Goal: Submit feedback/report problem: Submit feedback/report problem

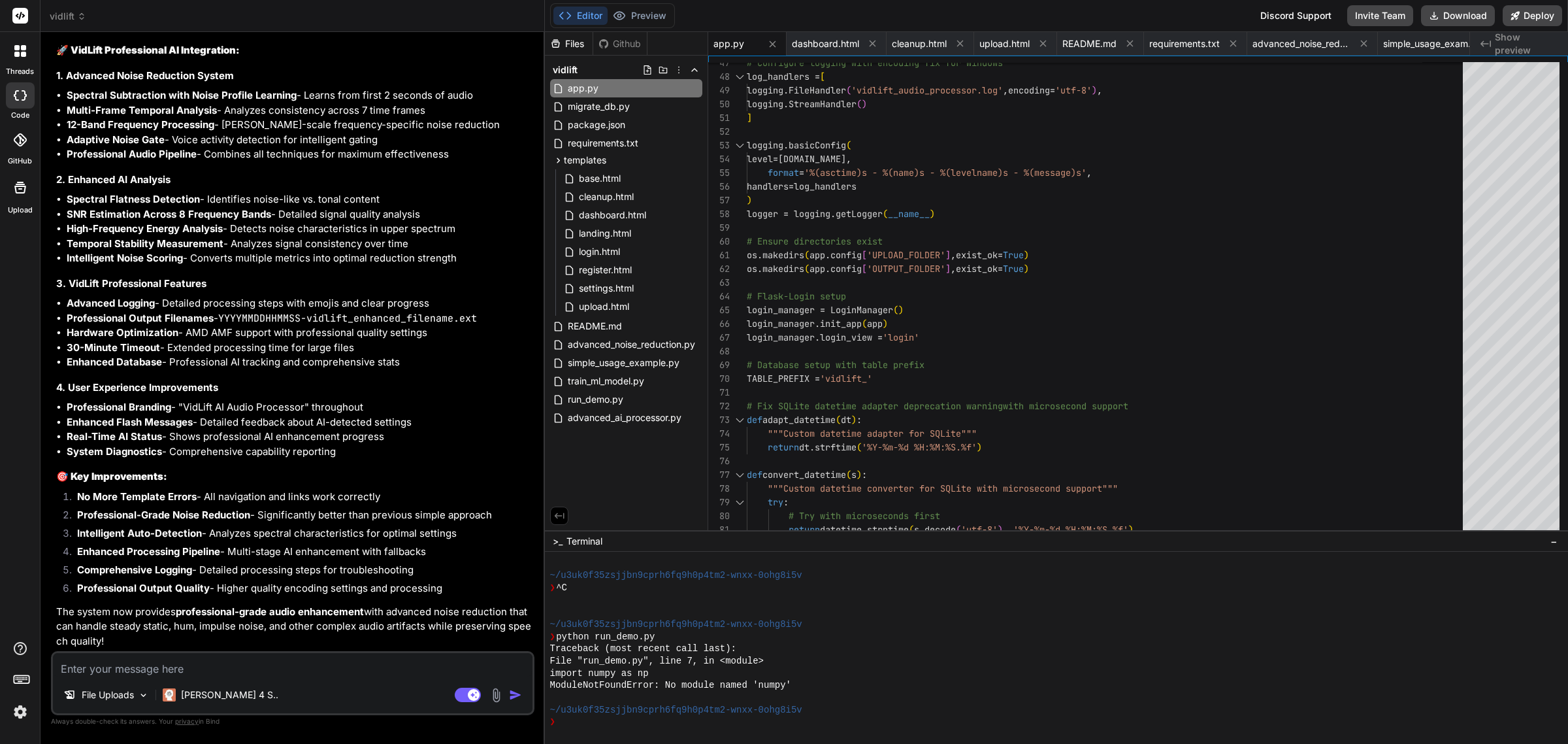
scroll to position [21348, 0]
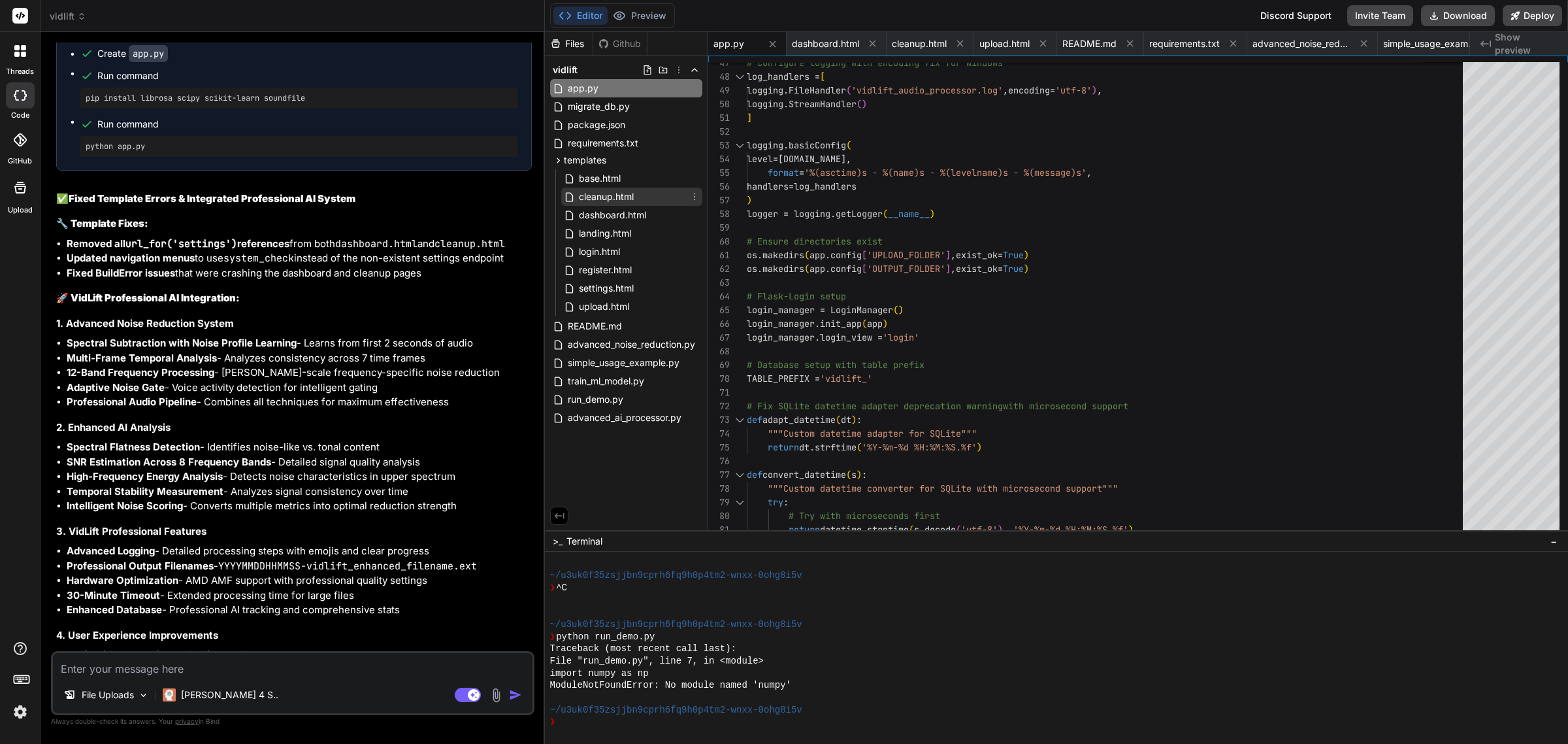
click at [612, 198] on span "cleanup.html" at bounding box center [606, 197] width 57 height 16
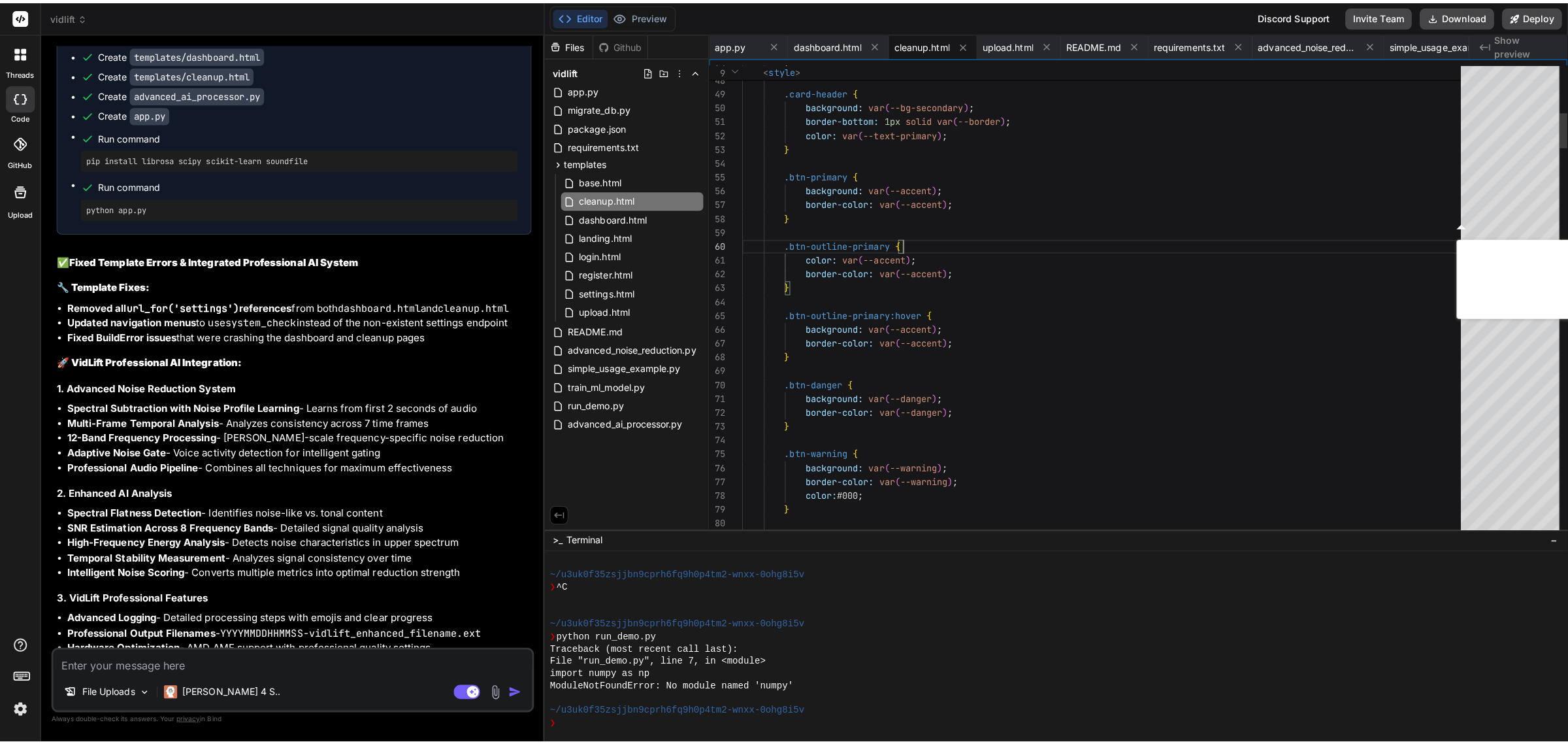
scroll to position [21406, 0]
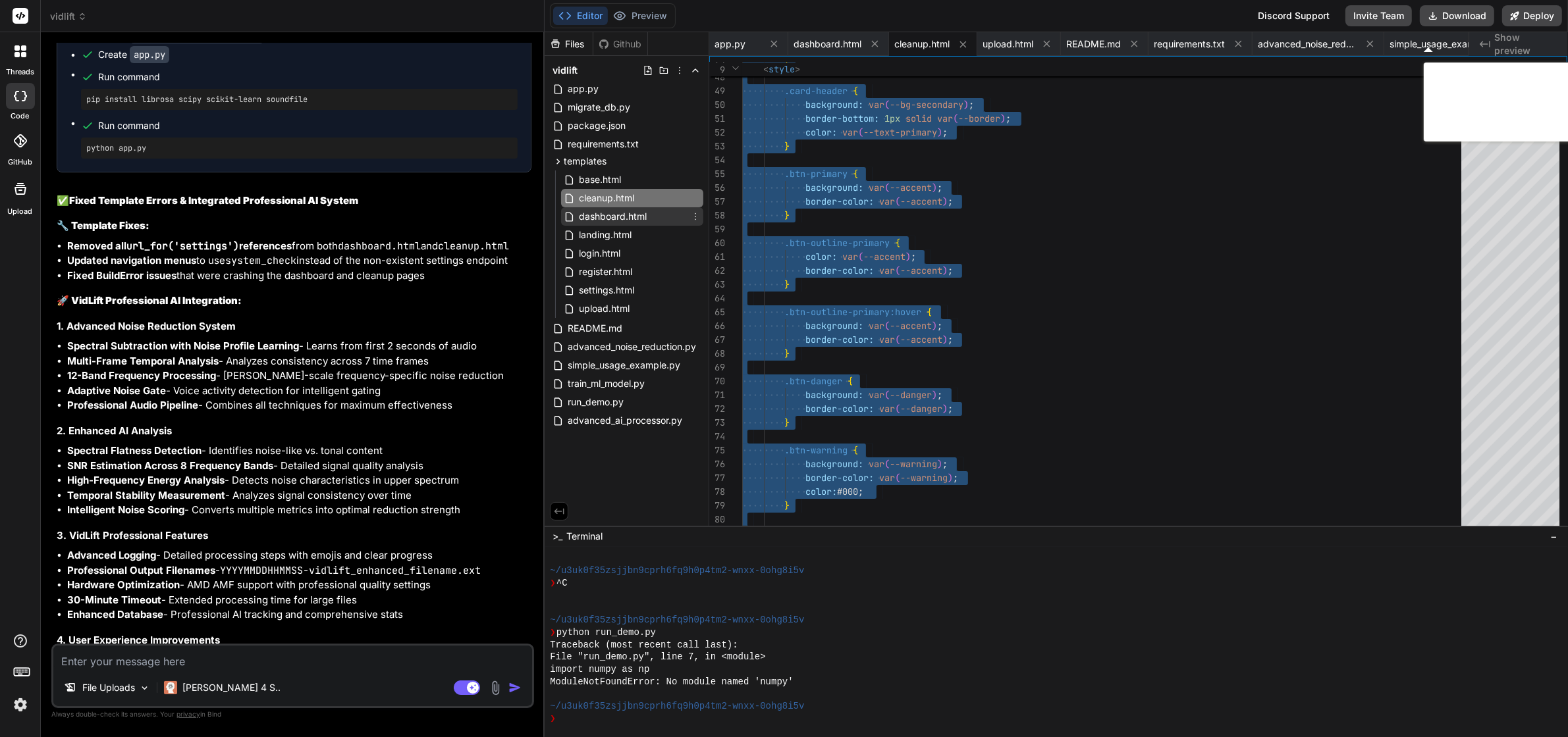
click at [619, 209] on span "dashboard.html" at bounding box center [613, 216] width 71 height 16
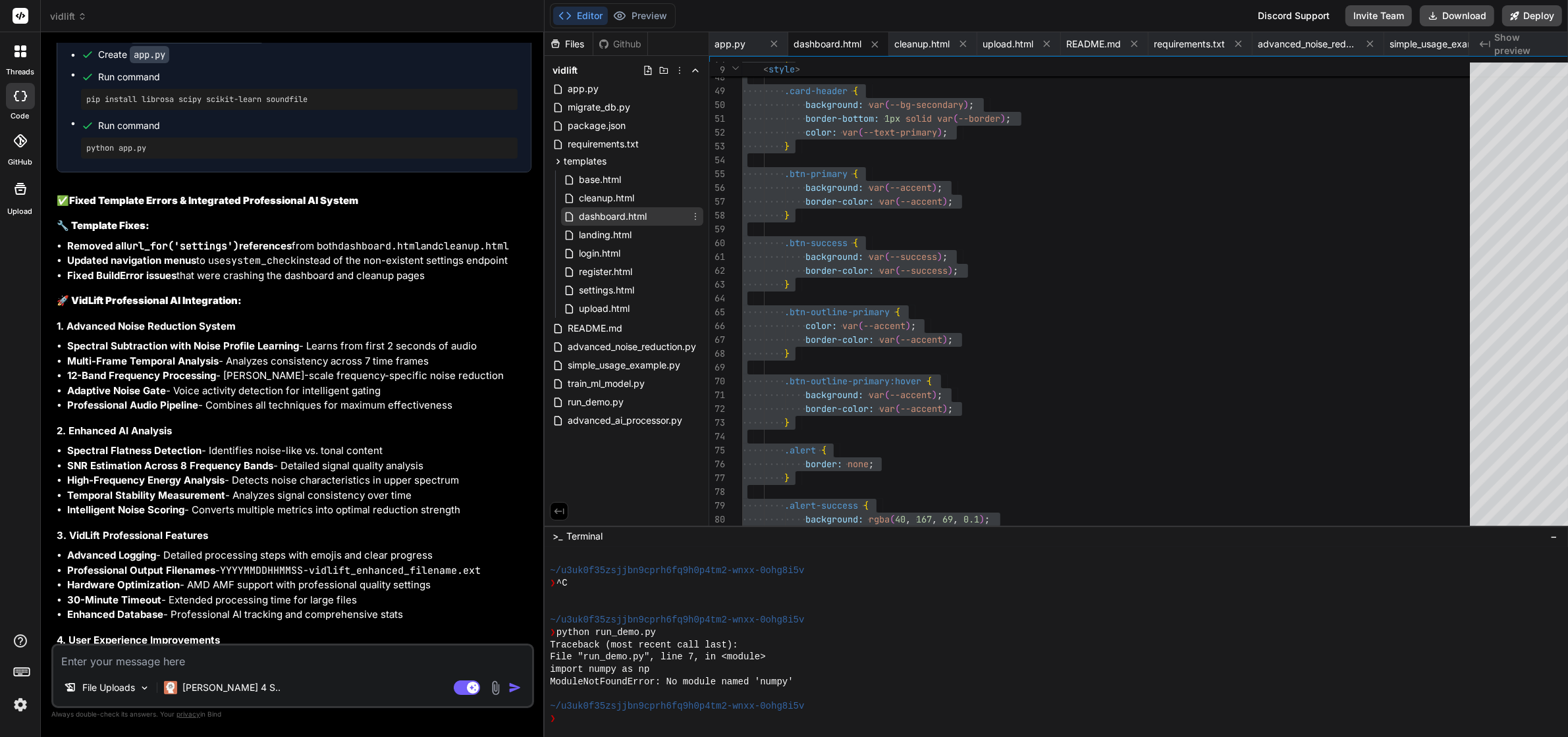
click at [632, 207] on div "dashboard.html" at bounding box center [631, 217] width 142 height 19
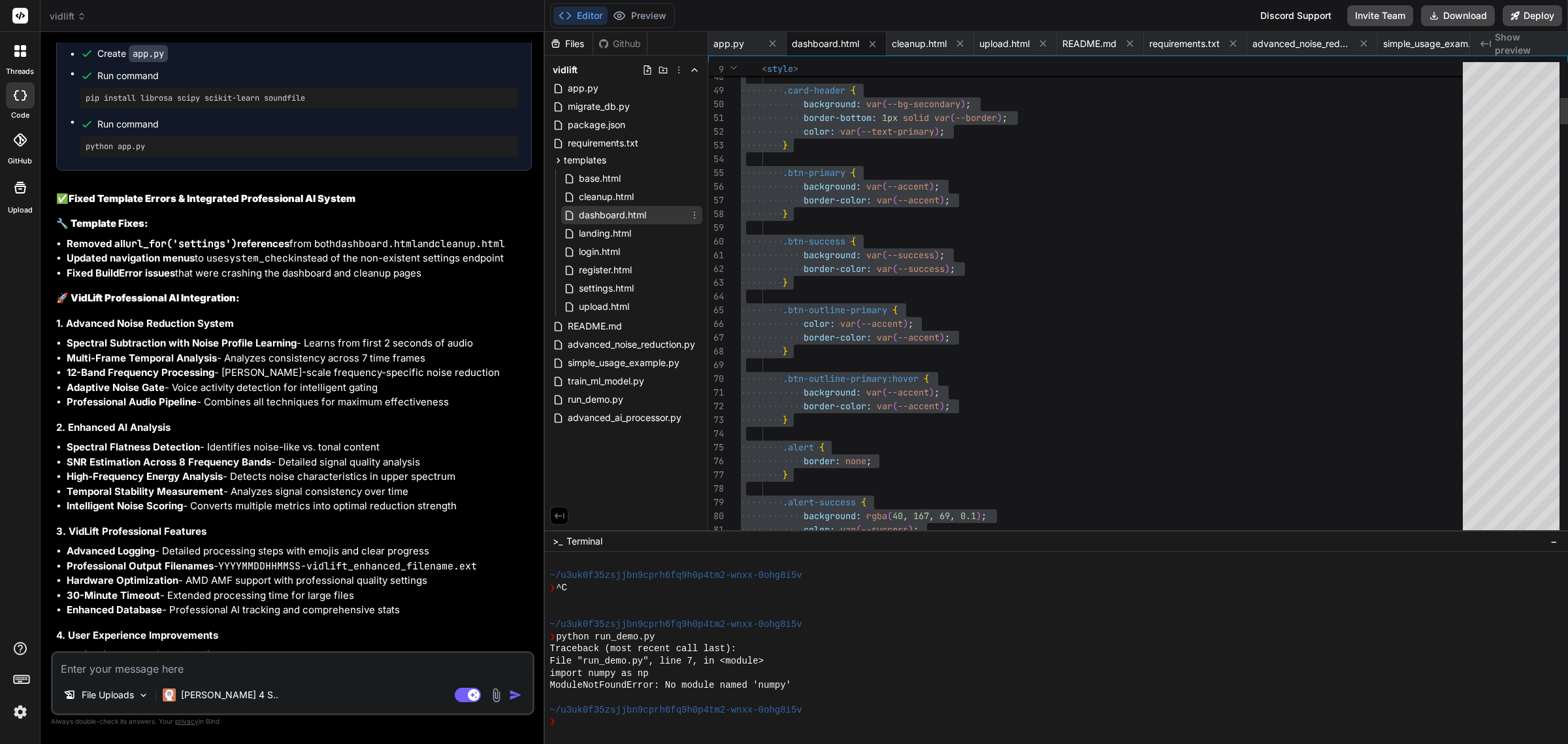
click at [628, 206] on div "dashboard.html" at bounding box center [631, 215] width 141 height 18
click at [820, 40] on span "dashboard.html" at bounding box center [825, 43] width 67 height 13
click at [613, 415] on span "advanced_ai_processor.py" at bounding box center [625, 417] width 116 height 16
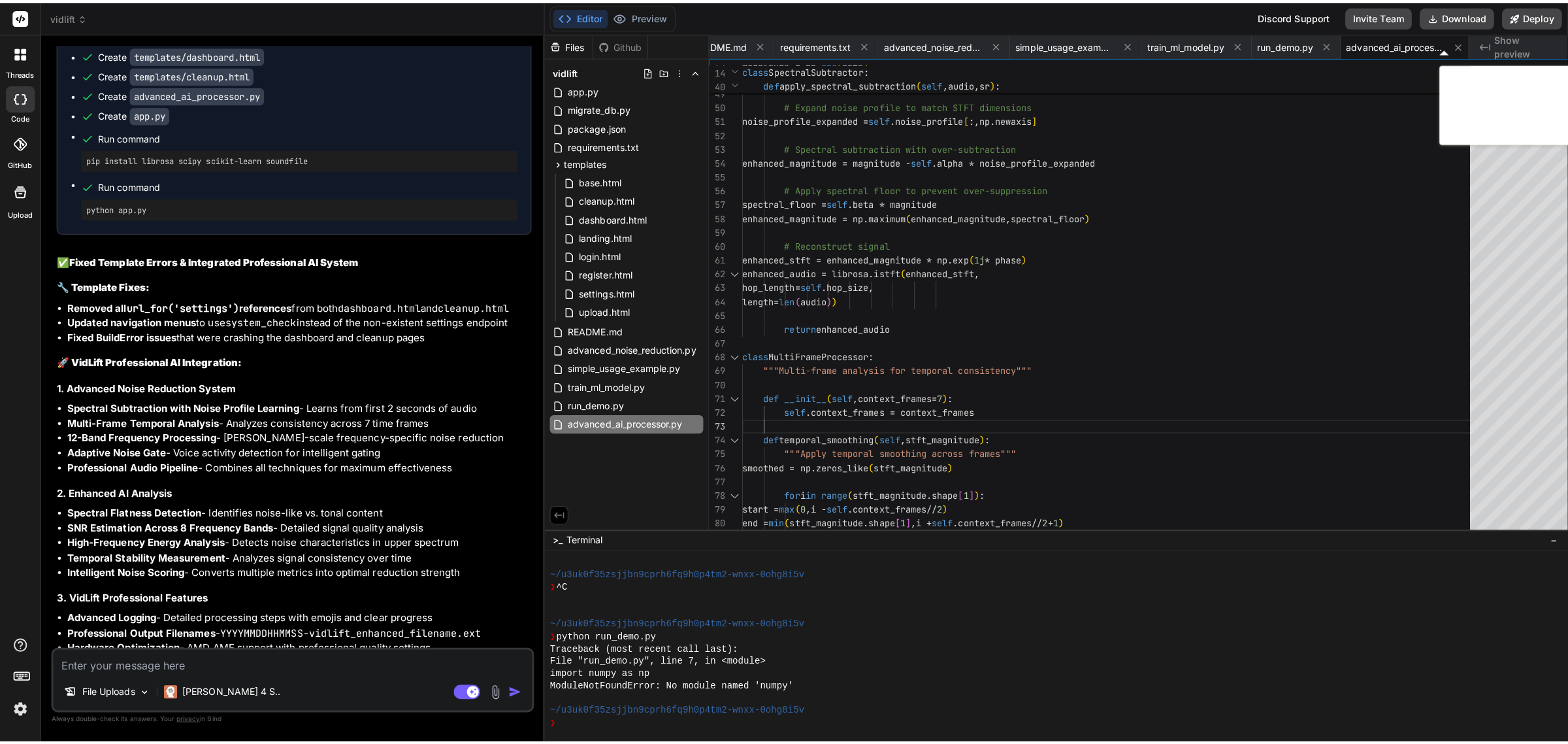
scroll to position [21406, 0]
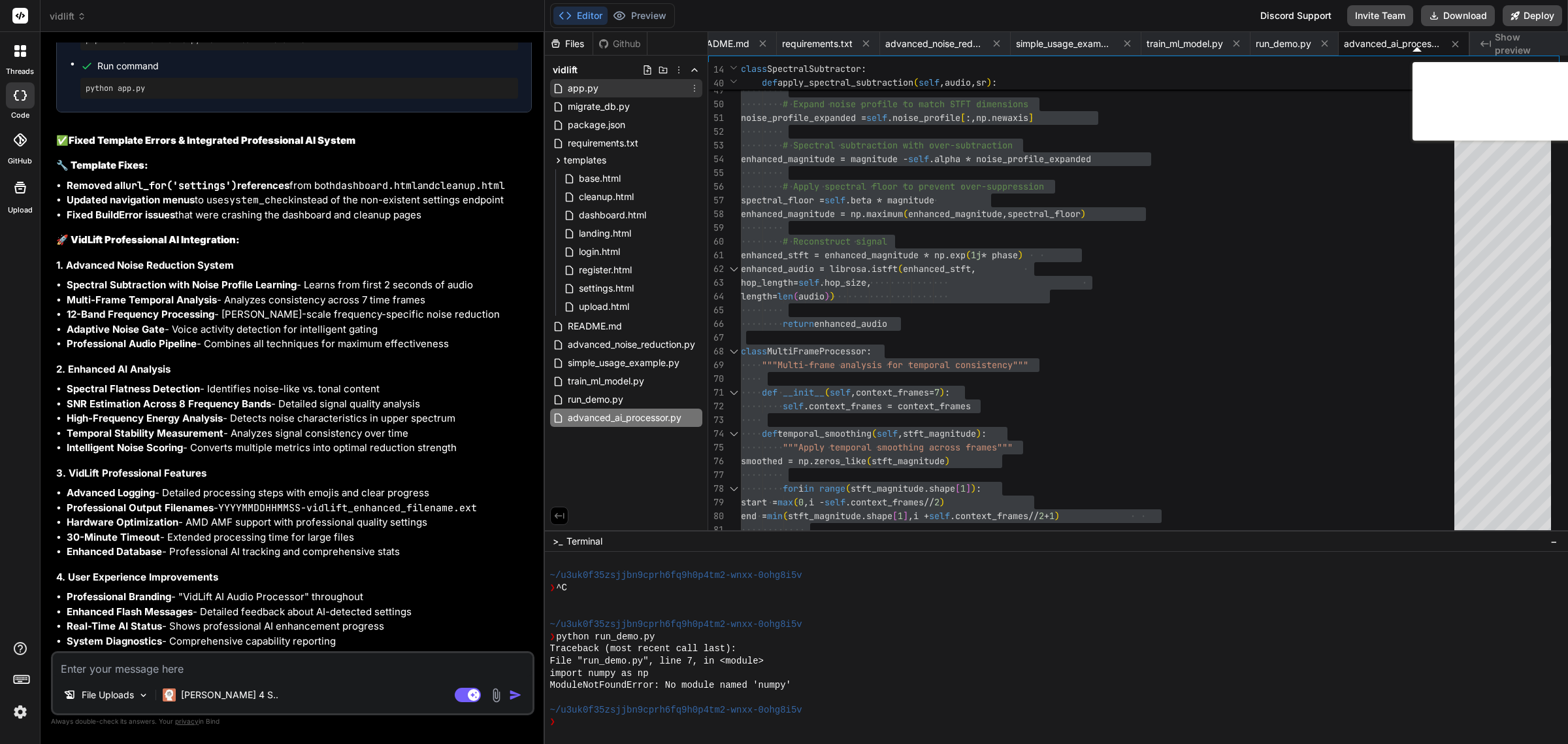
click at [581, 91] on span "app.py" at bounding box center [583, 88] width 33 height 16
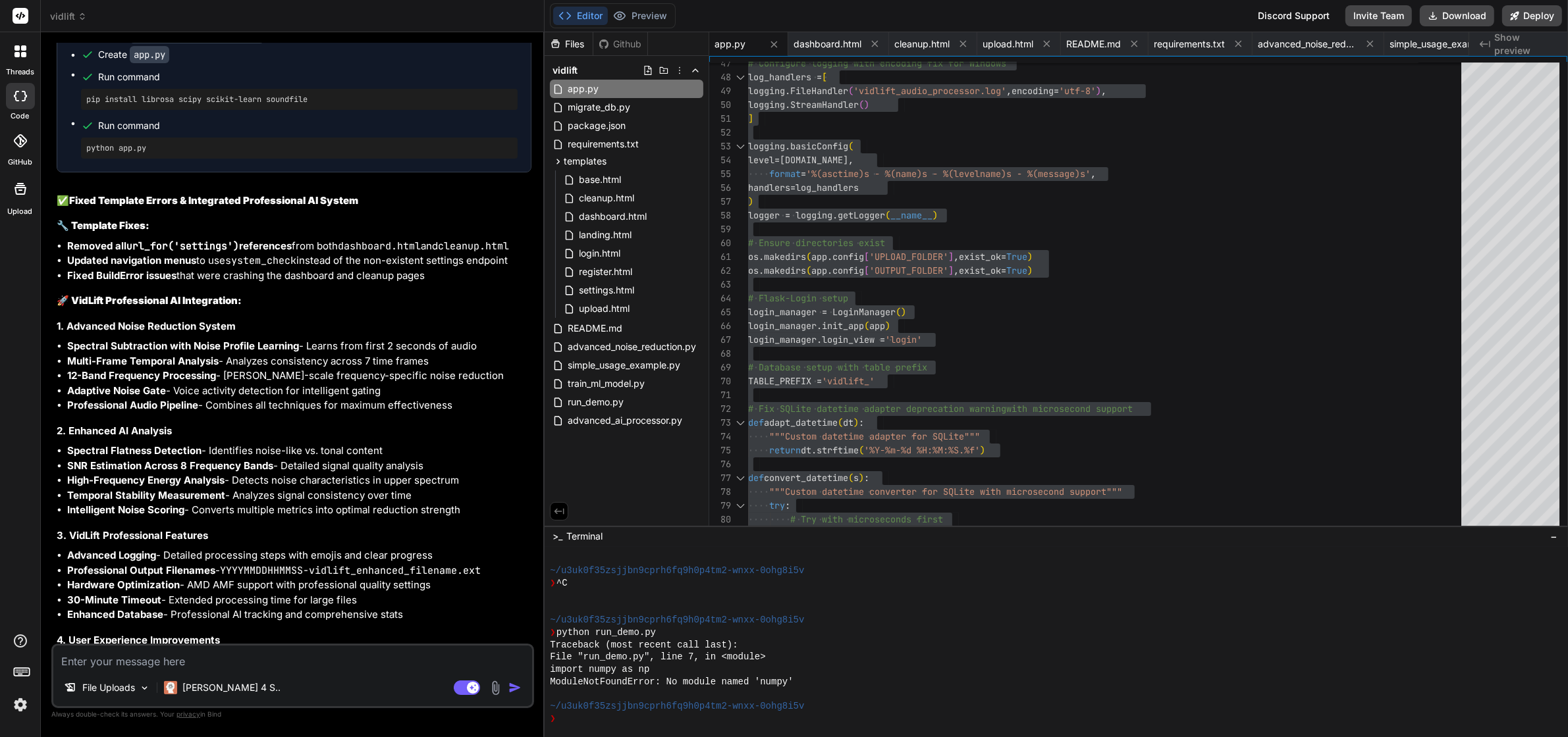
type textarea "import os import sqlite3 import hashlib import secrets from datetime import dat…"
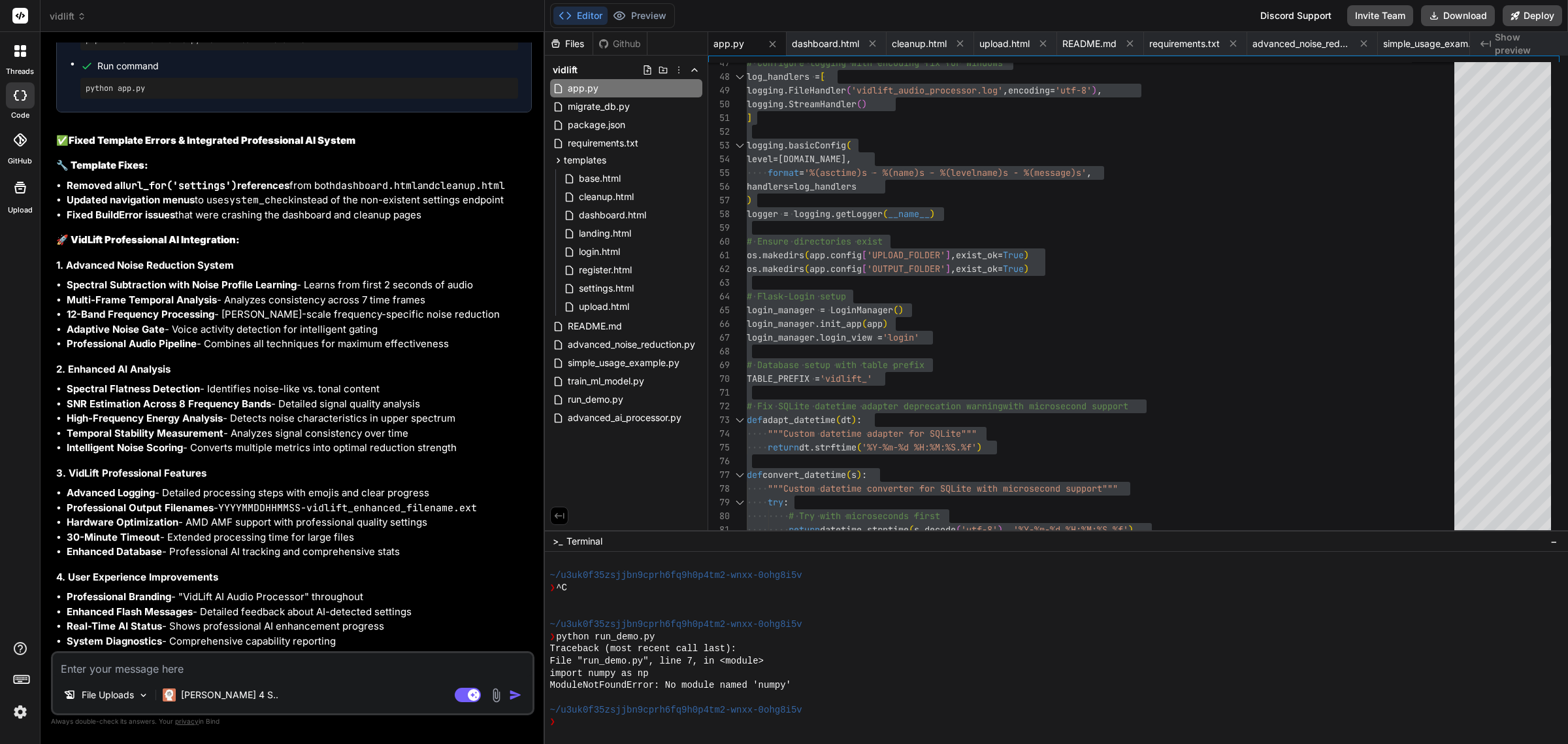
scroll to position [21348, 0]
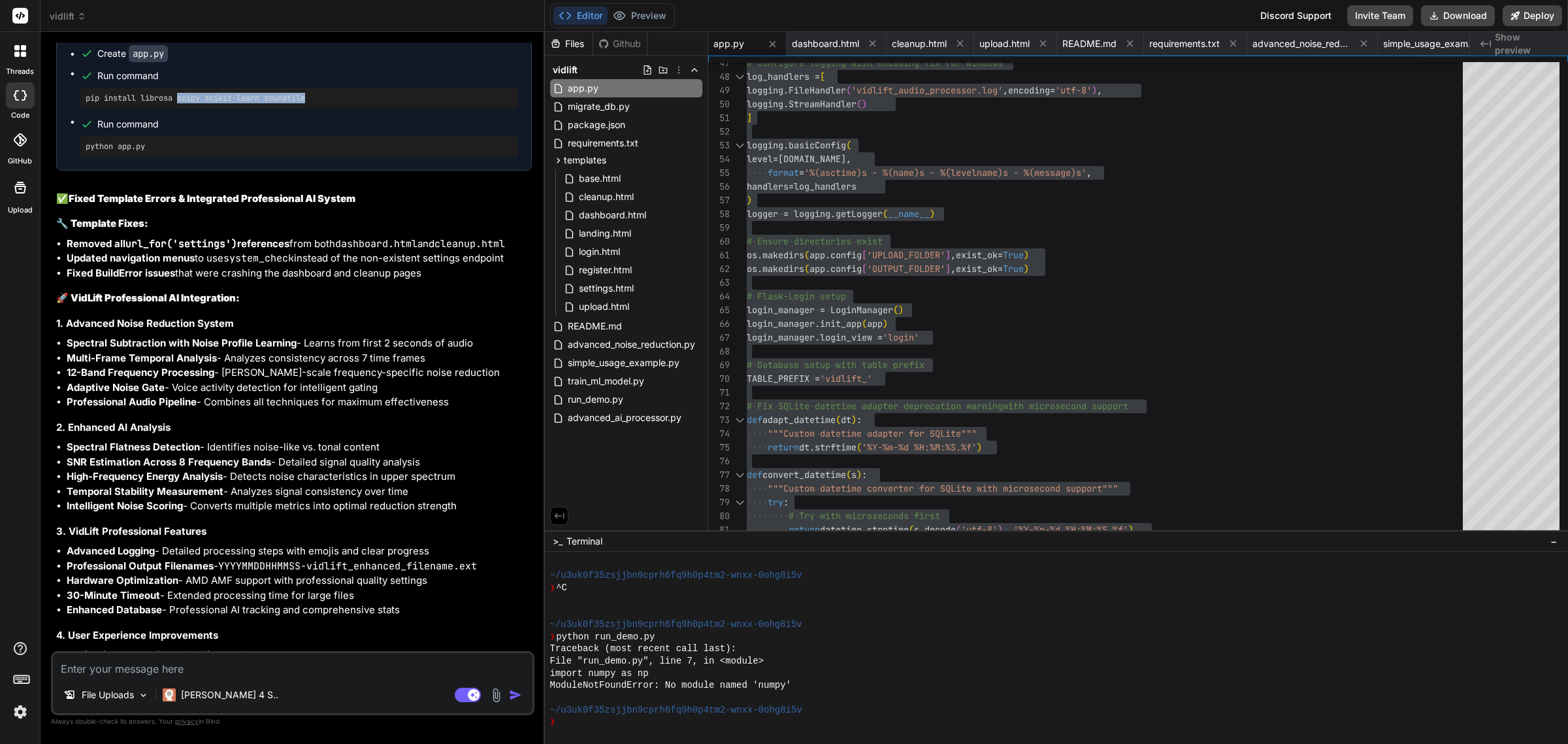
drag, startPoint x: 312, startPoint y: 326, endPoint x: 180, endPoint y: 308, distance: 133.2
click at [180, 109] on div "pip install librosa scipy scikit-learn soundfile" at bounding box center [299, 98] width 437 height 21
copy pre "scipy scikit-learn soundfile"
click at [174, 667] on textarea at bounding box center [293, 664] width 480 height 23
type textarea "I"
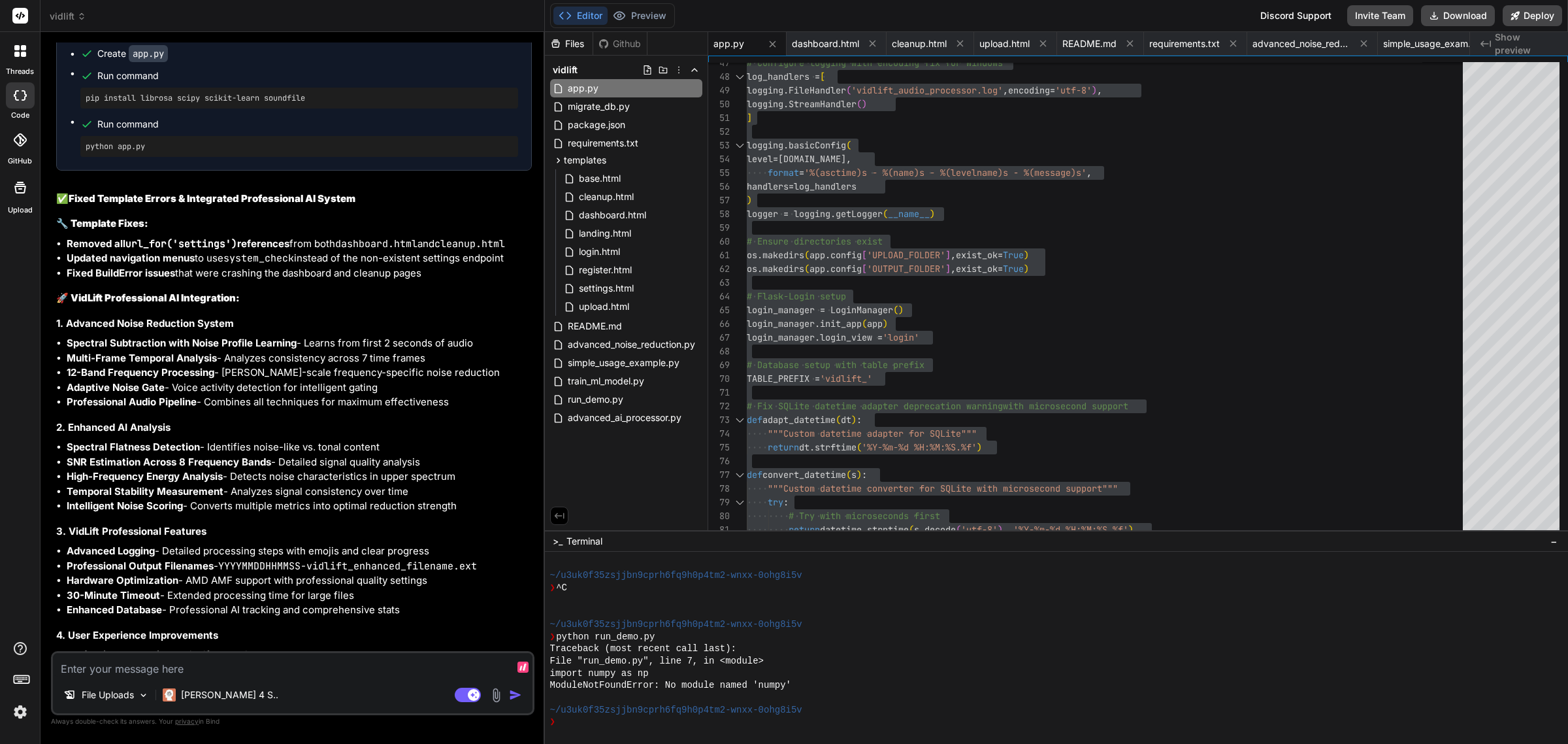
type textarea "x"
type textarea "I"
type textarea "x"
type textarea "I g"
type textarea "x"
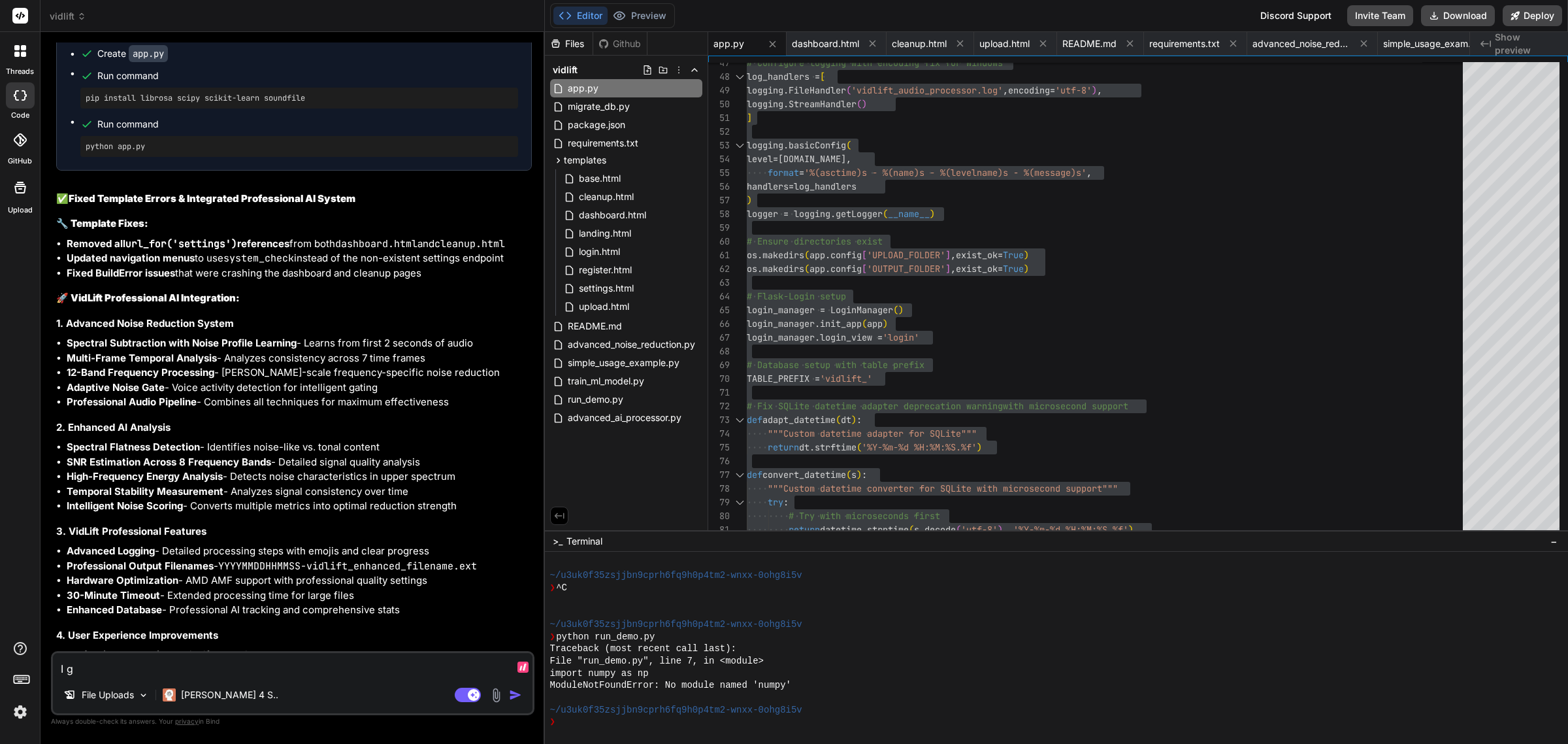
type textarea "I ge"
type textarea "x"
type textarea "I get"
type textarea "x"
type textarea "I get"
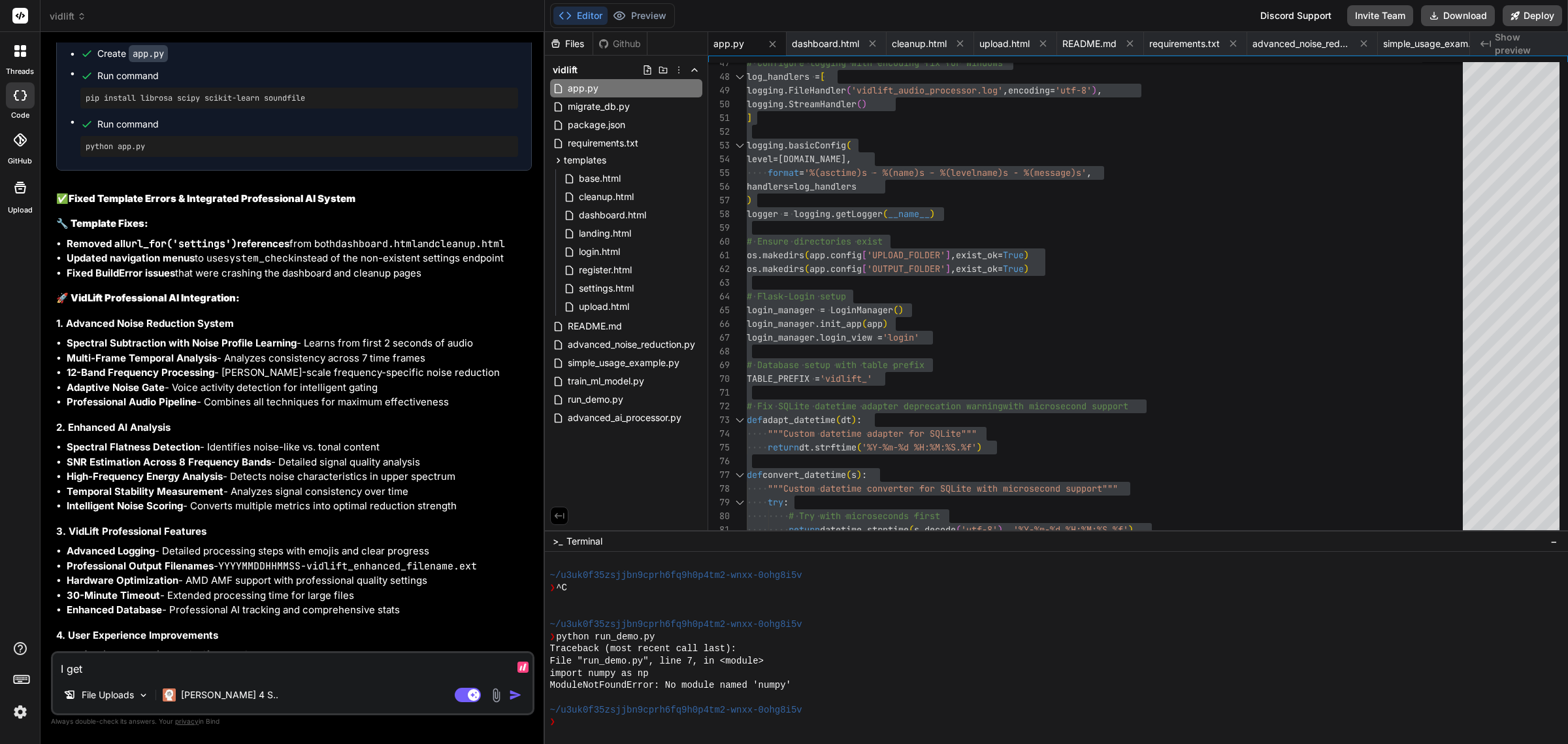
type textarea "x"
type textarea "I get t"
type textarea "x"
type textarea "I get th"
type textarea "x"
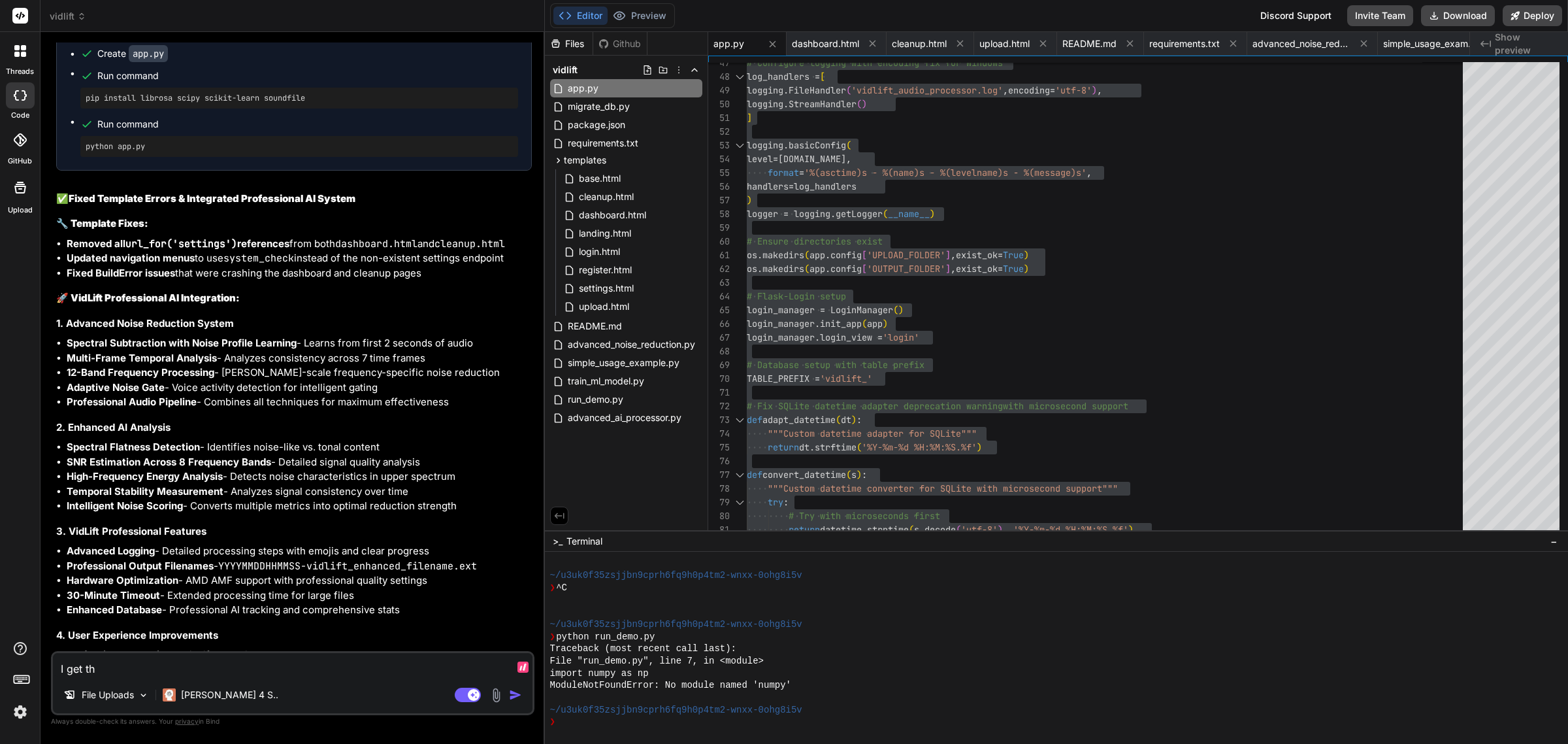
type textarea "I get thi"
type textarea "x"
type textarea "I get this"
type textarea "x"
type textarea "I get this:"
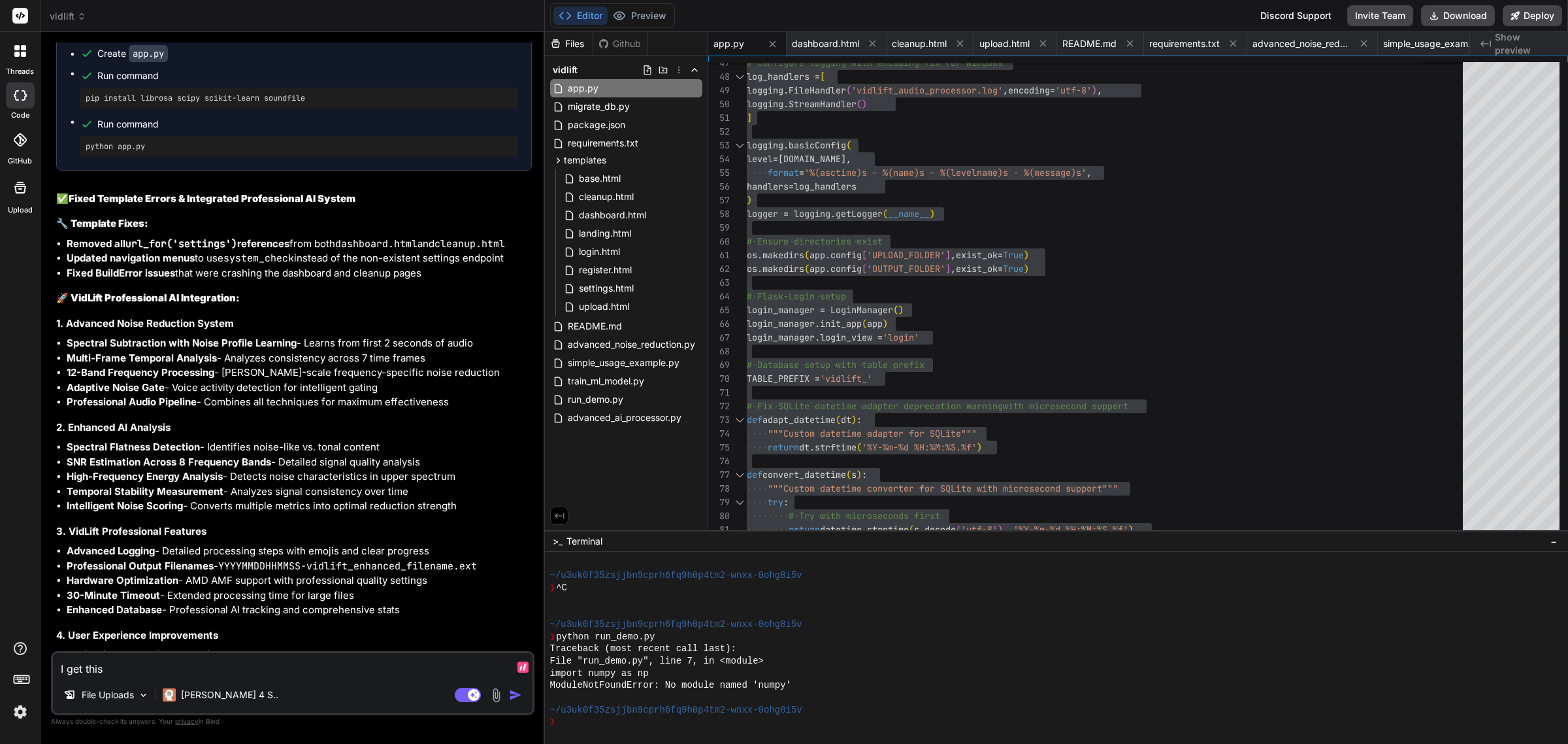
type textarea "x"
type textarea "I get this:"
type textarea "x"
paste textarea "PS C:\mamp\htdocs\vidlift> python app.py Traceback (most recent call last): Fil…"
type textarea "I get this: PS C:\mamp\htdocs\vidlift> python app.py Traceback (most recent cal…"
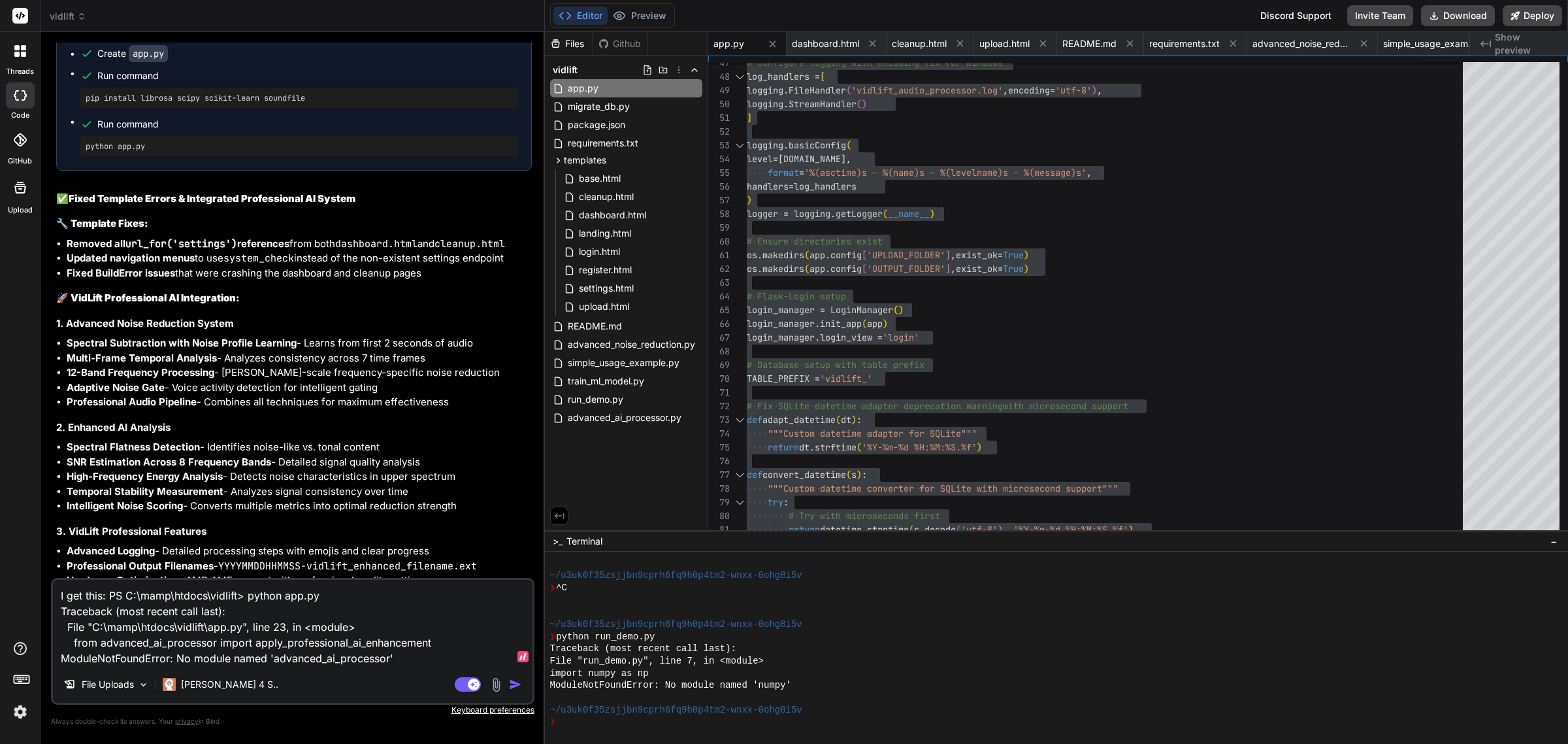
type textarea "x"
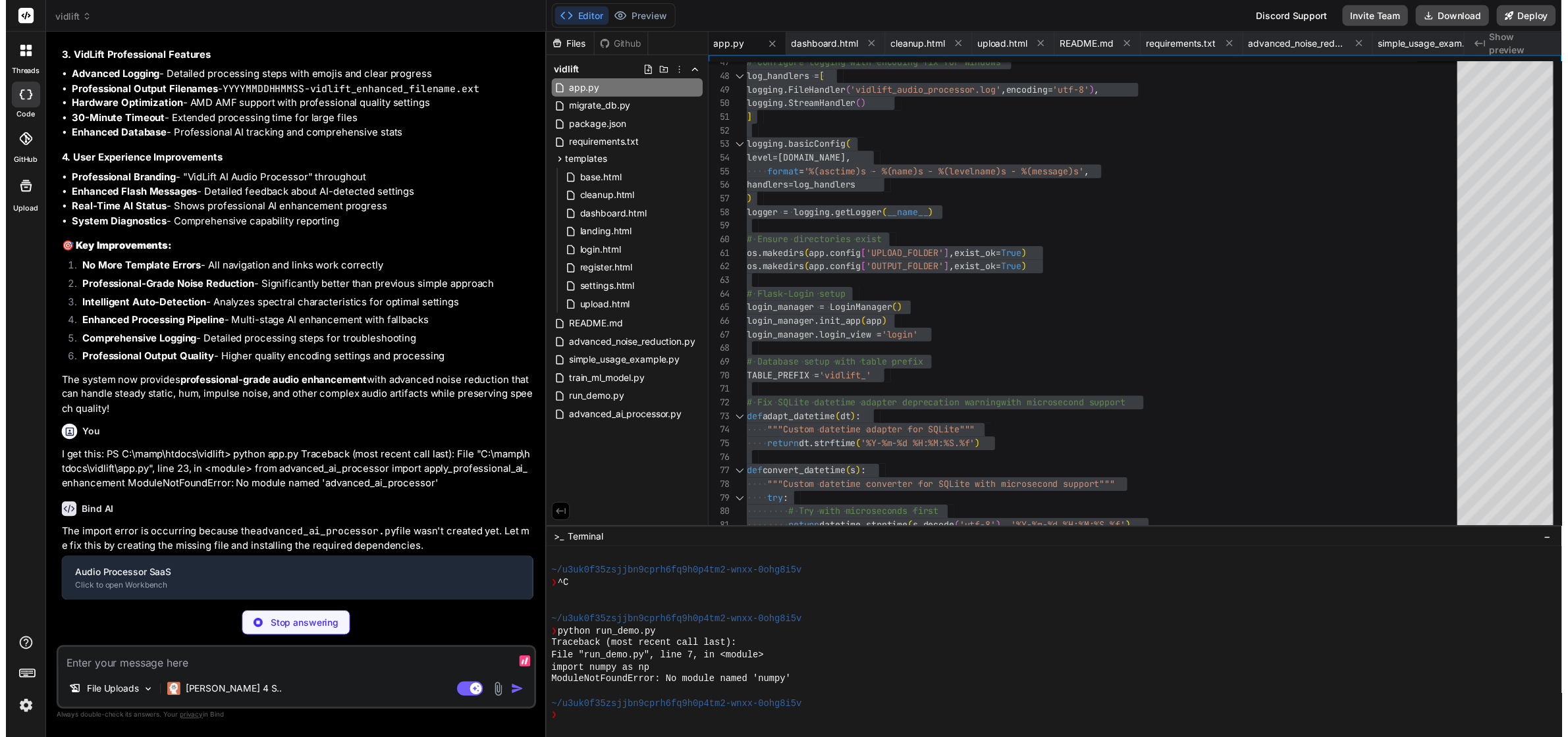
scroll to position [22194, 0]
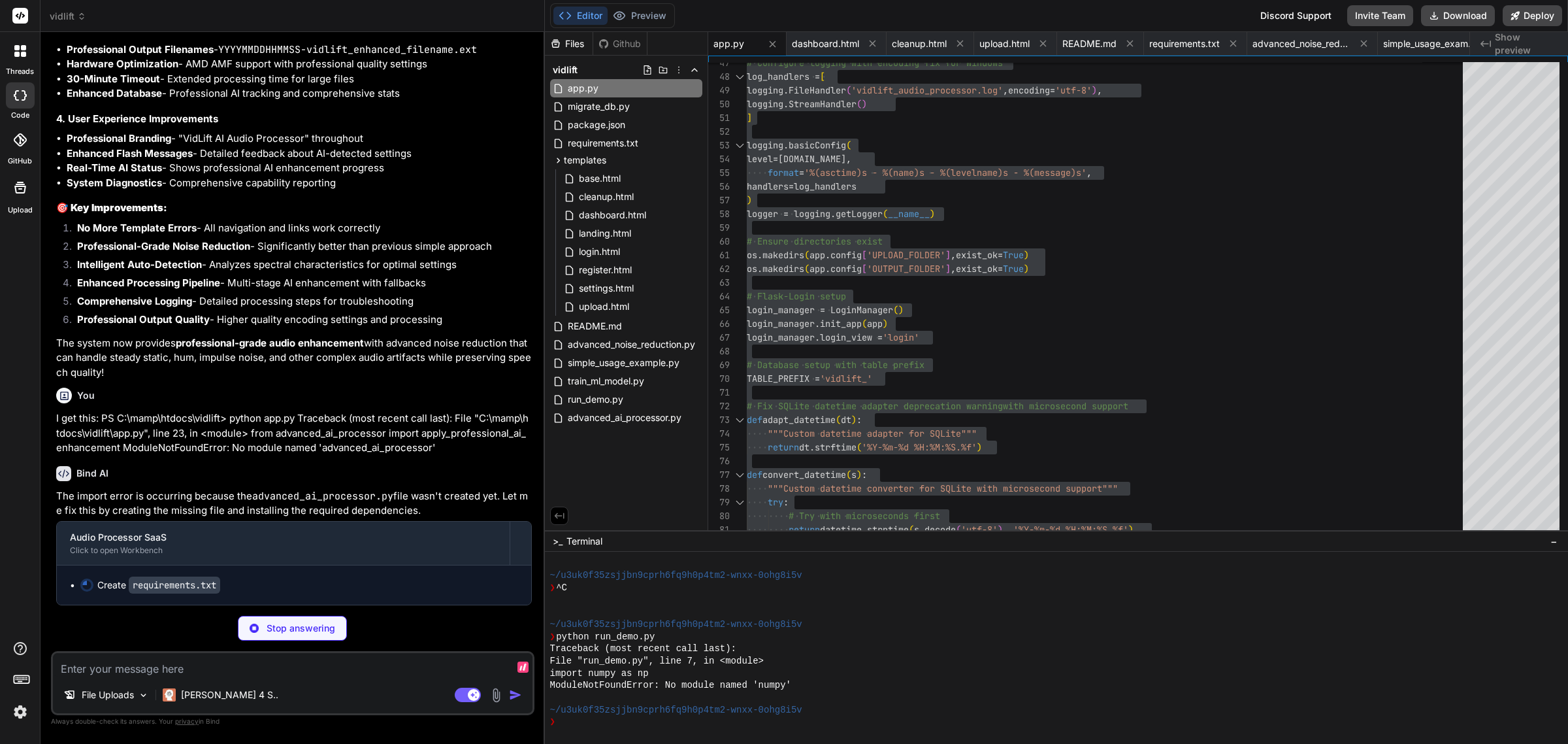
type textarea "x"
type textarea "numpy==1.24.3"
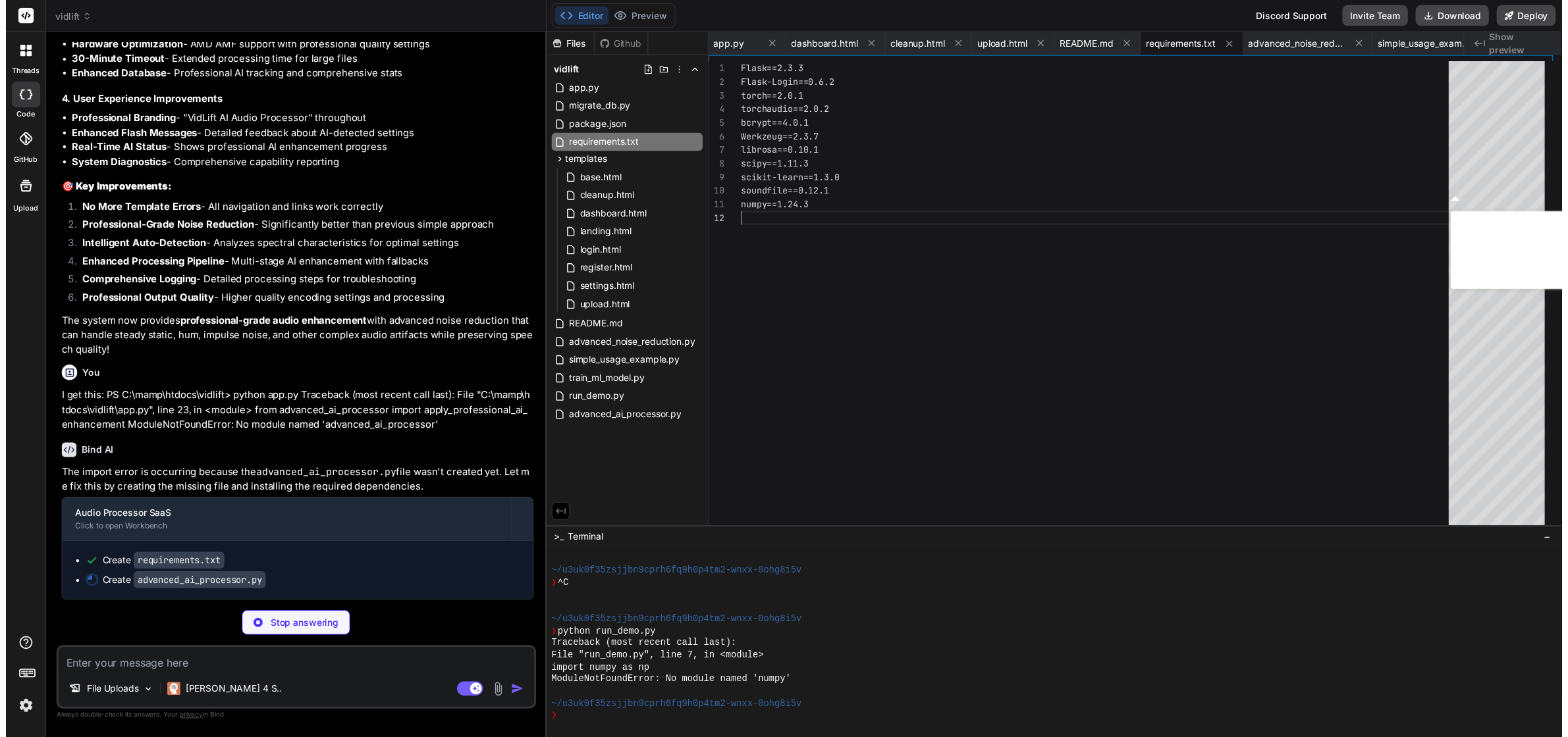
scroll to position [0, 0]
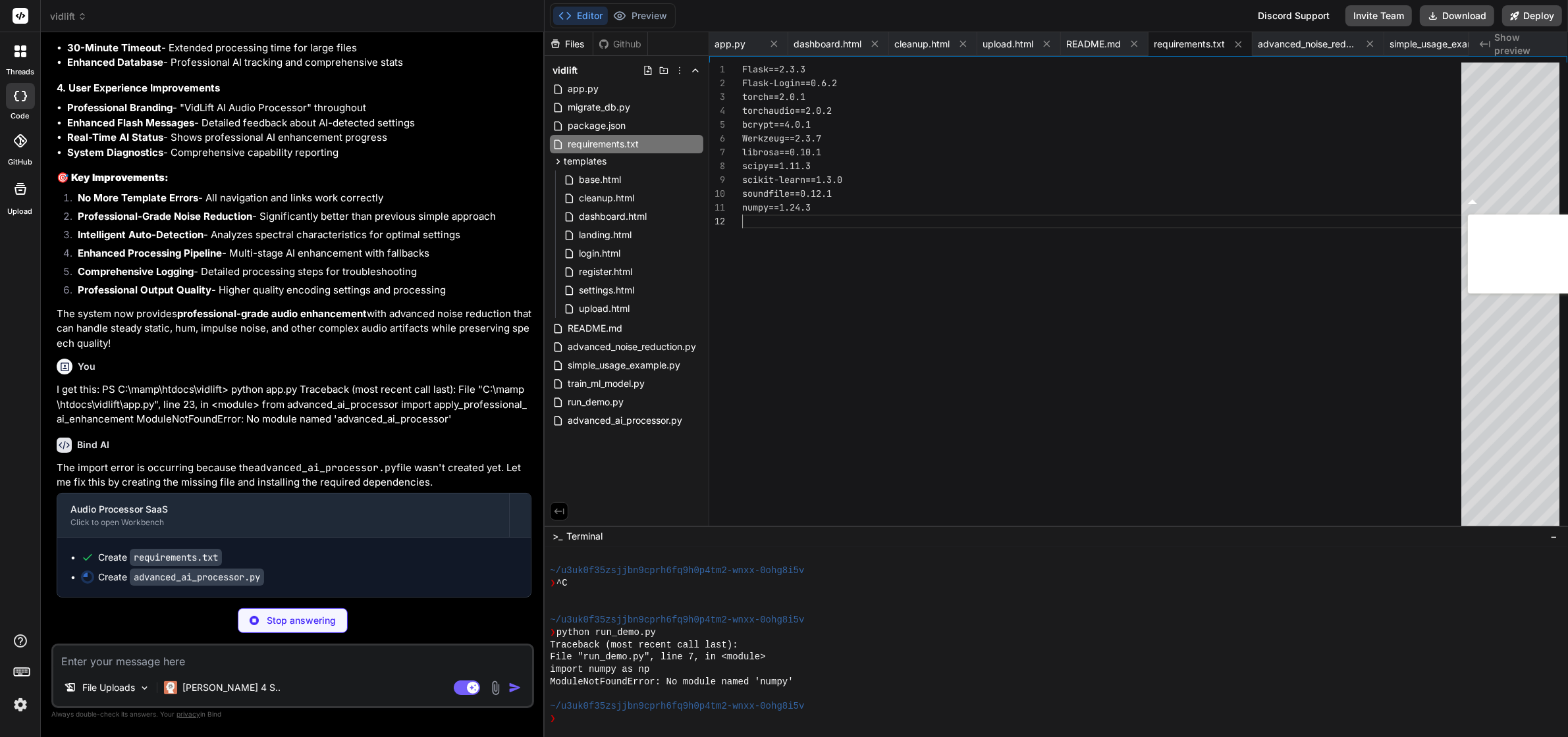
click at [906, 343] on div "Flask==2.3.3 Flask-Login==0.6.2 torch==2.0.1 torchaudio==2.0.2 bcrypt==4.0.1 We…" at bounding box center [1106, 301] width 727 height 478
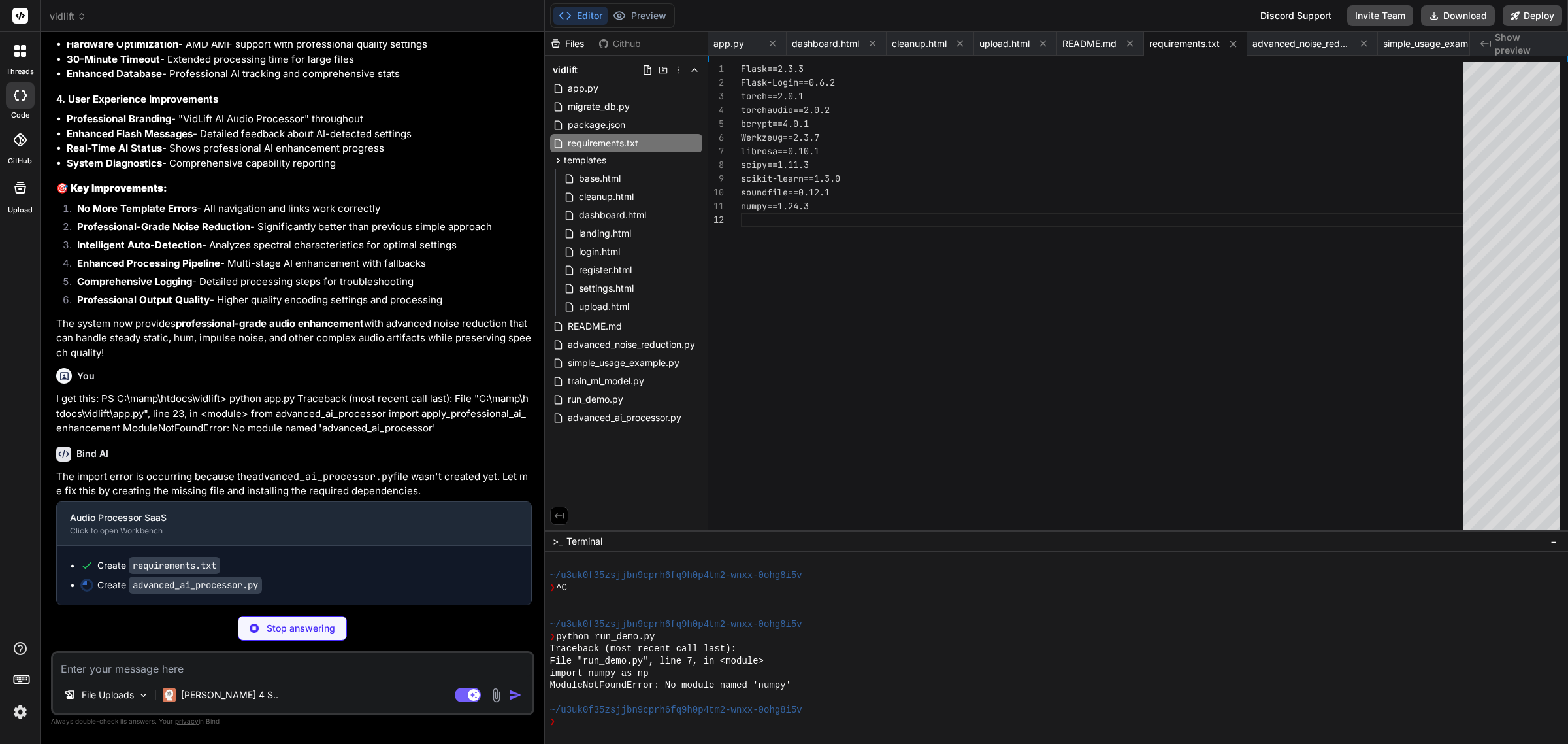
click at [322, 328] on p "The system now provides professional-grade audio enhancement with advanced nois…" at bounding box center [293, 339] width 475 height 44
type textarea "x"
click at [635, 424] on span "advanced_ai_processor.py" at bounding box center [625, 417] width 116 height 16
type textarea "[DOMAIN_NAME](f"Professional enhancement saved to: {output_file}") return True …"
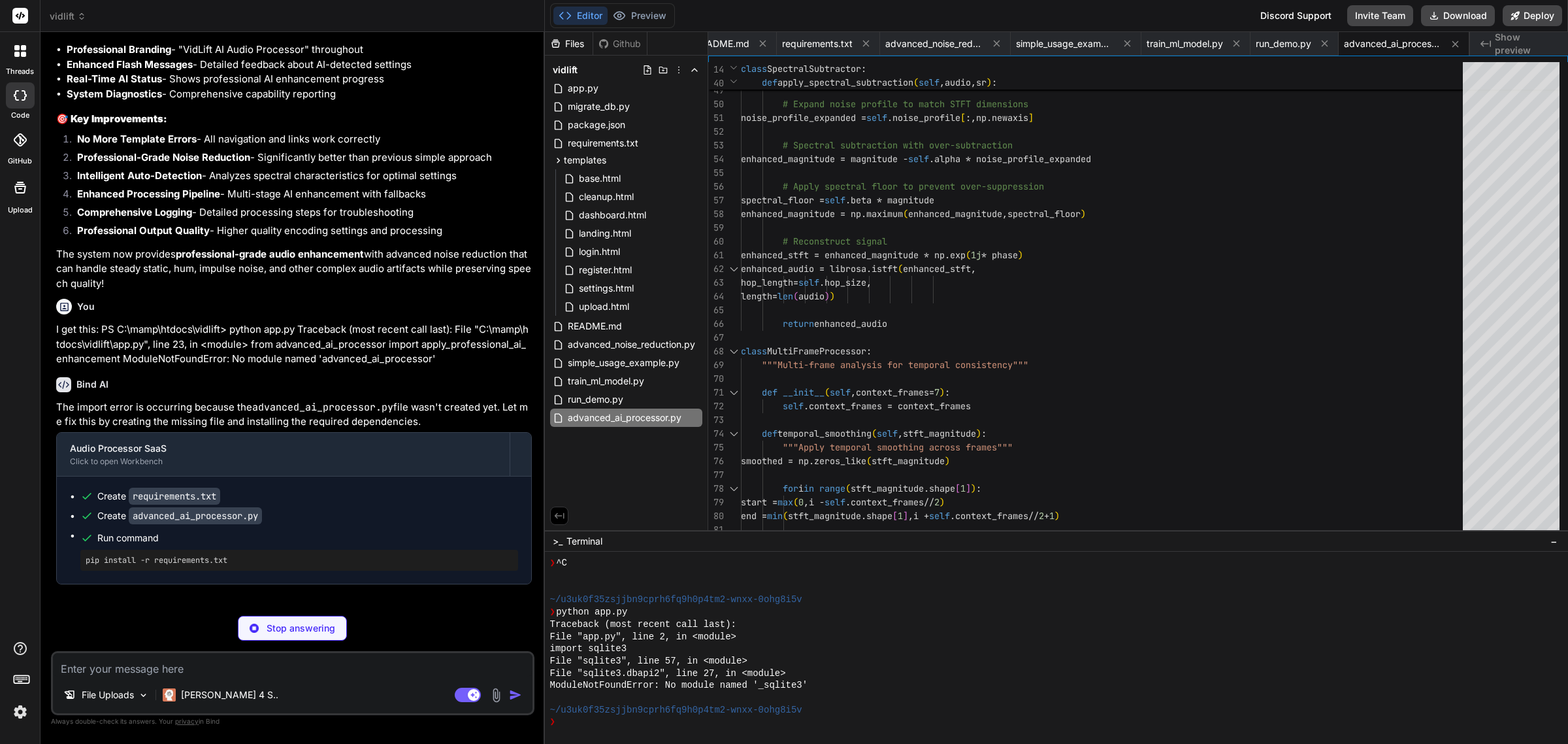
scroll to position [2131, 0]
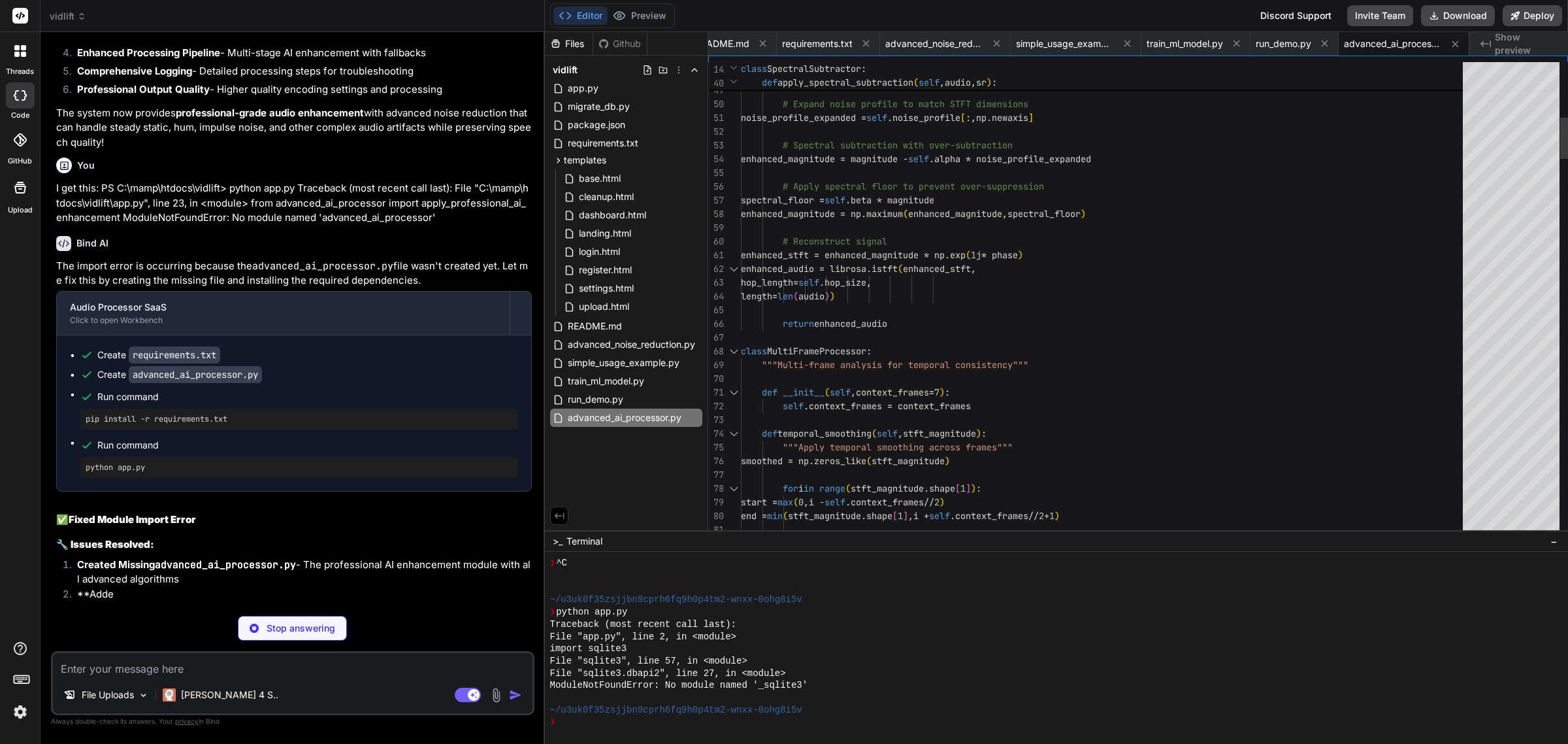
type textarea "x"
type textarea "enhanced_stft = enhanced_magnitude * np.exp(1j * phase) enhanced_audio = libros…"
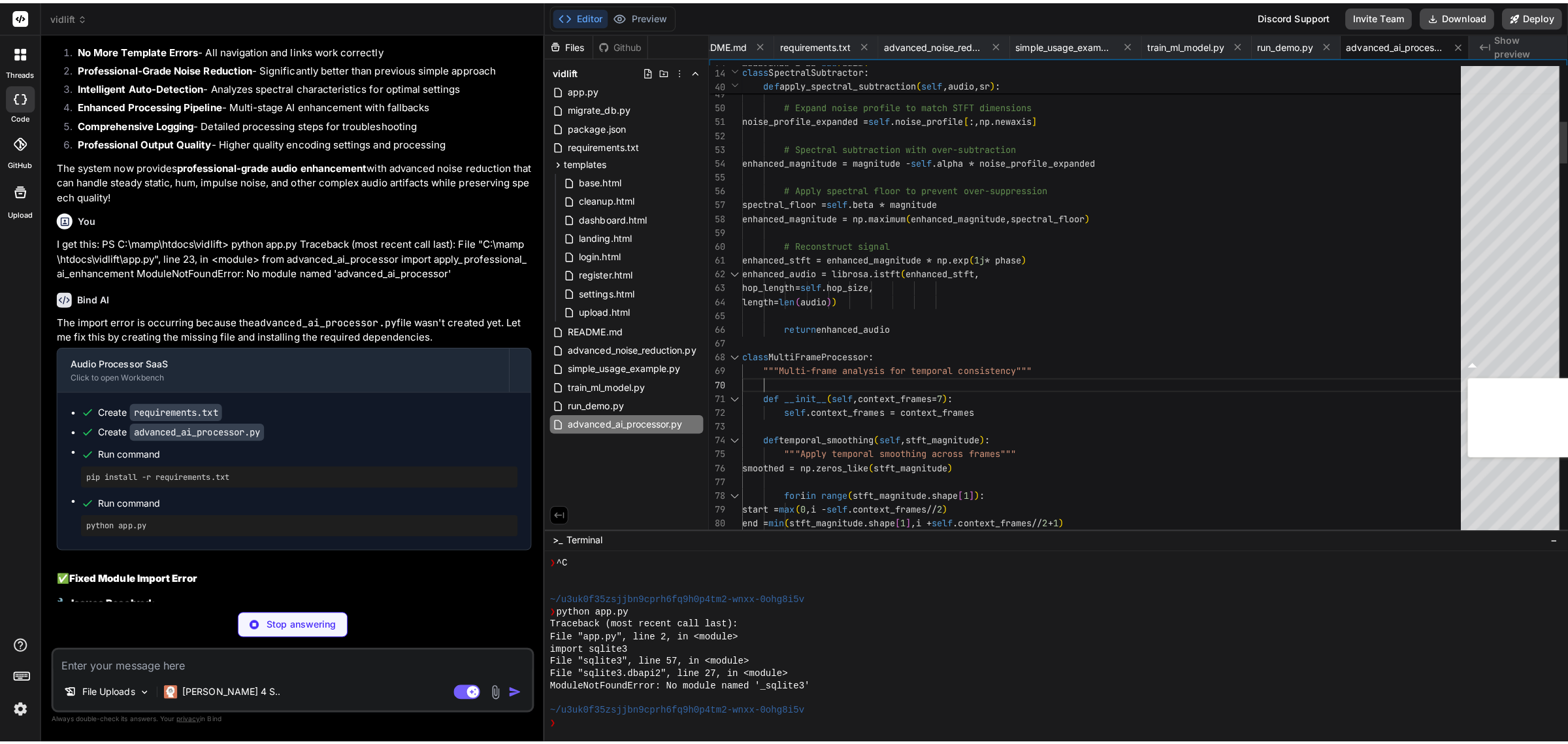
scroll to position [22174, 0]
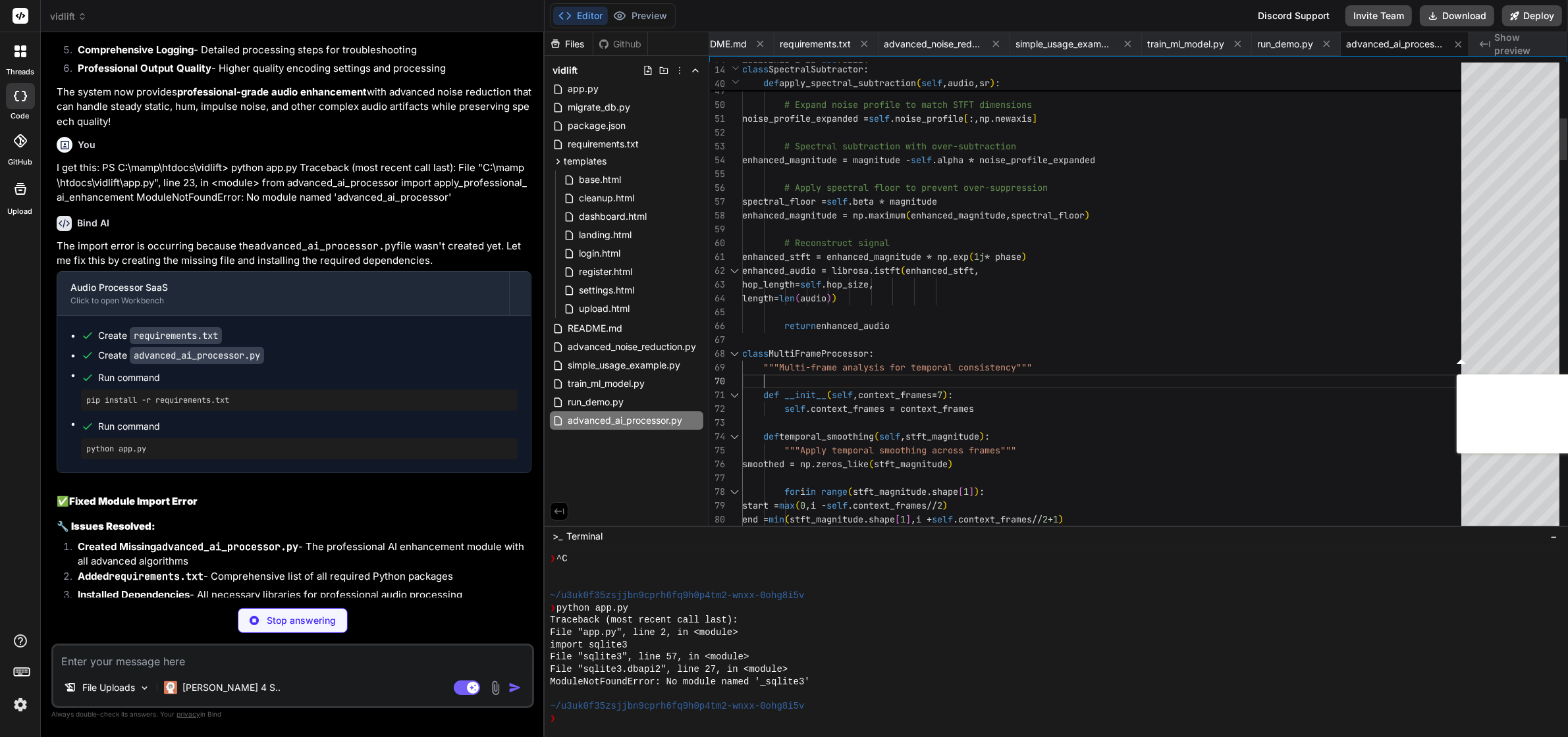
type textarea "x"
type textarea "import numpy as np import librosa import scipy.signal import torch import torch…"
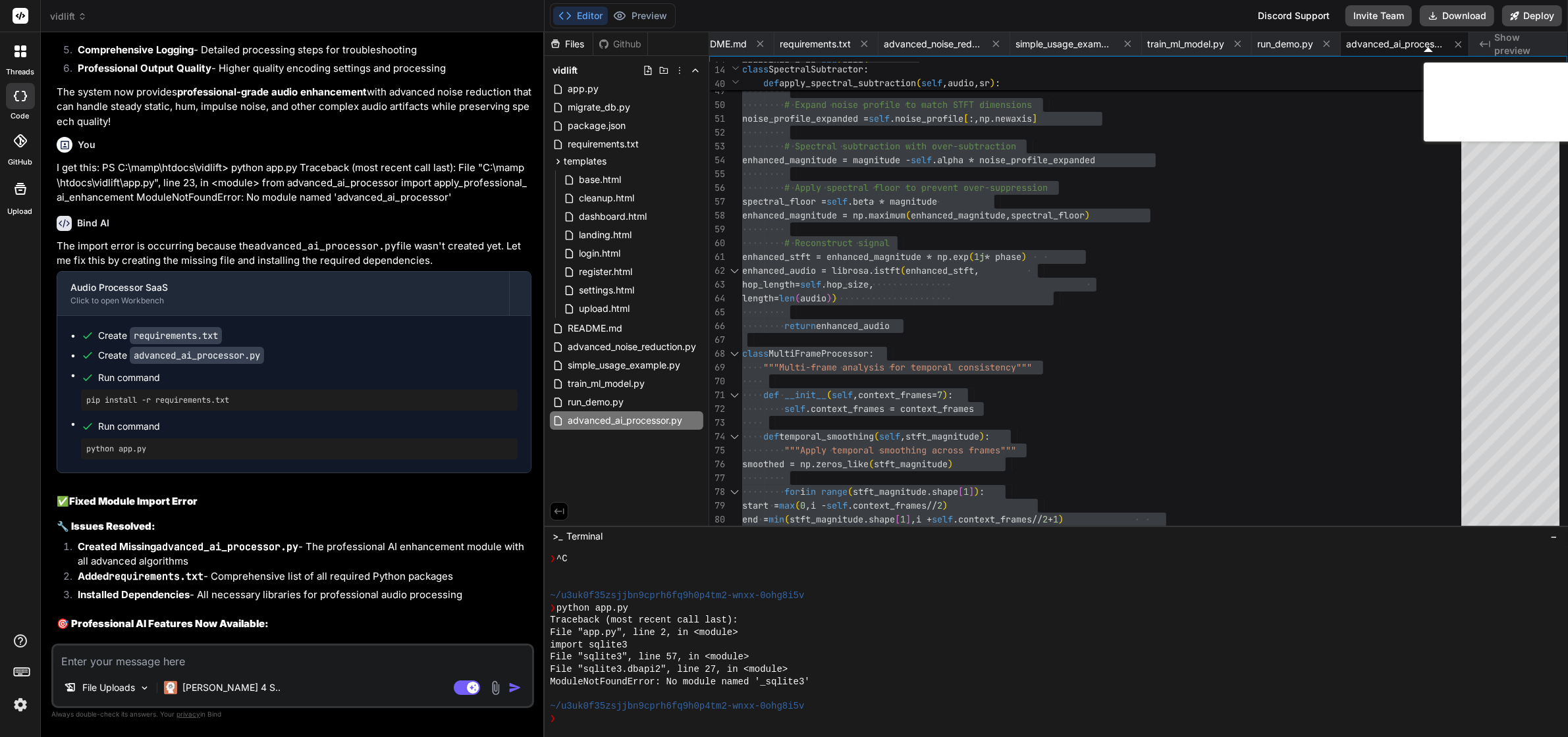
type textarea "x"
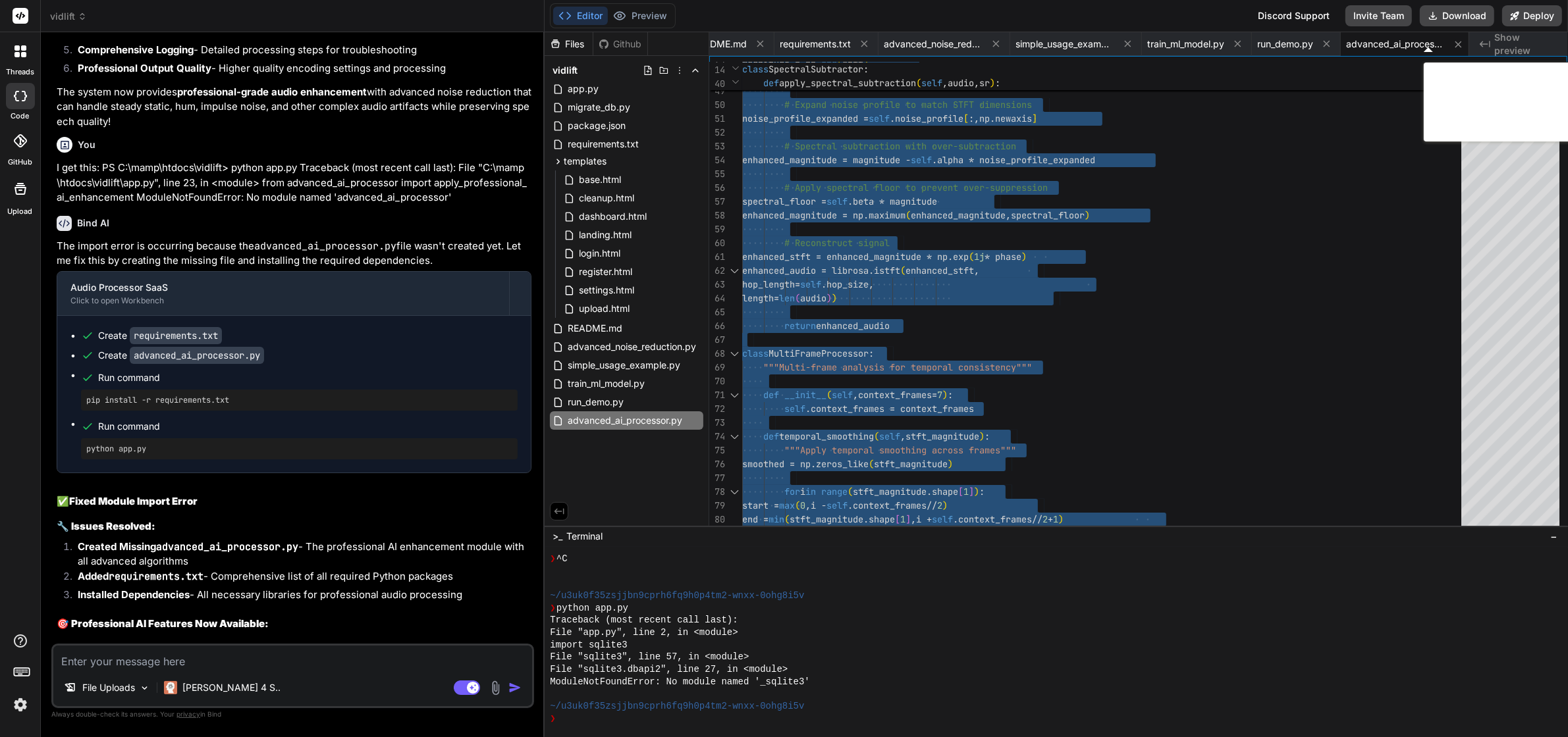
click at [208, 668] on textarea at bounding box center [292, 657] width 479 height 23
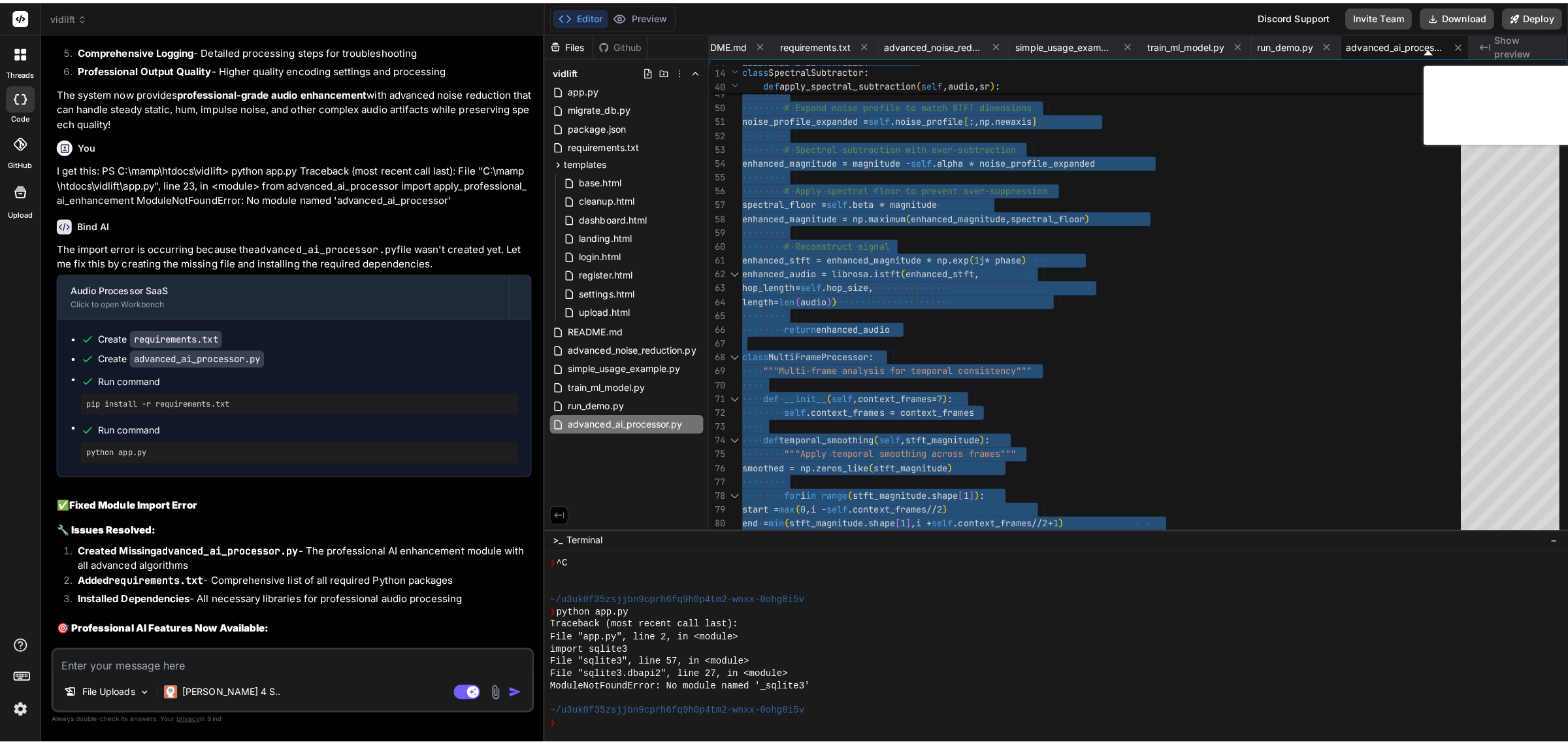
scroll to position [22102, 0]
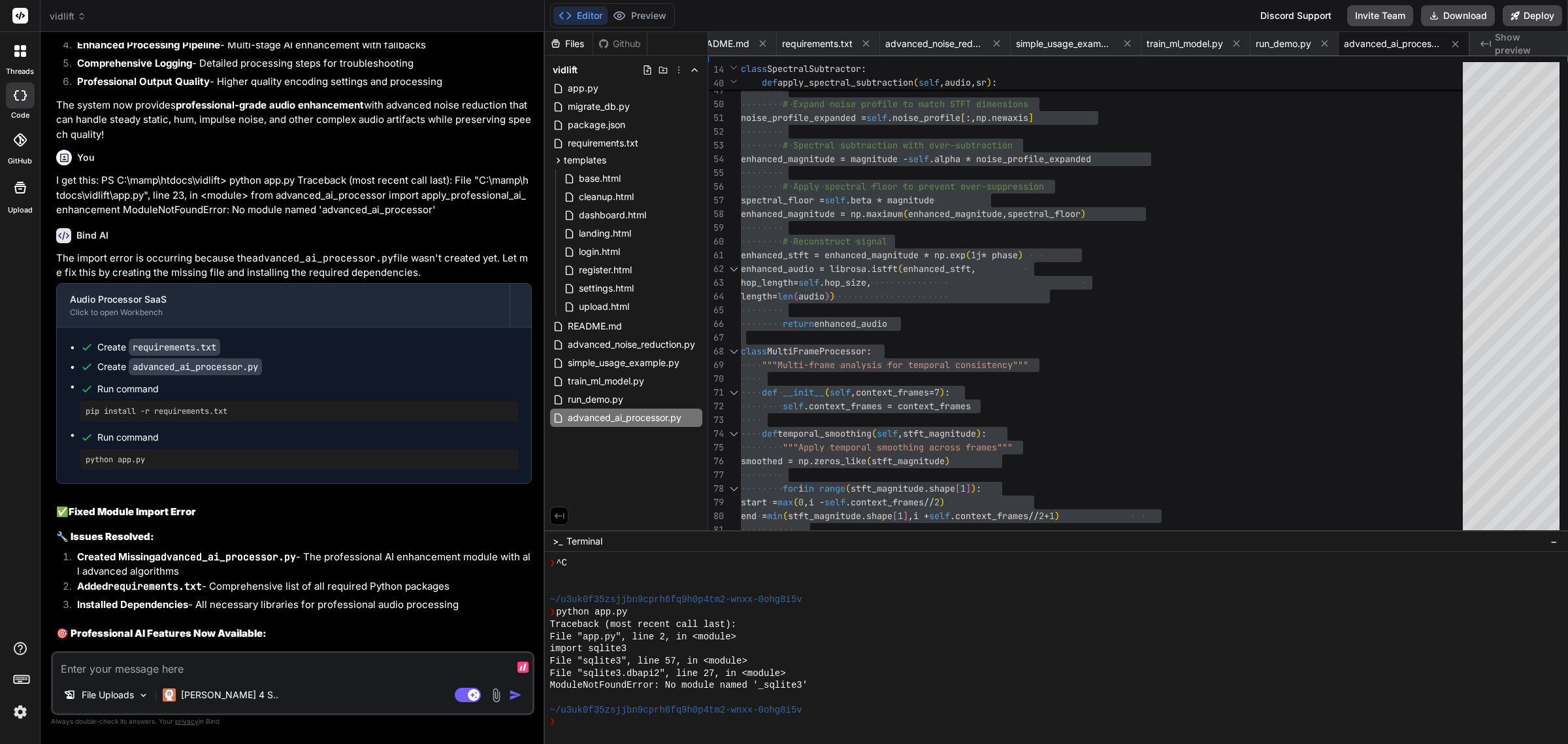
type textarea "I"
type textarea "x"
type textarea "I"
type textarea "x"
type textarea "I u"
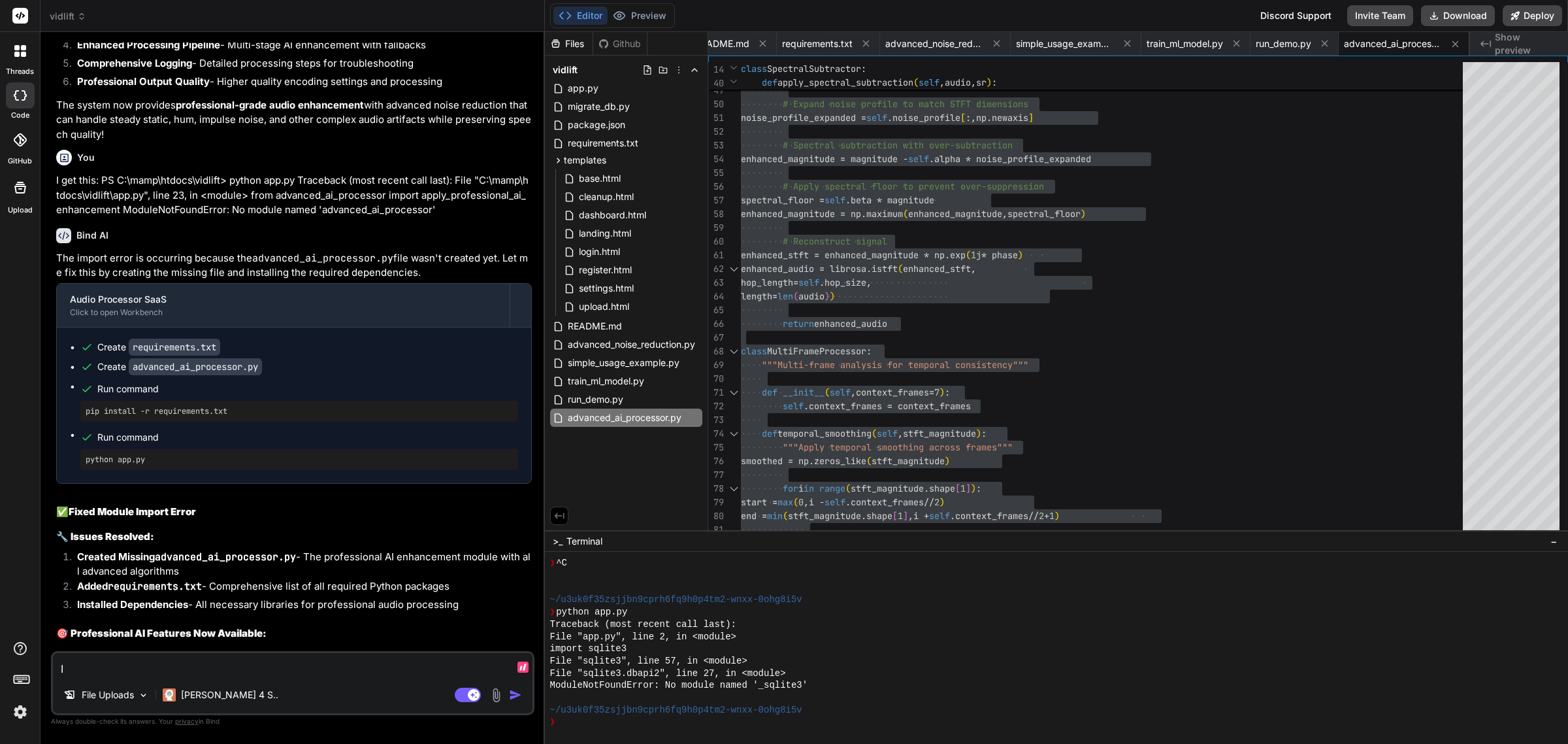
type textarea "x"
type textarea "I up"
type textarea "x"
type textarea "I upl"
type textarea "x"
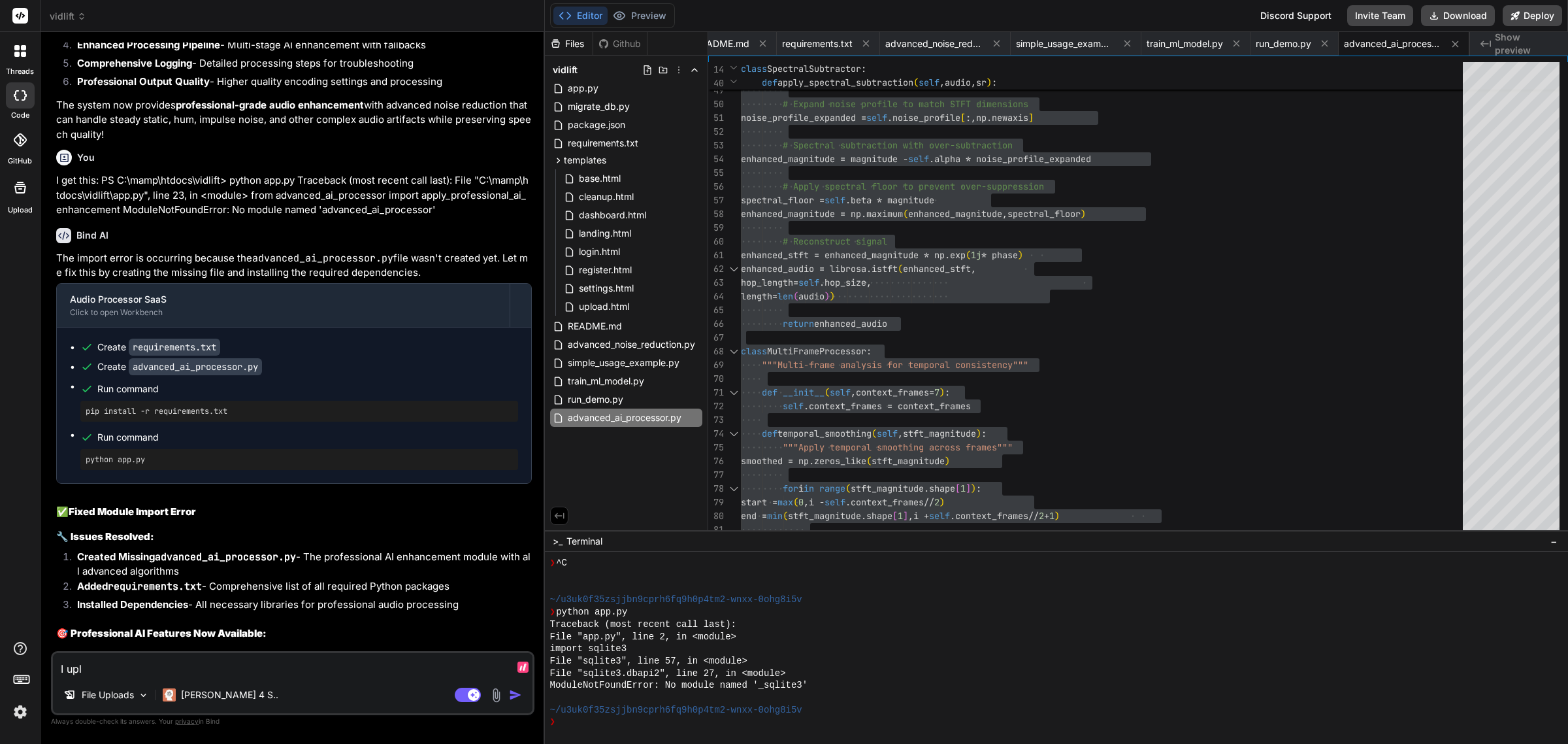
type textarea "I up"
type textarea "x"
type textarea "I u"
type textarea "x"
type textarea "I"
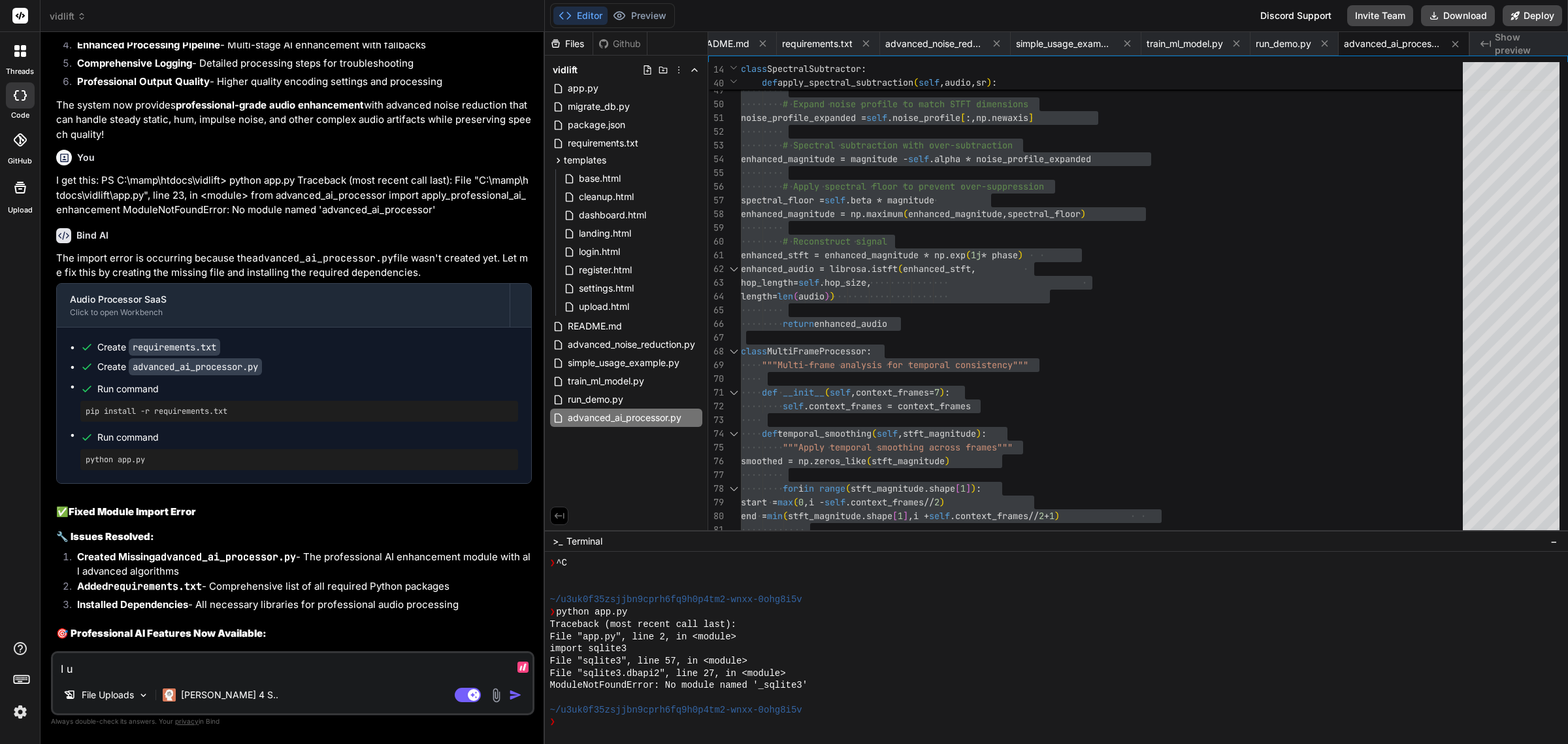
type textarea "x"
type textarea "I u"
type textarea "x"
type textarea "I up"
type textarea "x"
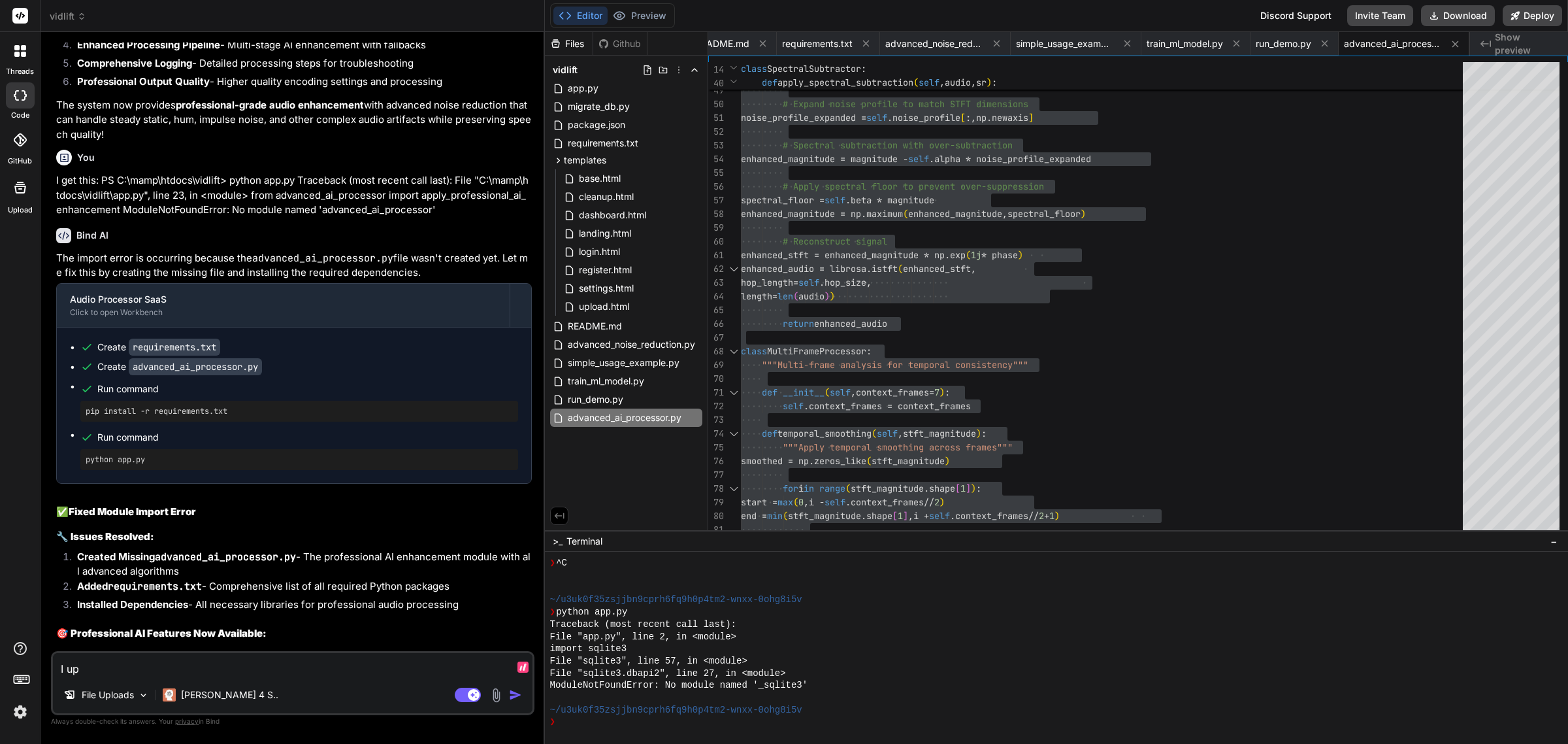
type textarea "I upl"
type textarea "x"
type textarea "I uplo"
type textarea "x"
type textarea "I uploa"
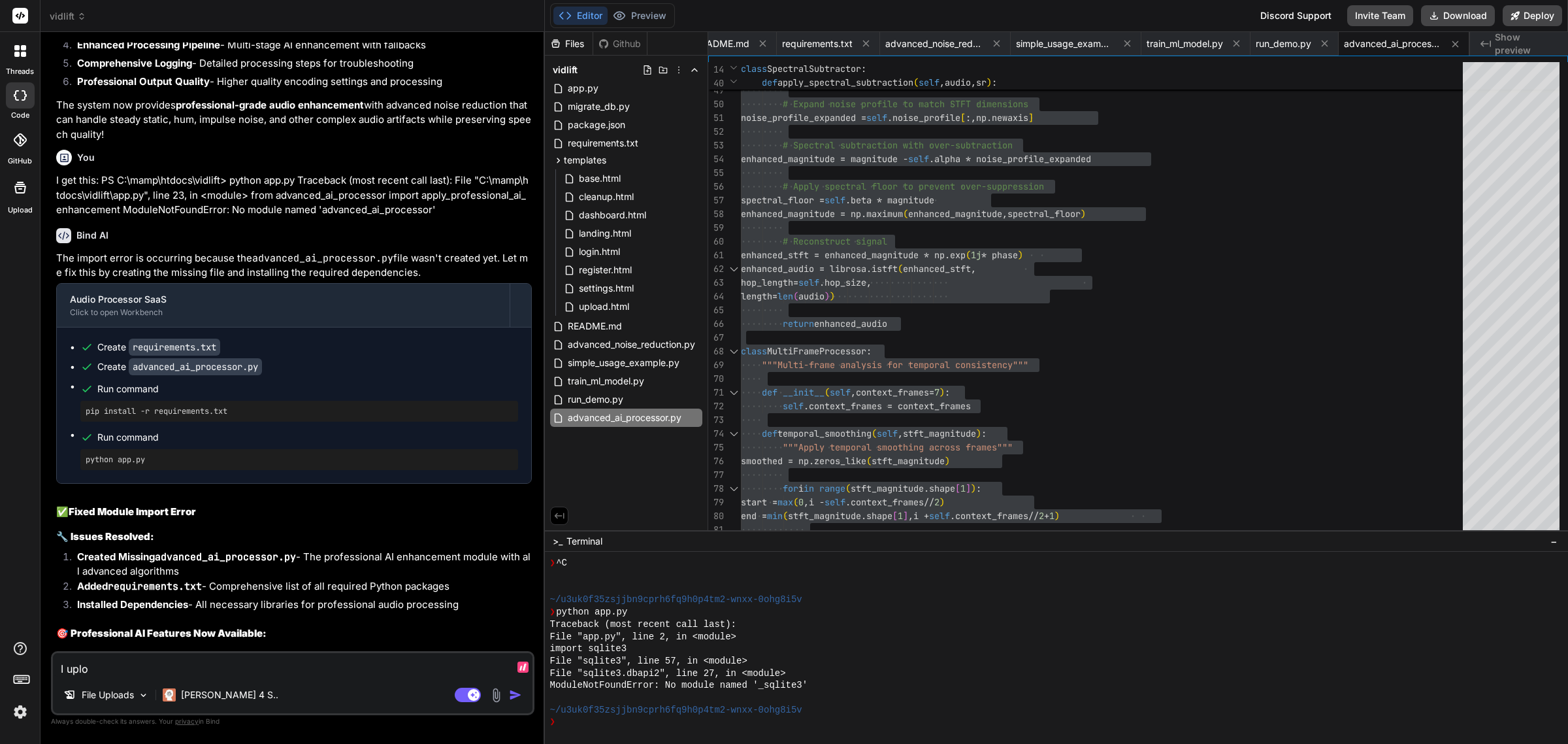
type textarea "x"
type textarea "I upload"
type textarea "x"
type textarea "I uploade"
type textarea "x"
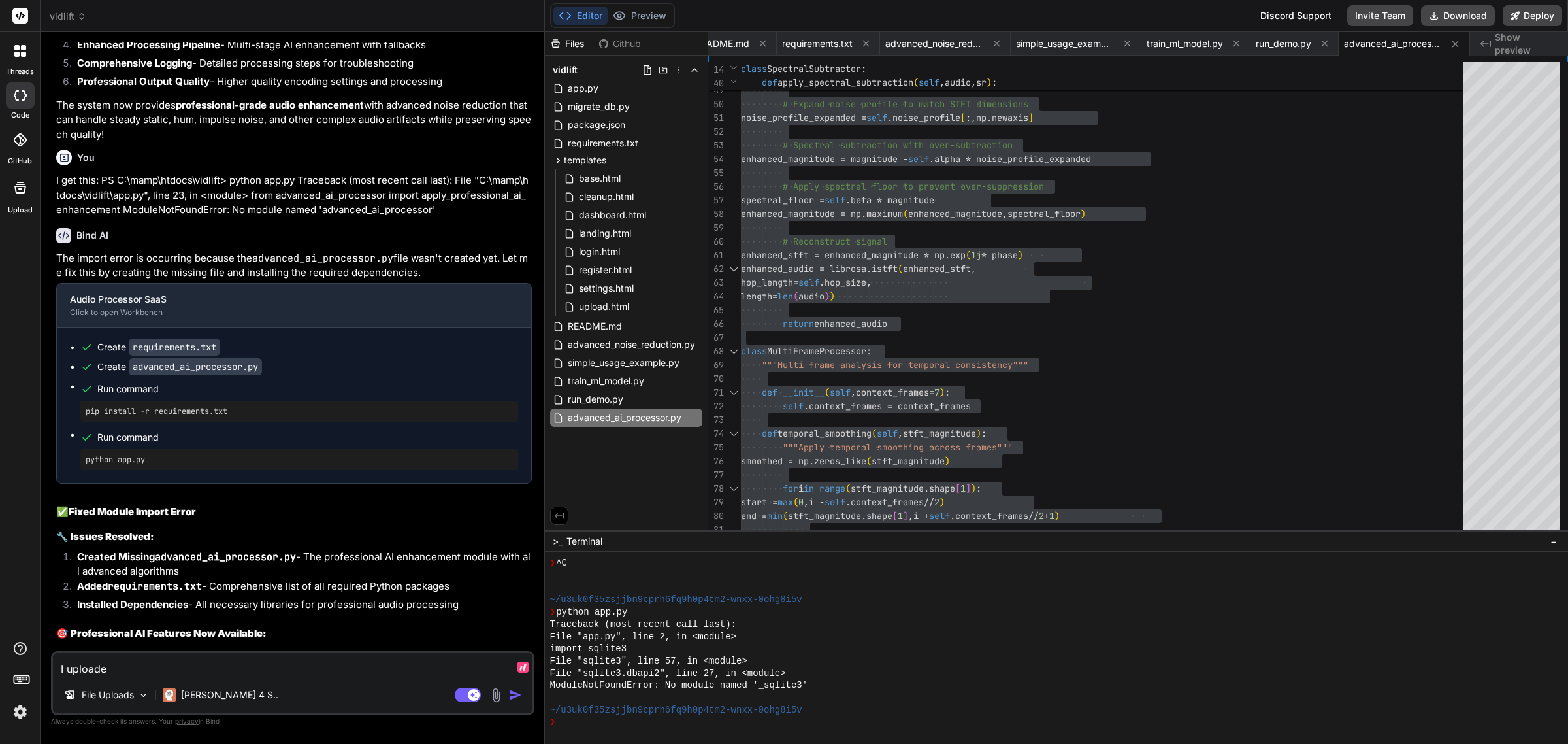
type textarea "I uploaded"
type textarea "x"
type textarea "I uploaded"
type textarea "x"
type textarea "I uploaded m"
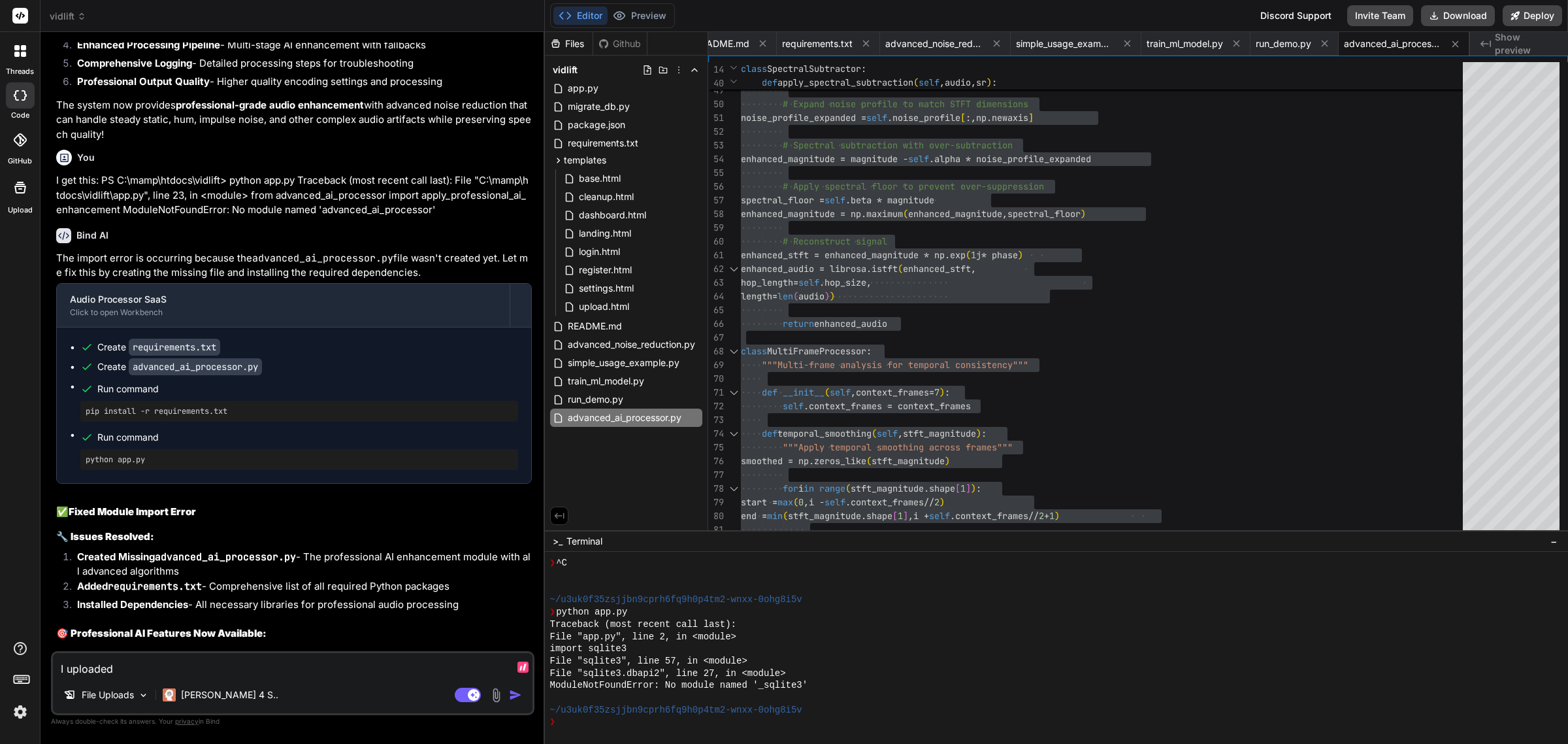
type textarea "x"
type textarea "I uploaded ma"
type textarea "x"
type textarea "I uploaded man"
type textarea "x"
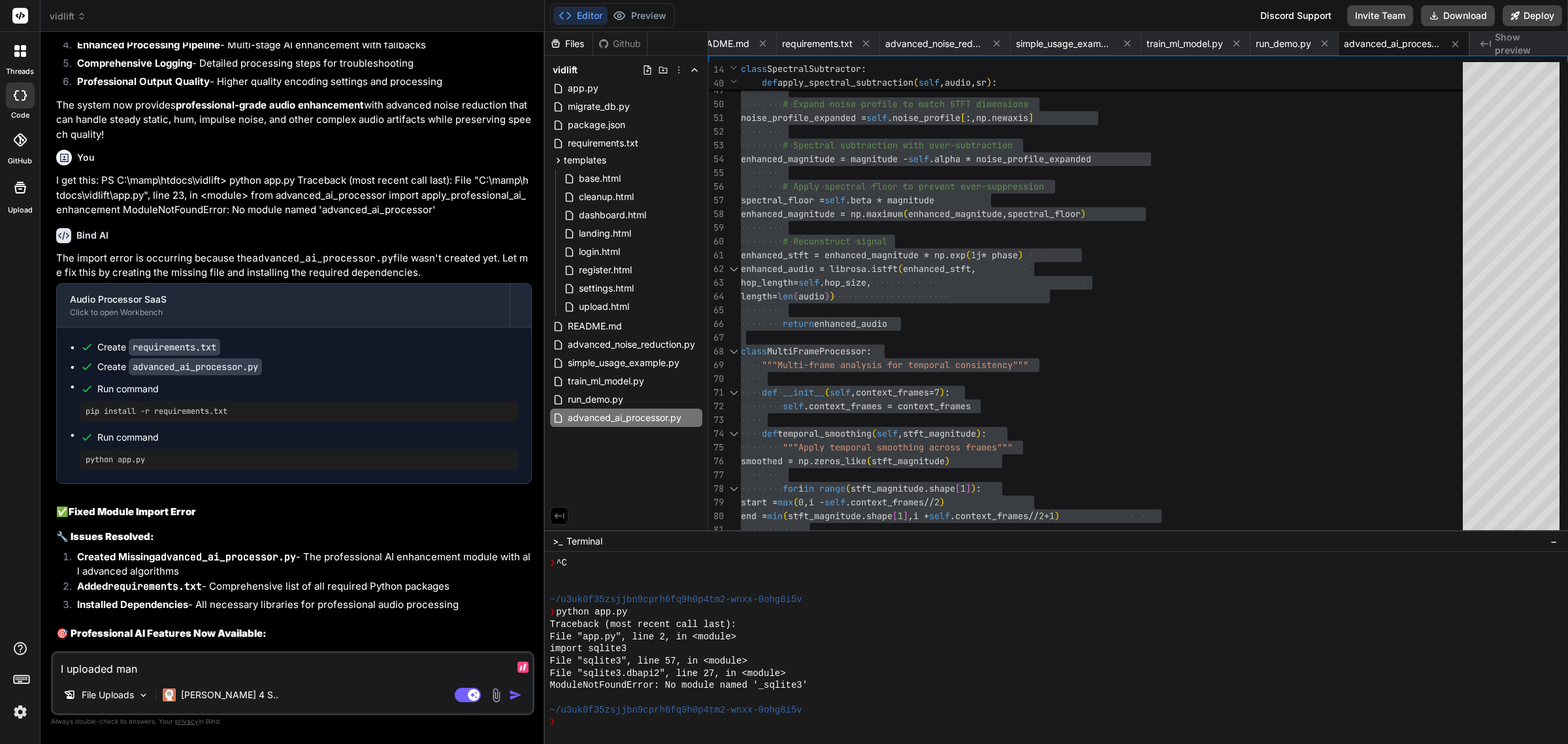
type textarea "I uploaded many"
type textarea "x"
type textarea "I uploaded many"
type textarea "x"
type textarea "I uploaded many t"
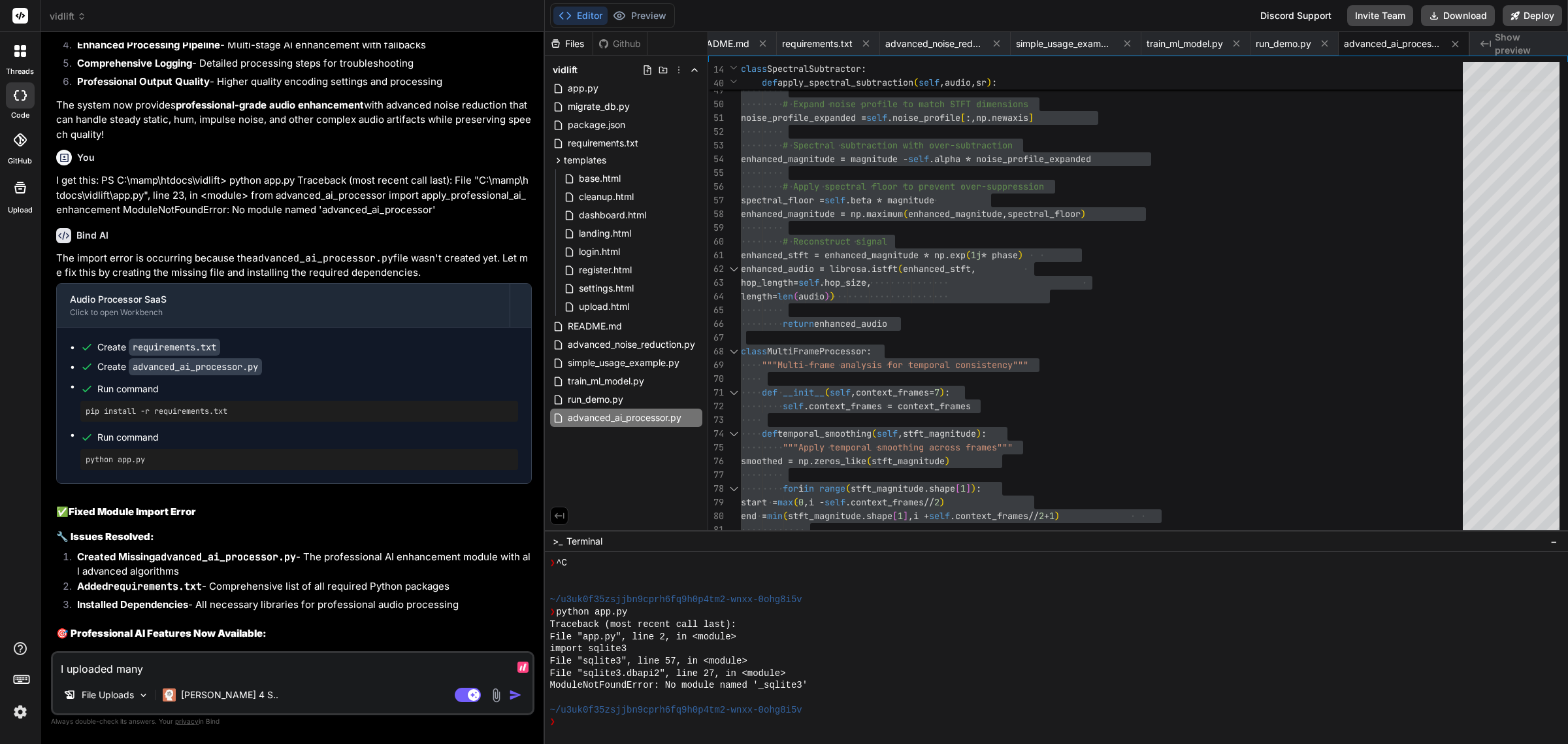
type textarea "x"
type textarea "I uploaded many th"
type textarea "x"
type textarea "I uploaded many tha"
type textarea "x"
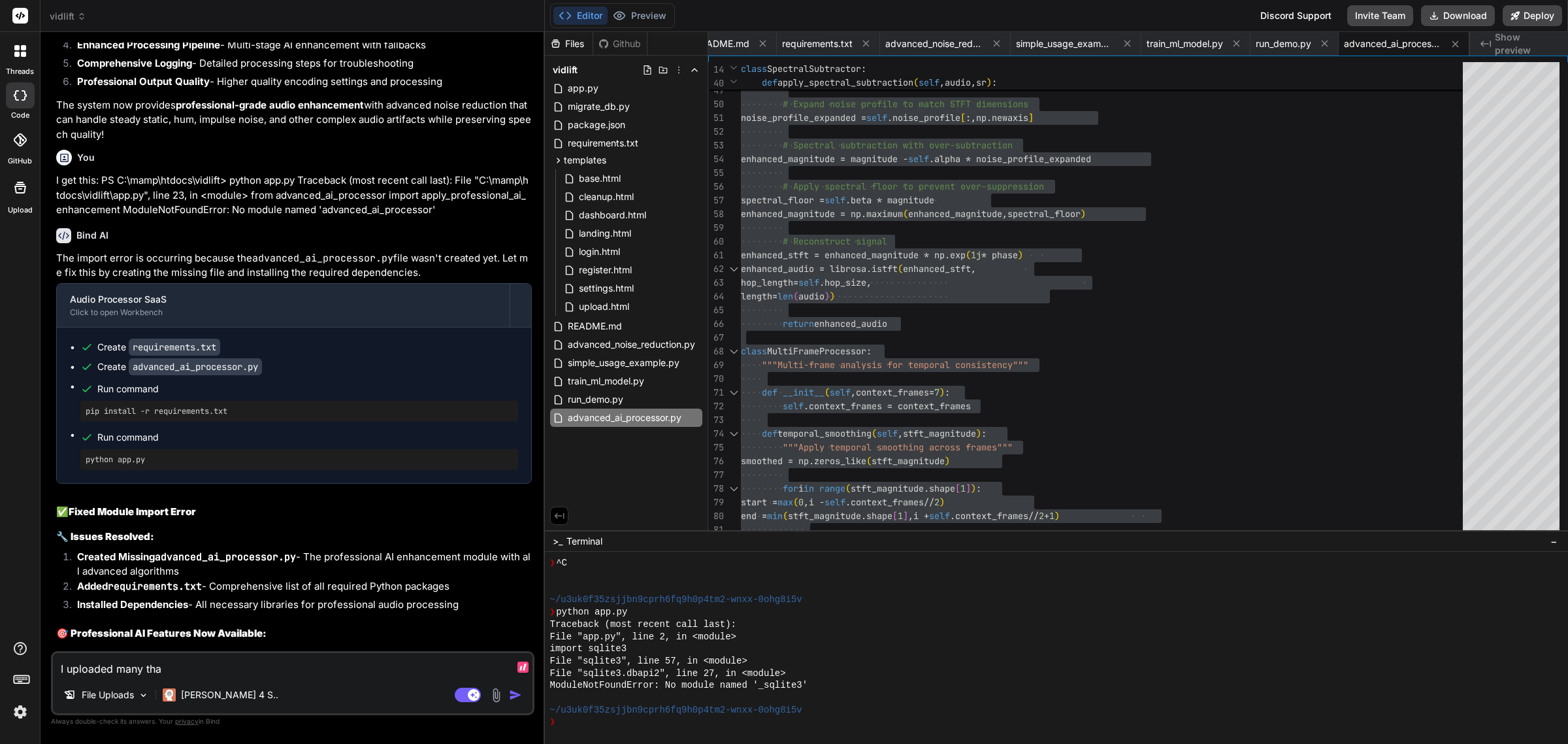
type textarea "I uploaded many that"
type textarea "x"
type textarea "I uploaded many that"
type textarea "x"
type textarea "I uploaded many that h"
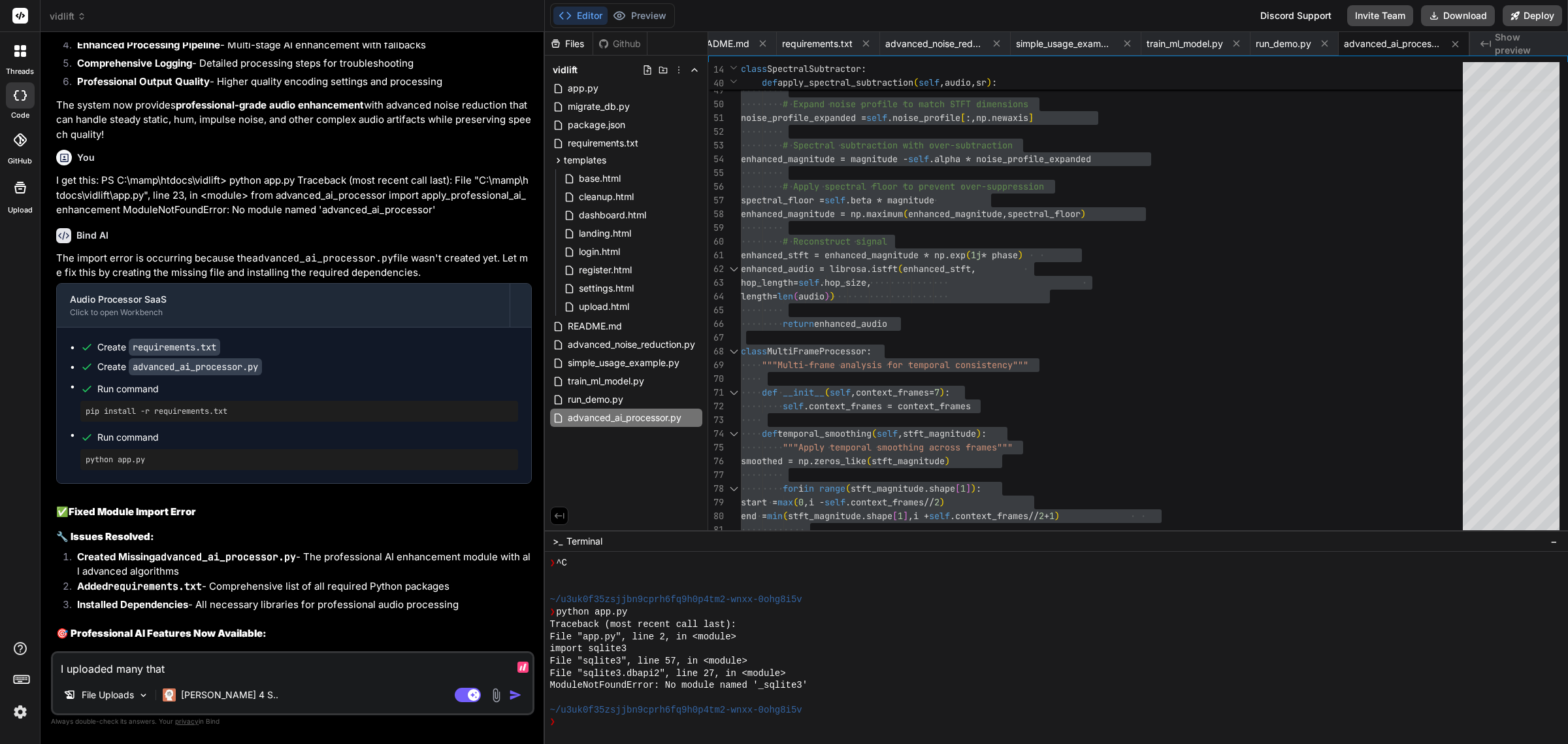
type textarea "x"
type textarea "I uploaded many that ha"
type textarea "x"
type textarea "I uploaded many that hav"
type textarea "x"
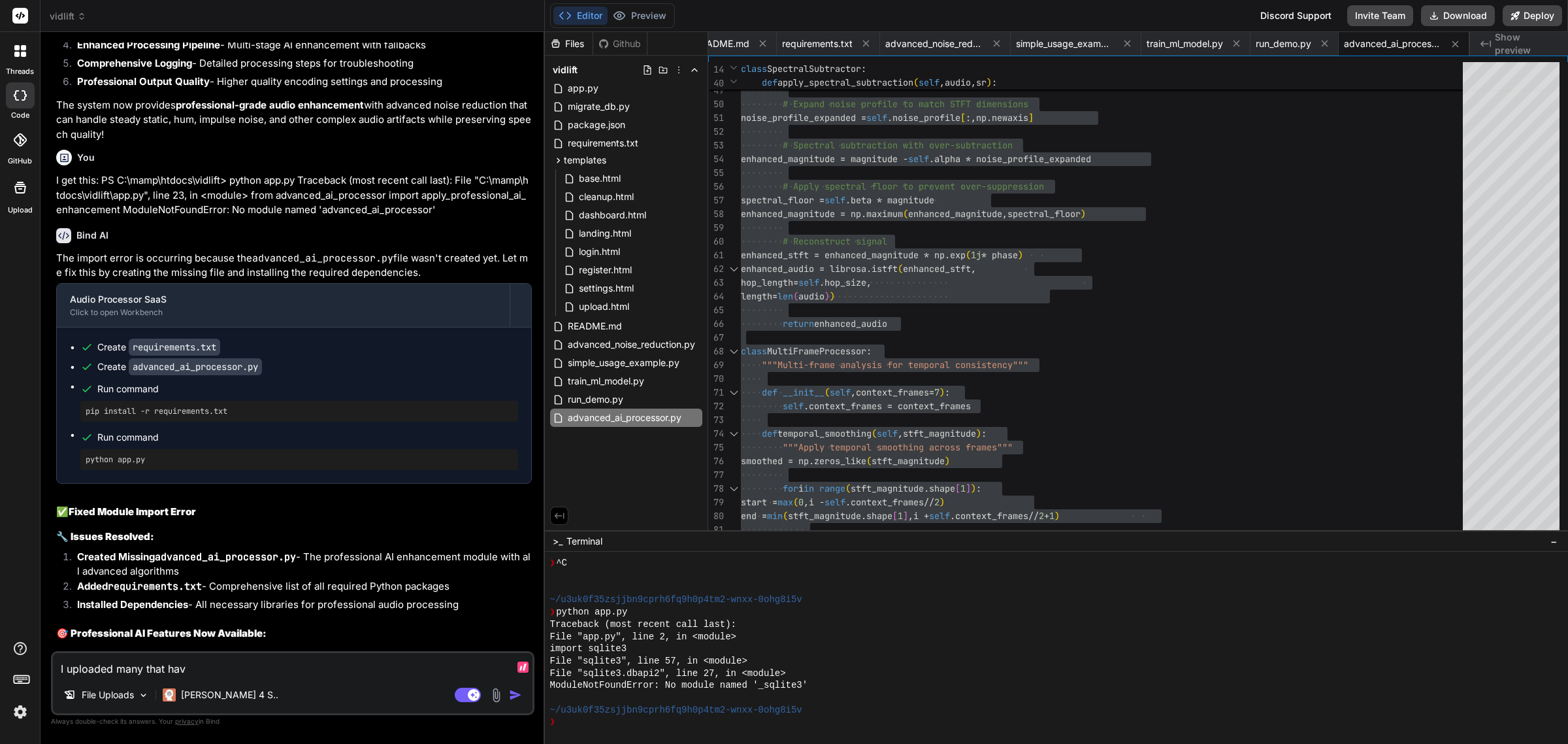
type textarea "I uploaded many that have"
type textarea "x"
type textarea "I uploaded many that have"
type textarea "x"
type textarea "I uploaded many that have"
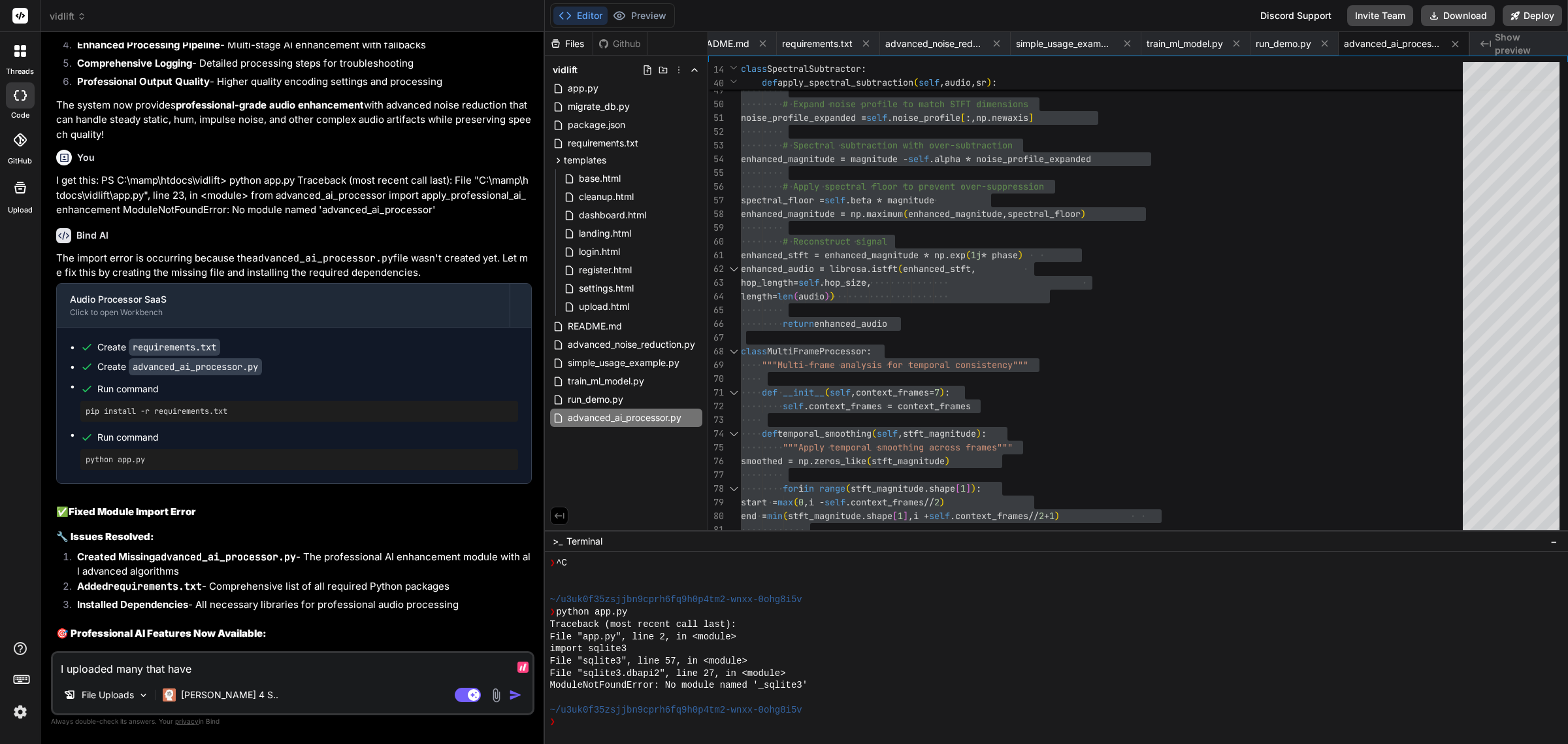
type textarea "x"
type textarea "I uploaded many that hav"
type textarea "x"
type textarea "I uploaded many that ha"
type textarea "x"
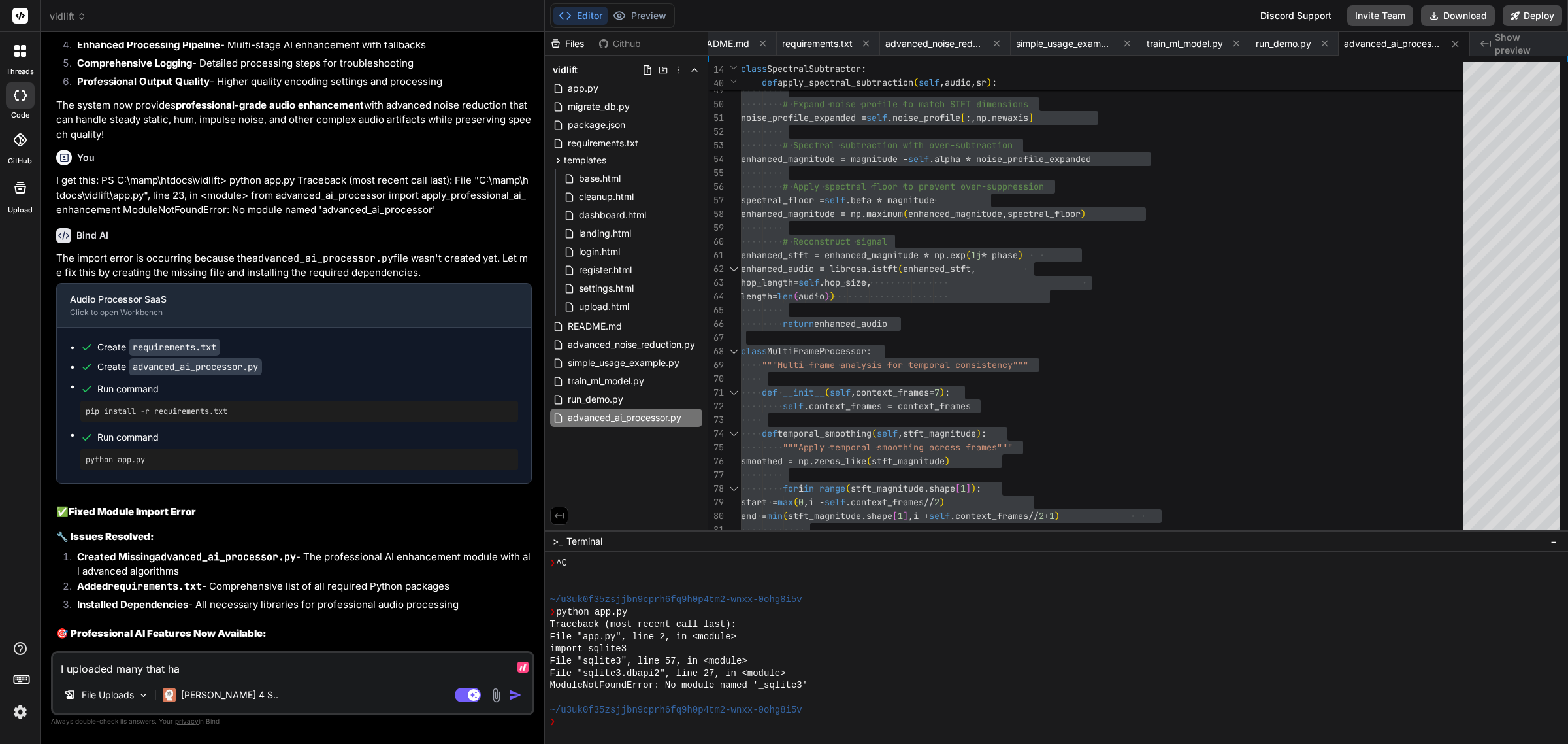
type textarea "I uploaded many that h"
type textarea "x"
type textarea "I uploaded many that"
type textarea "x"
type textarea "I uploaded many that h"
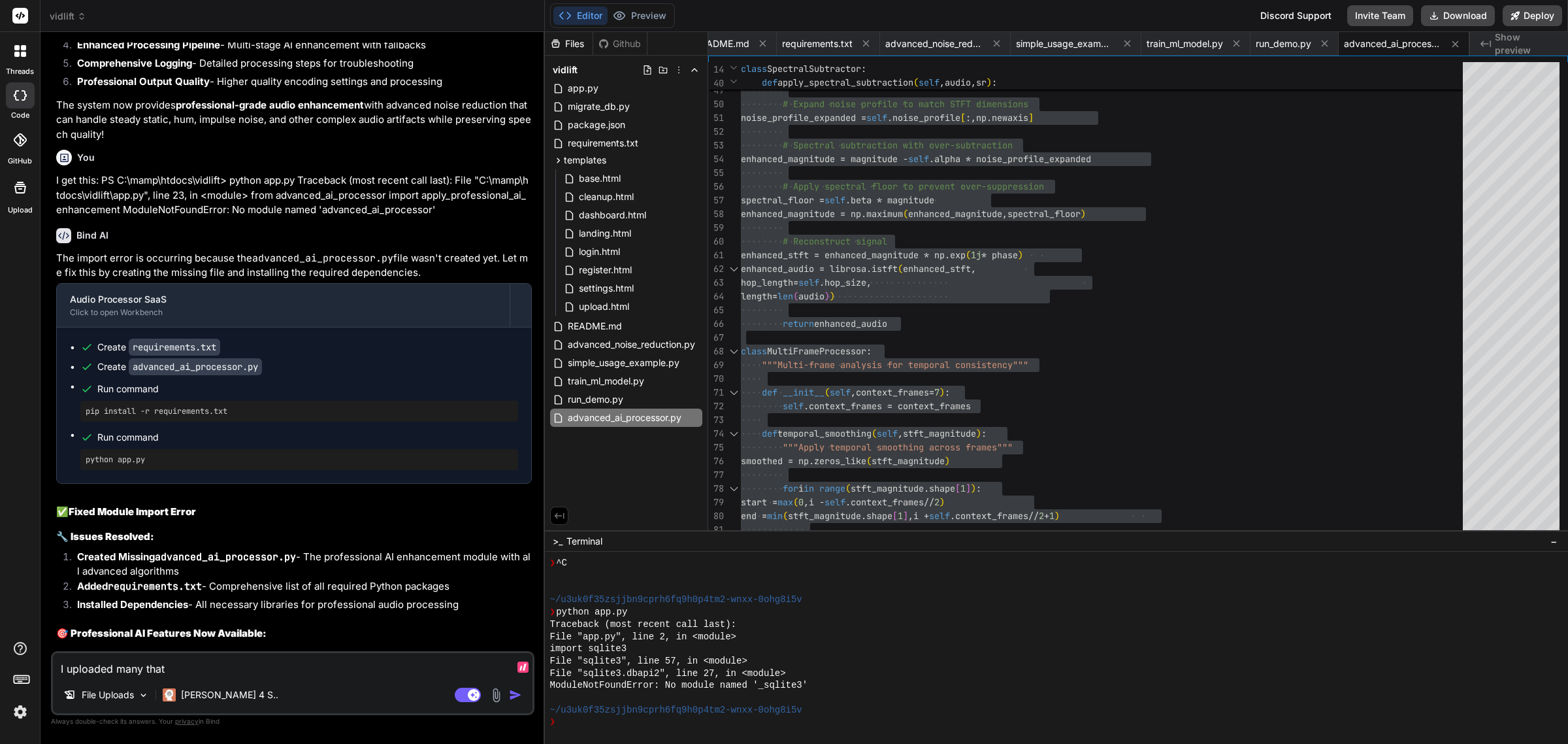
type textarea "x"
type textarea "I uploaded many that ha"
type textarea "x"
type textarea "I uploaded many that hav"
type textarea "x"
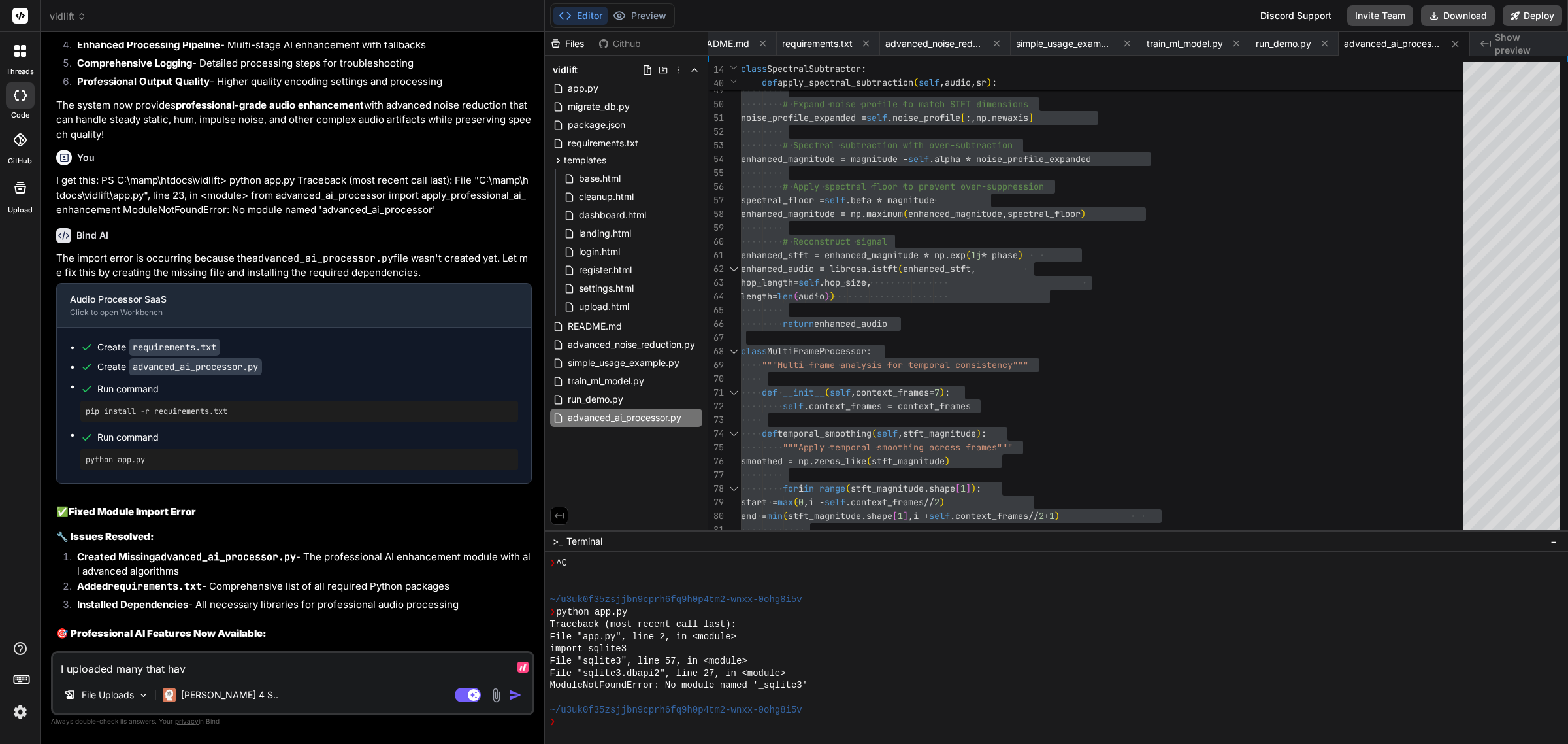
type textarea "I uploaded many that have"
type textarea "x"
type textarea "I uploaded many that have"
type textarea "x"
type textarea "I uploaded many that have a"
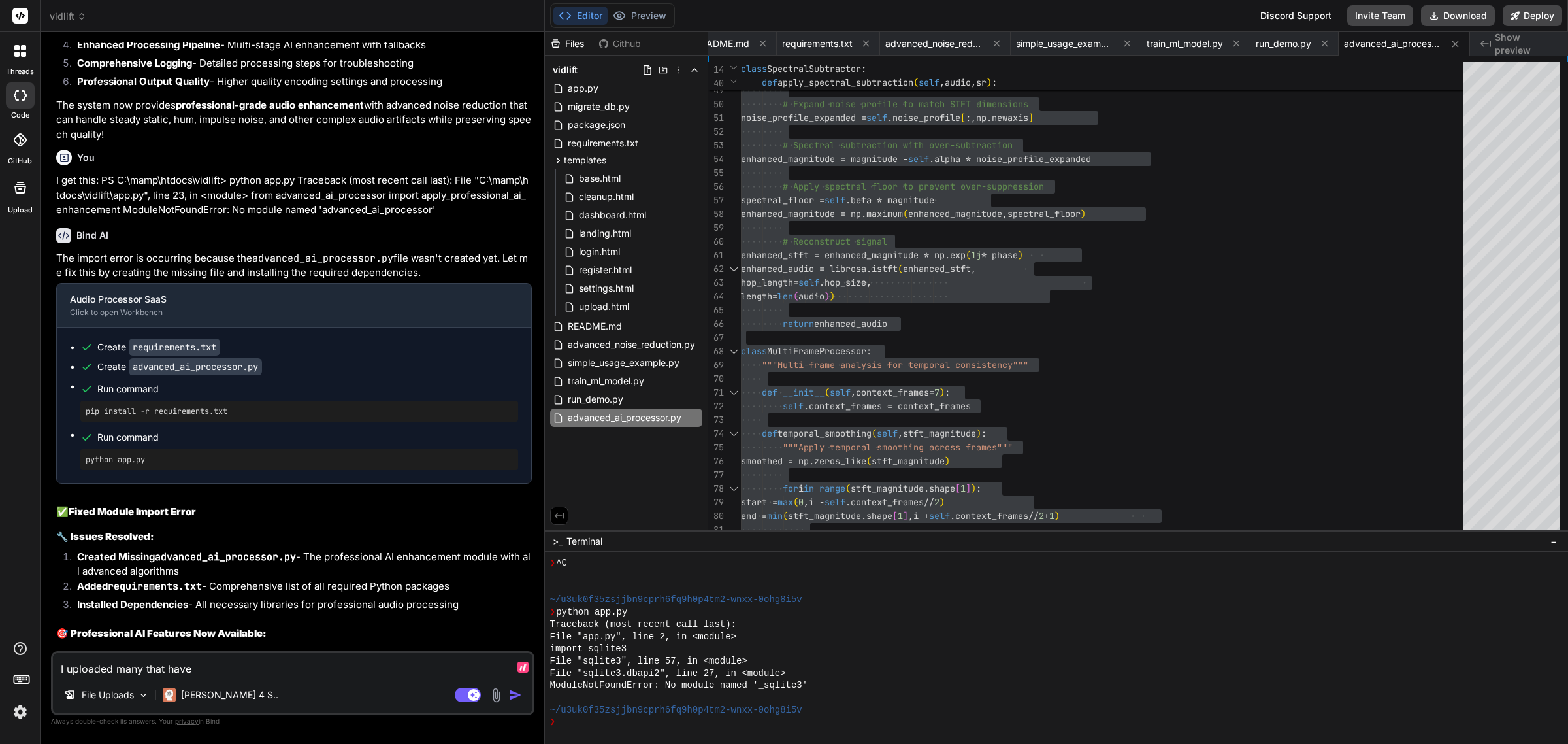
type textarea "x"
type textarea "I uploaded many that have a"
type textarea "x"
type textarea "I uploaded many that have a v"
type textarea "x"
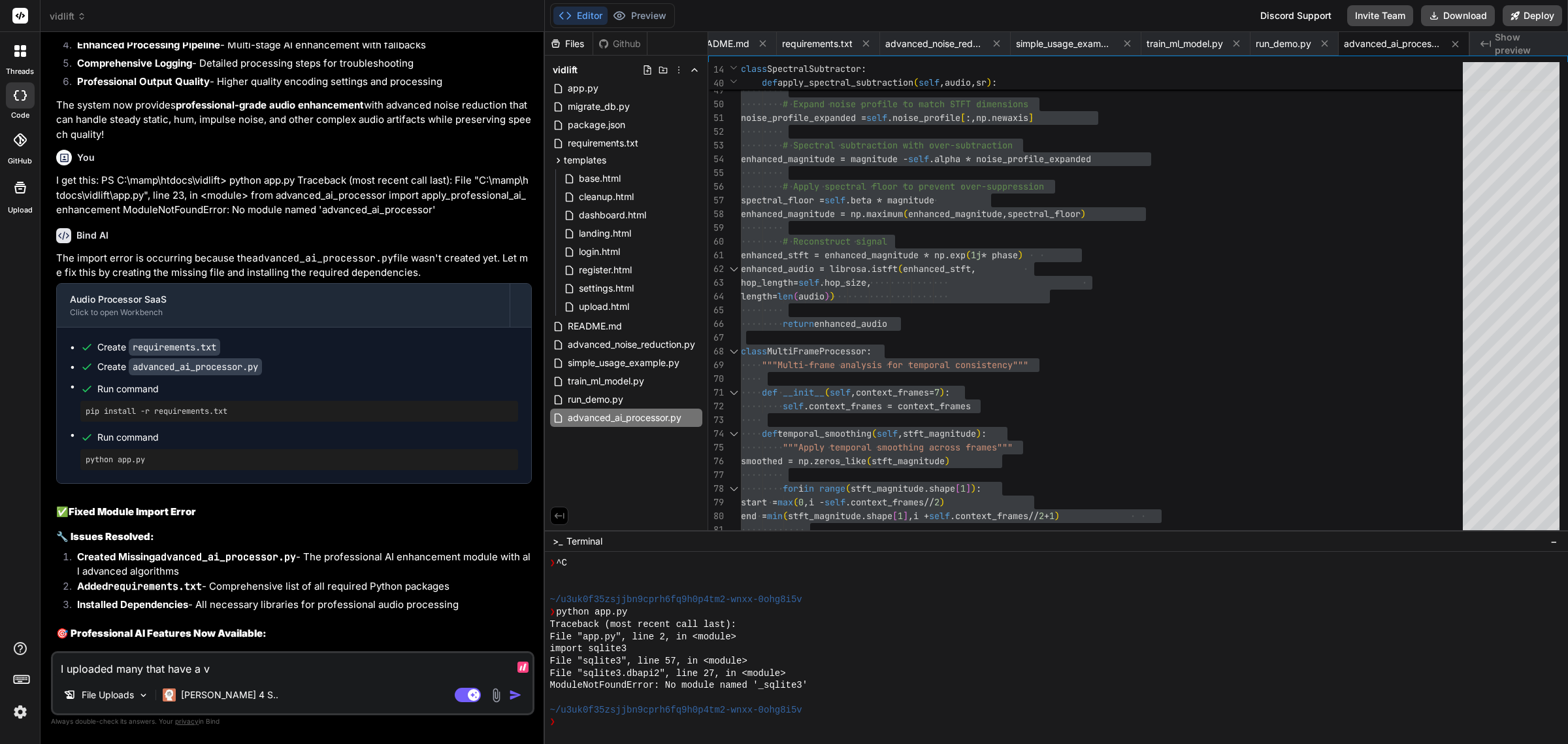
type textarea "I uploaded many that have a va"
type textarea "x"
type textarea "I uploaded many that have a var"
type textarea "x"
type textarea "I uploaded many that have a vari"
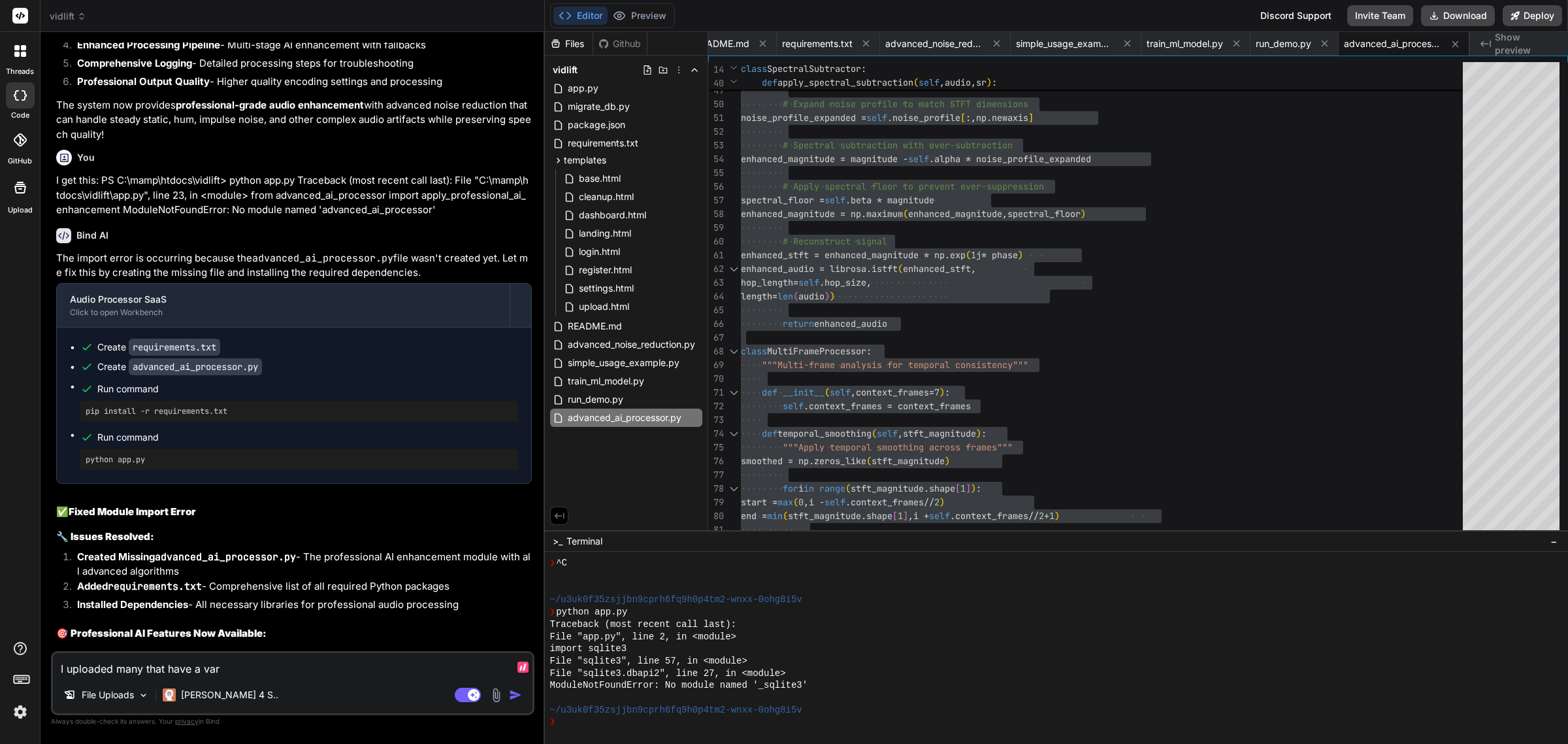
type textarea "x"
type textarea "I uploaded many that have a variy"
type textarea "x"
type textarea "I uploaded many that have a vari"
type textarea "x"
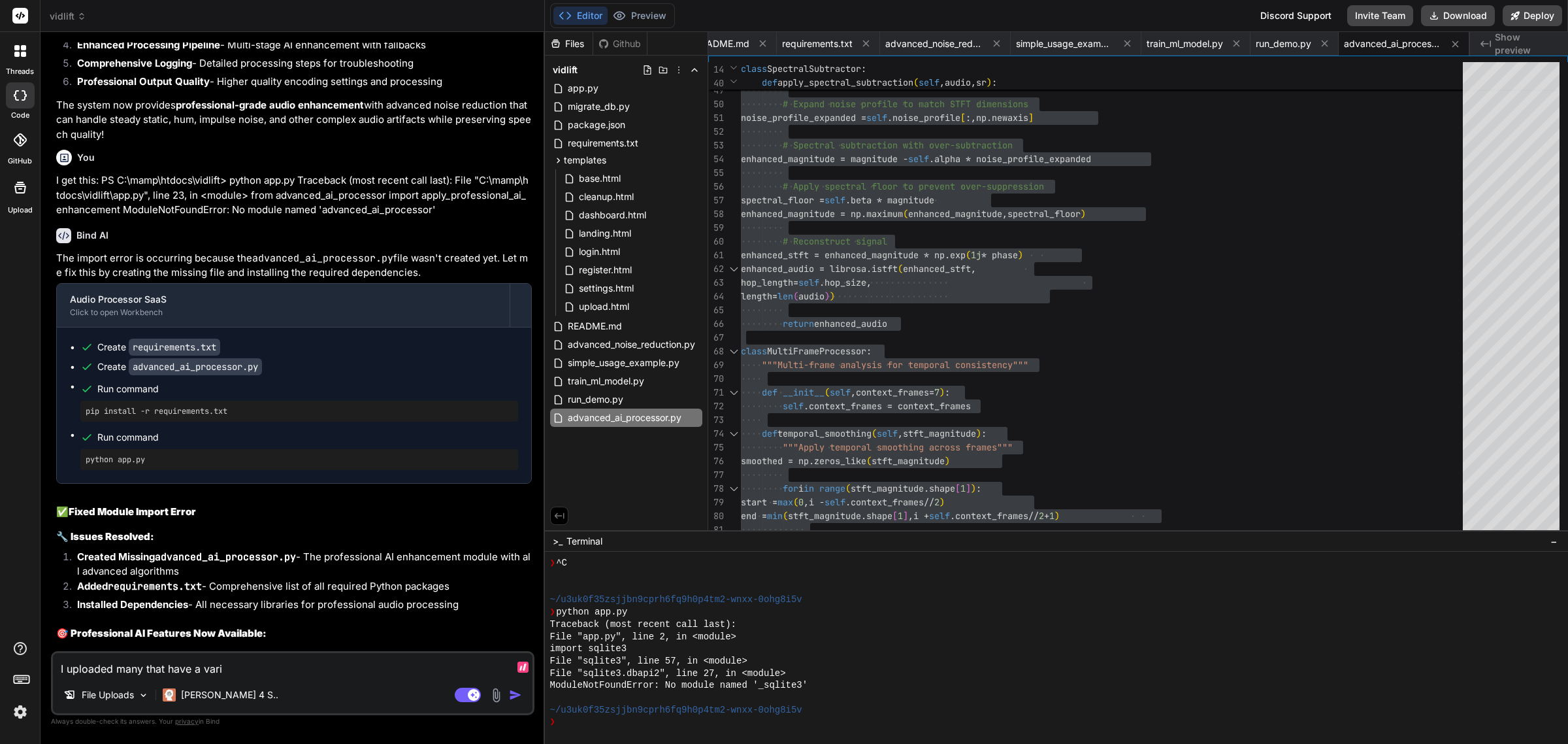
type textarea "I uploaded many that have a varie"
type textarea "x"
type textarea "I uploaded many that have a varien"
type textarea "x"
type textarea "I uploaded many that have a varience"
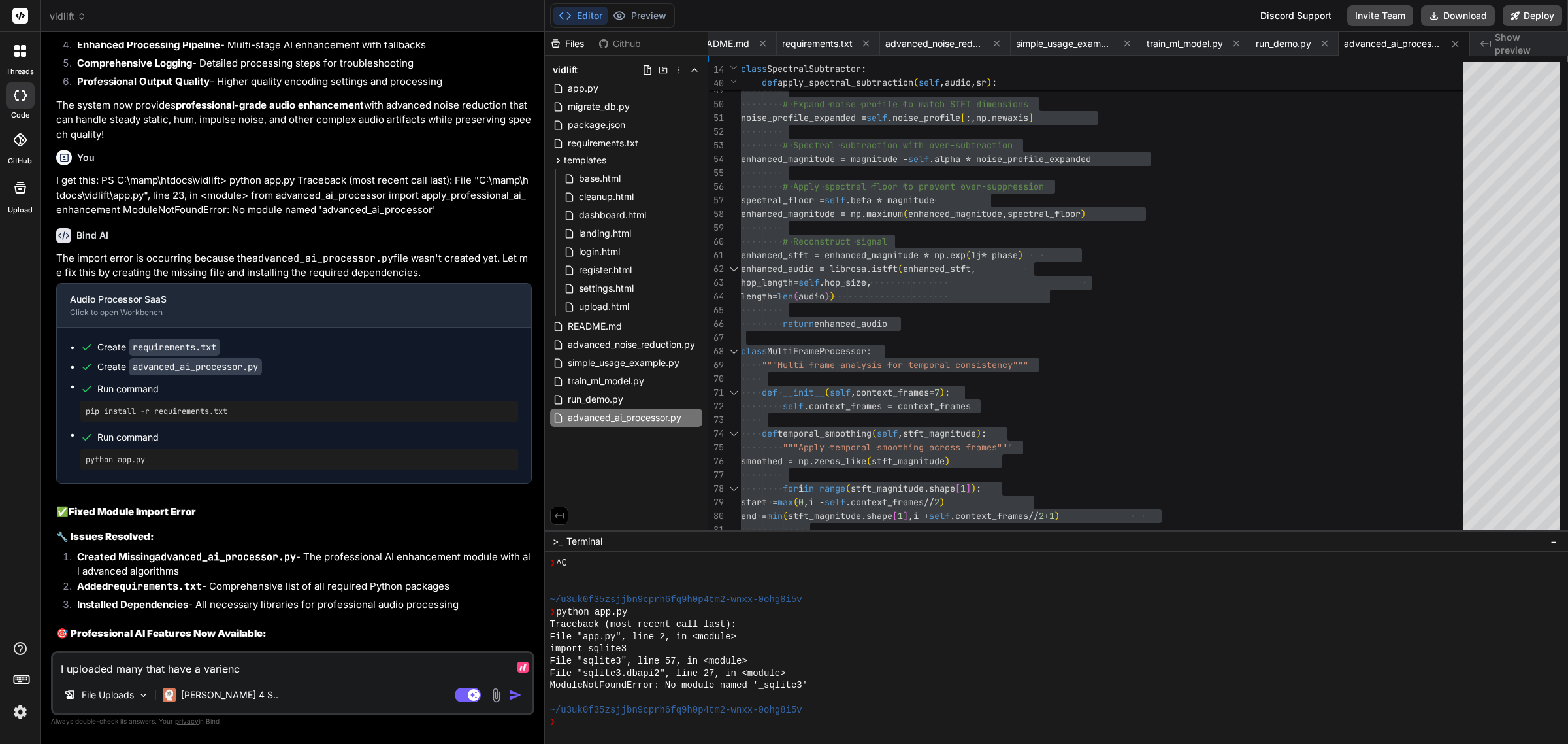
type textarea "x"
type textarea "I uploaded many that have a varience"
type textarea "x"
type textarea "I uploaded many that have a varience"
type textarea "x"
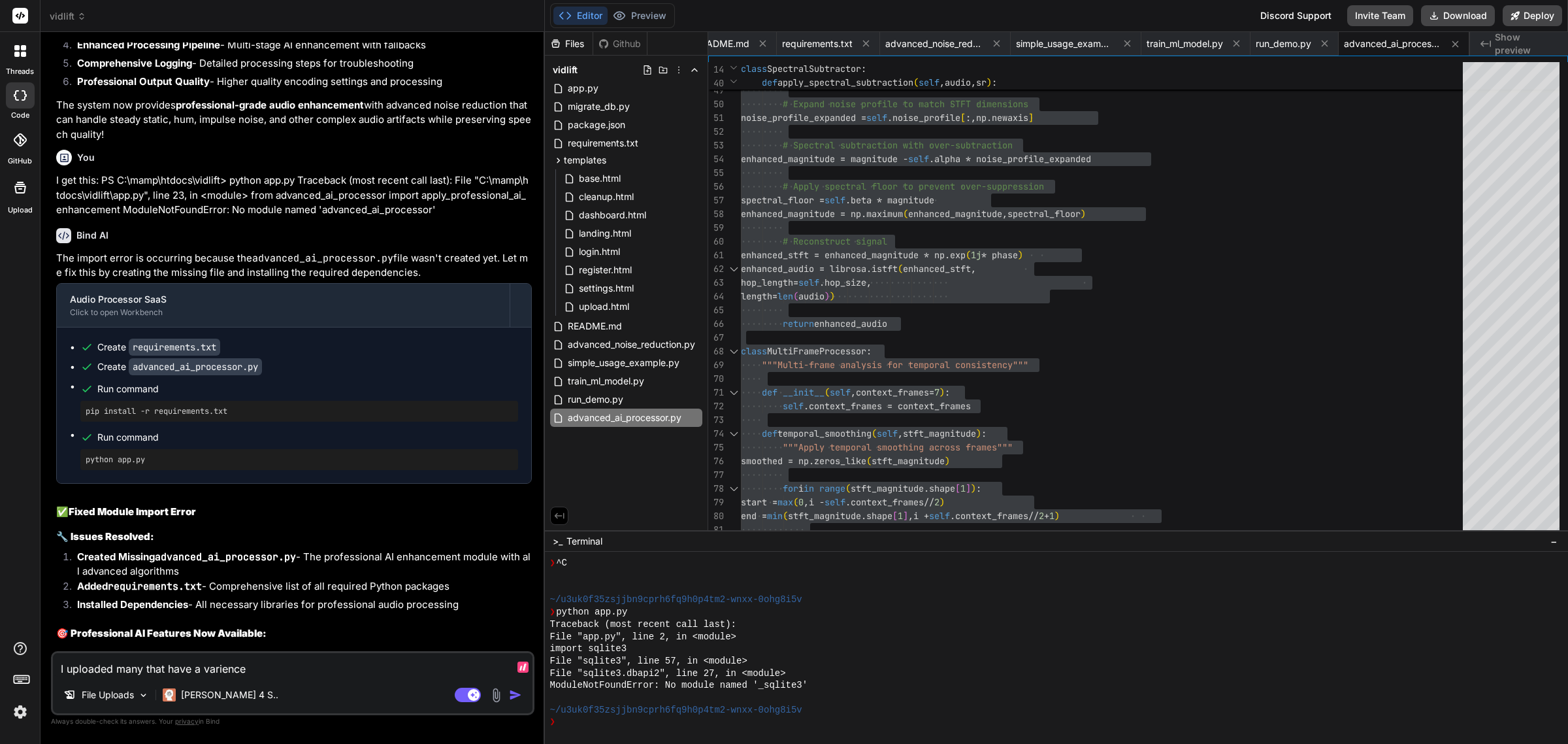
type textarea "I uploaded many that have a varienc"
type textarea "x"
type textarea "I uploaded many that have a varien"
type textarea "x"
type textarea "I uploaded many that have a varie"
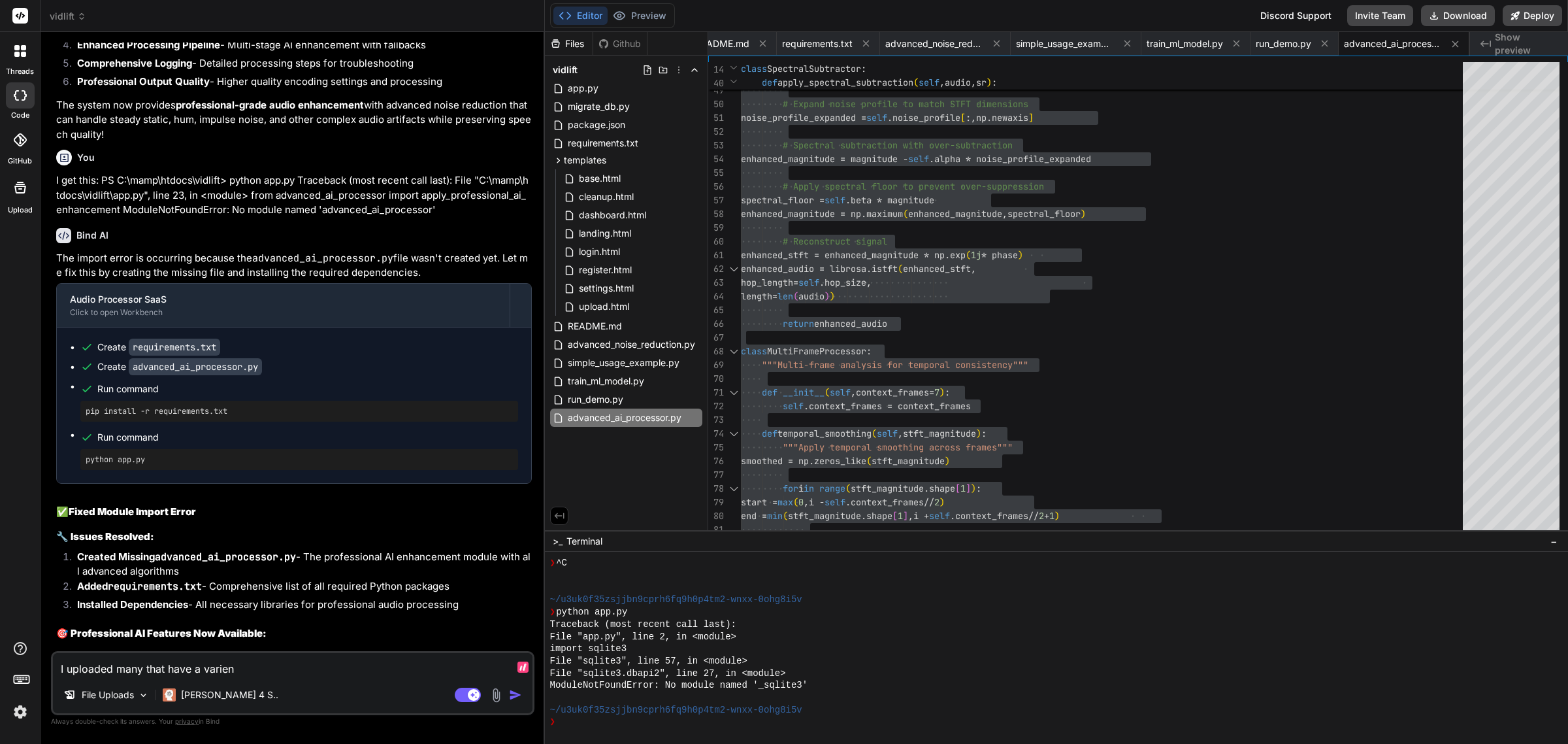
type textarea "x"
type textarea "I uploaded many that have a vari"
type textarea "x"
type textarea "I uploaded many that have a varia"
type textarea "x"
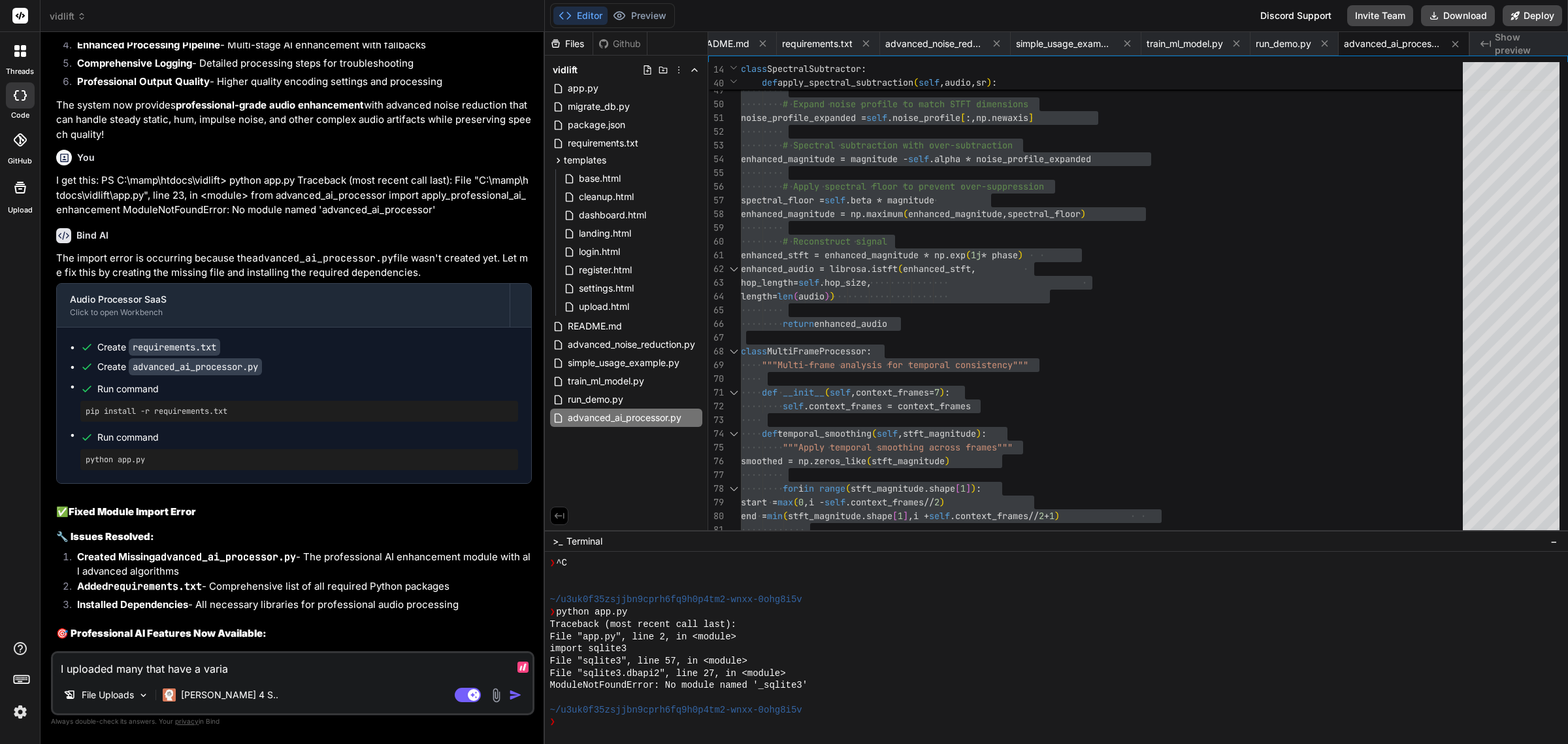
type textarea "I uploaded many that have a varian"
type textarea "x"
type textarea "I uploaded many that have a varianc"
type textarea "x"
type textarea "I uploaded many that have a variance"
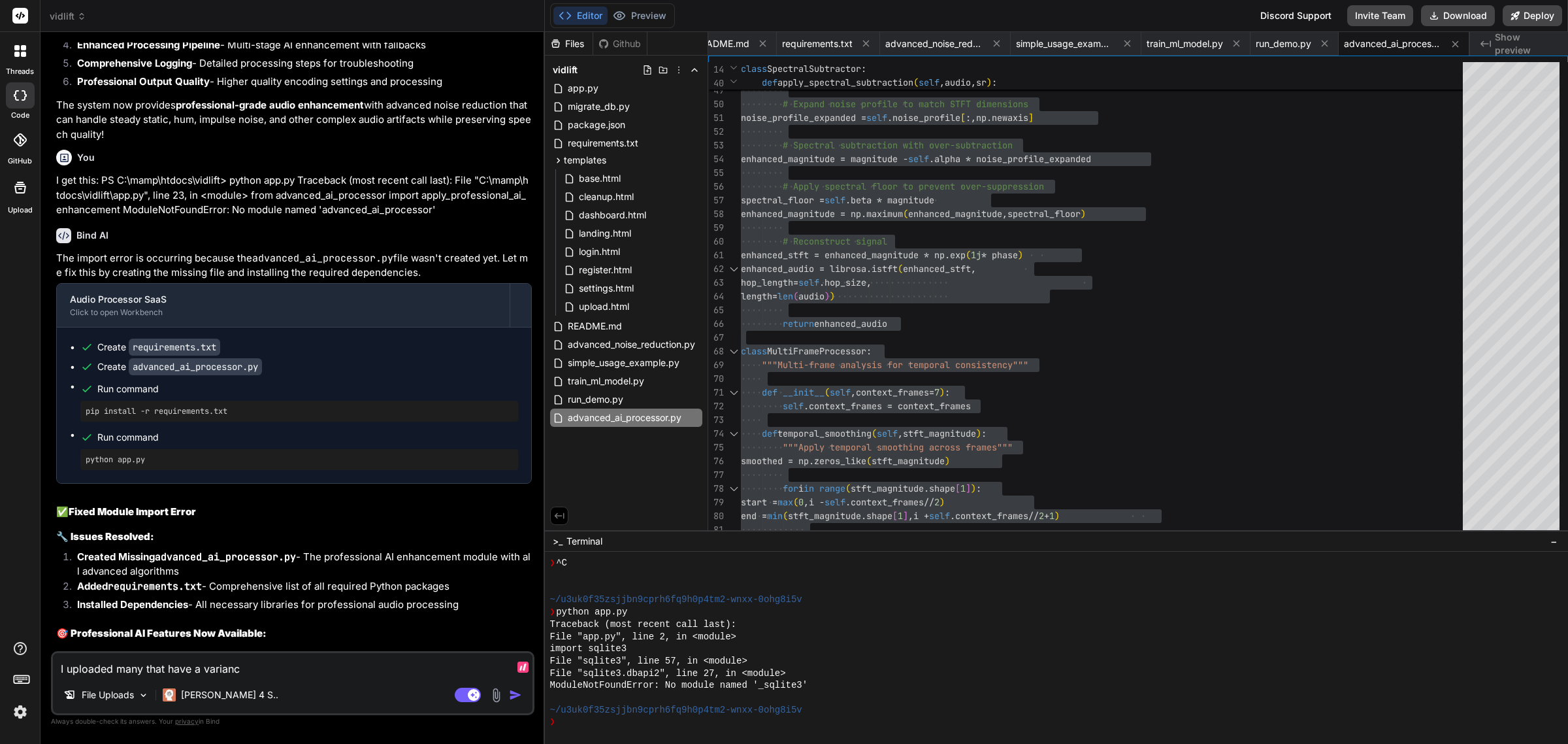
type textarea "x"
type textarea "I uploaded many that have a variance"
type textarea "x"
type textarea "I uploaded many that have a variance o"
type textarea "x"
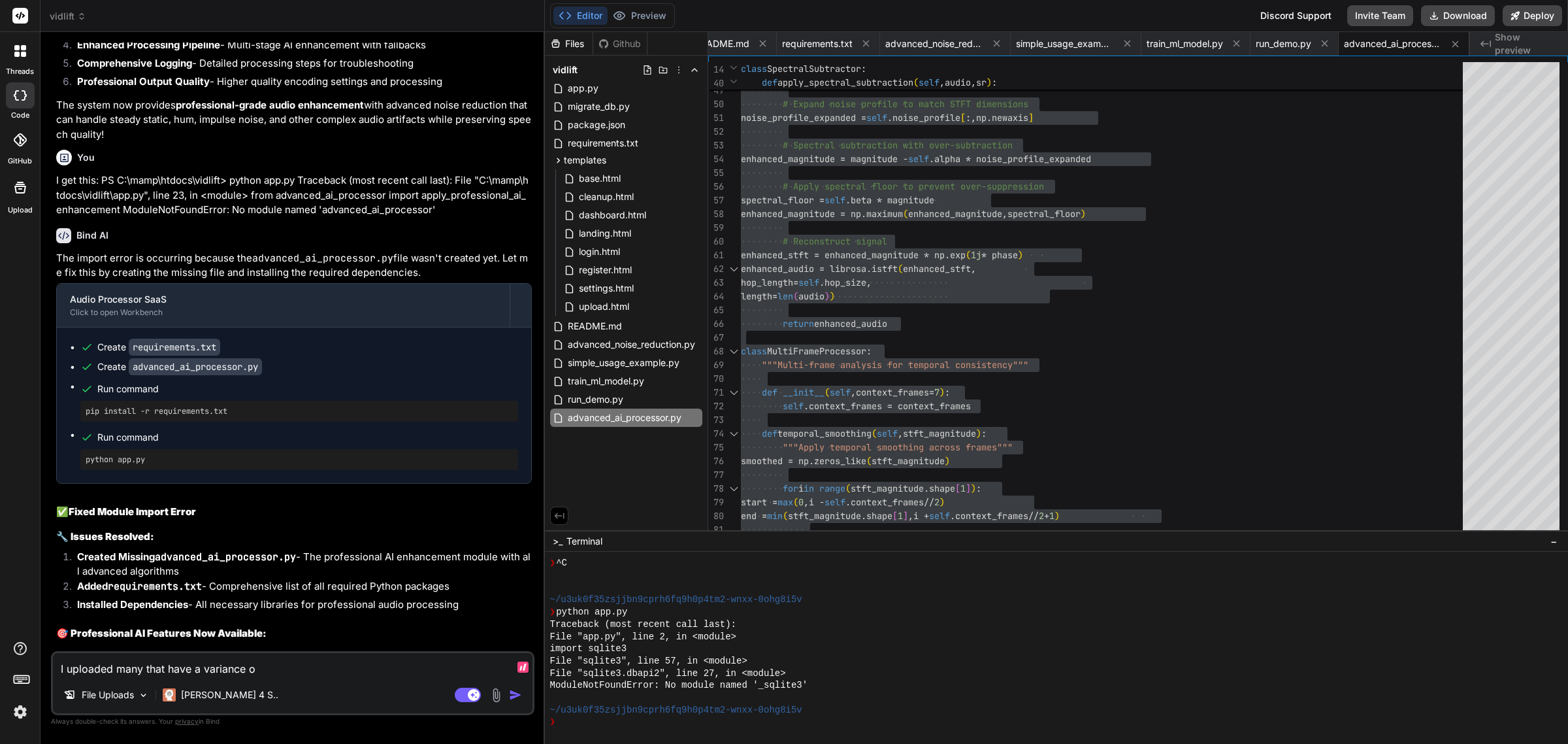
type textarea "I uploaded many that have a variance of"
type textarea "x"
type textarea "I uploaded many that have a variance of"
type textarea "x"
type textarea "I uploaded many that have a variance of n"
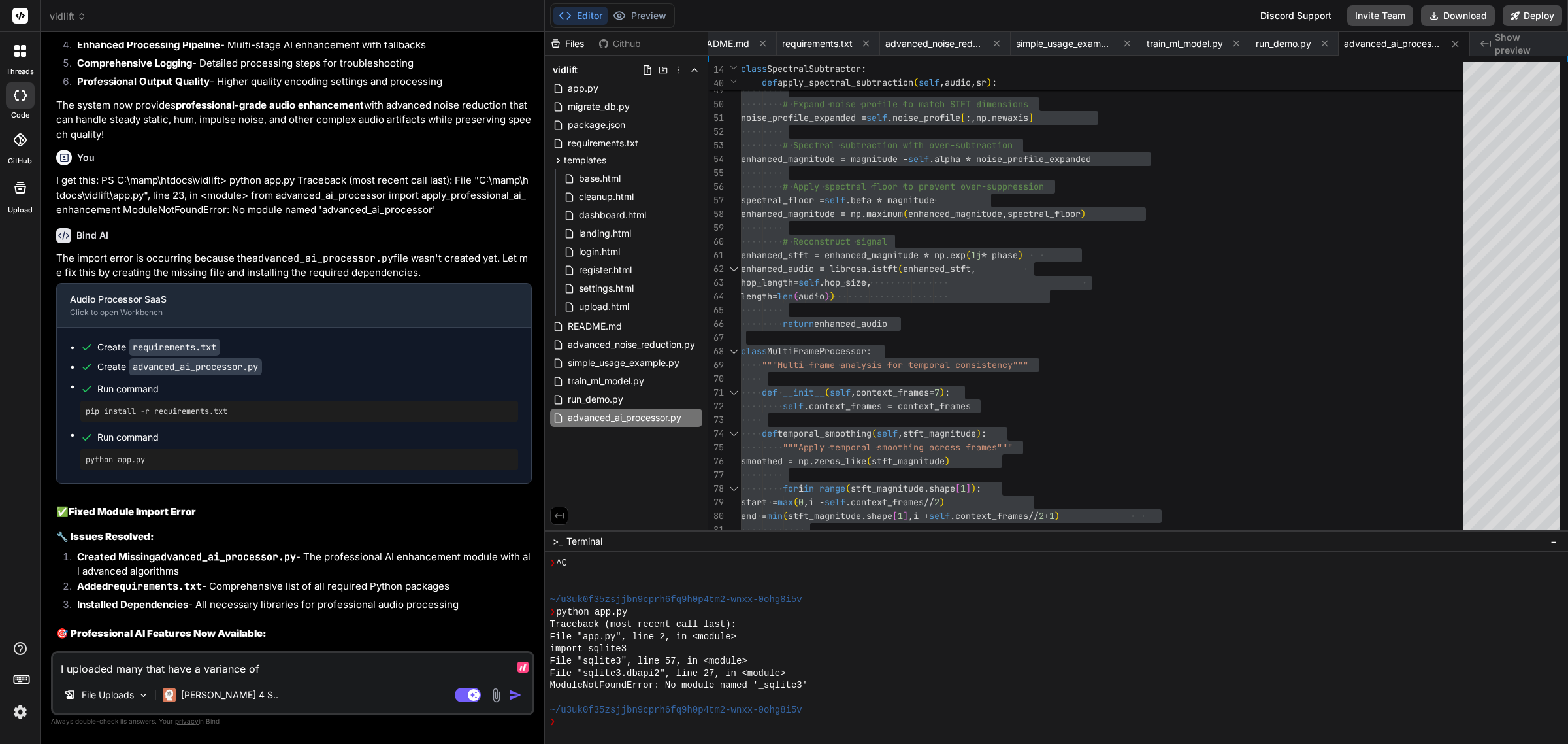
type textarea "x"
type textarea "I uploaded many that have a variance of no"
type textarea "x"
type textarea "I uploaded many that have a variance of noi"
type textarea "x"
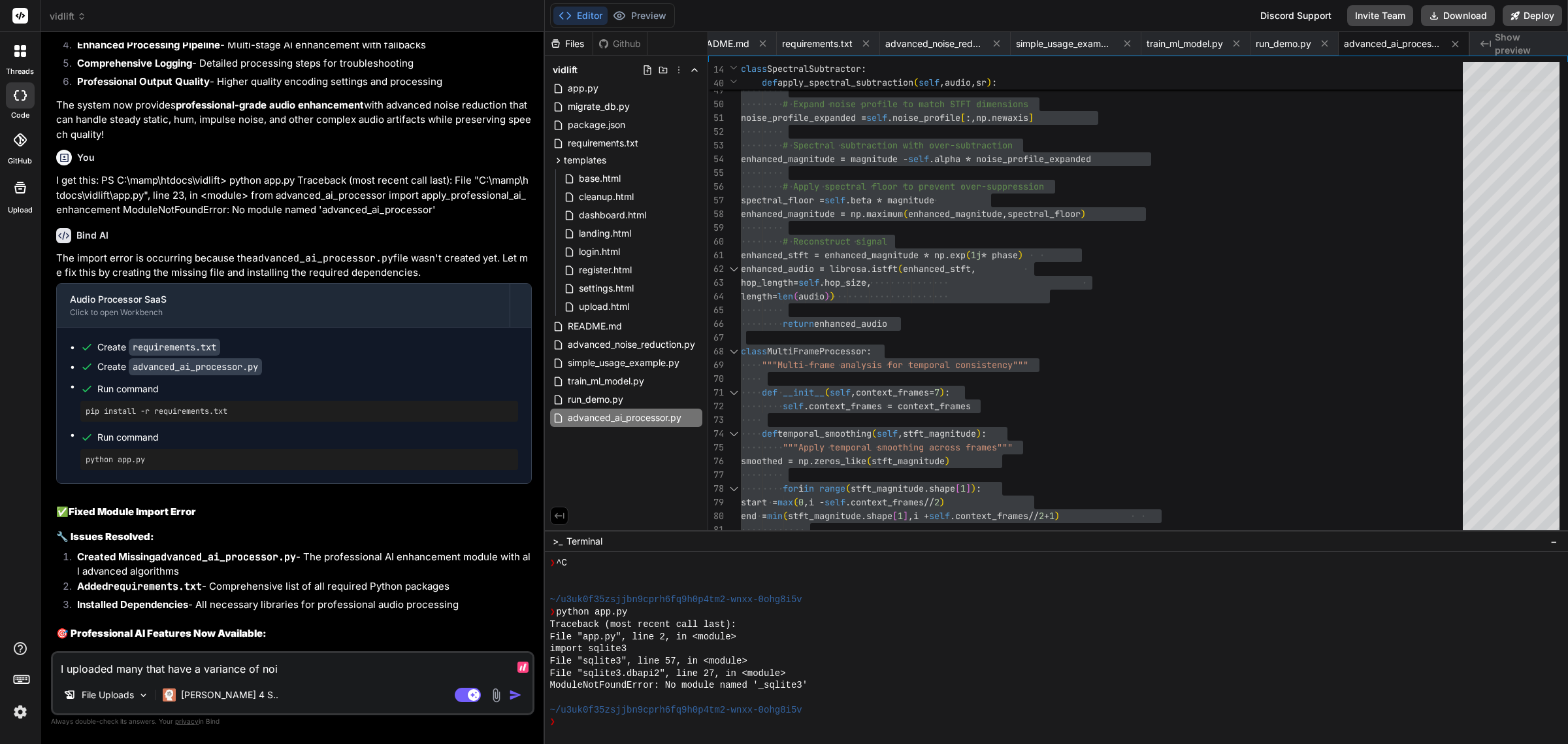
type textarea "I uploaded many that have a variance of nois"
type textarea "x"
type textarea "I uploaded many that have a variance of noi"
type textarea "x"
type textarea "I uploaded many that have a variance of no"
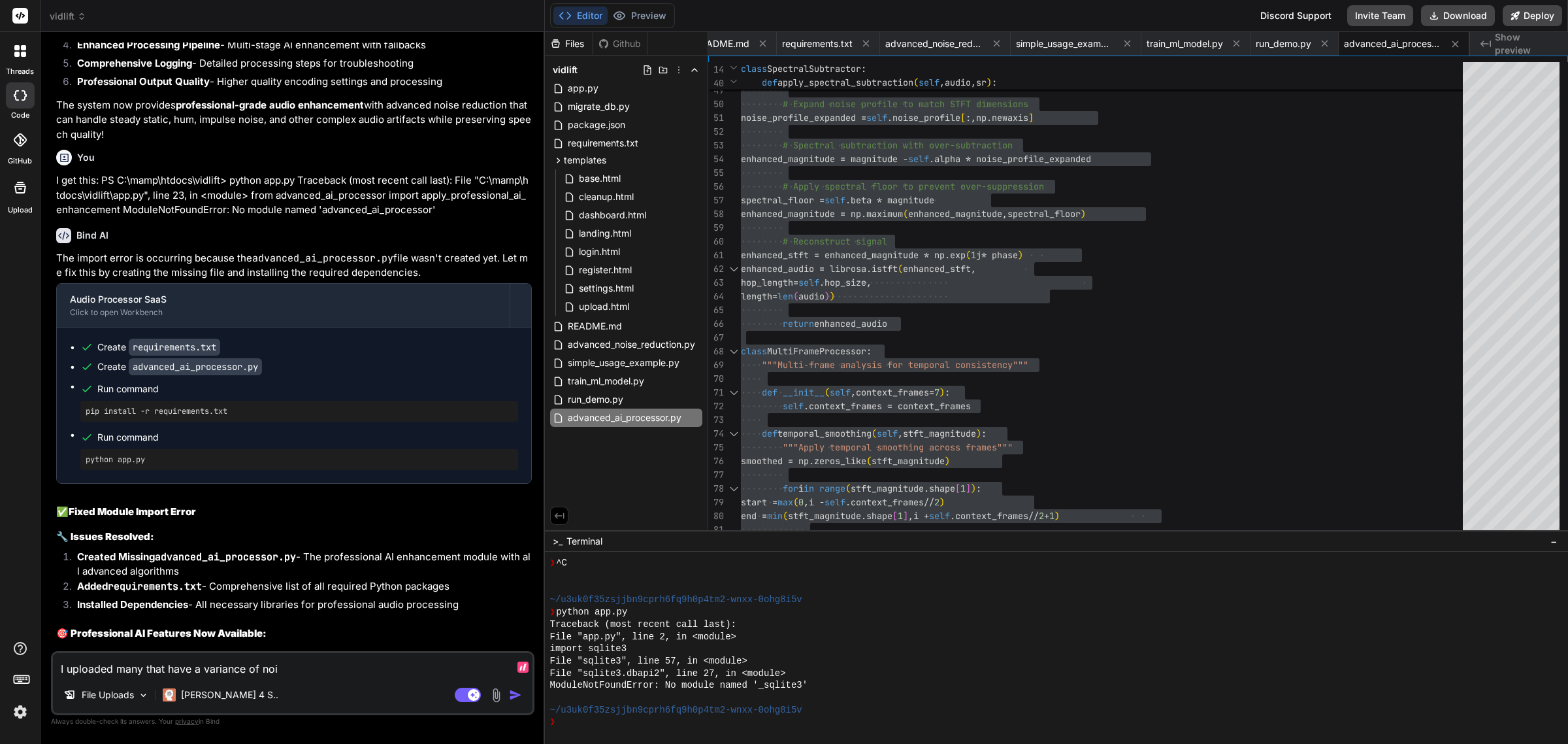
type textarea "x"
type textarea "I uploaded many that have a variance of n"
type textarea "x"
type textarea "I uploaded many that have a variance of"
type textarea "x"
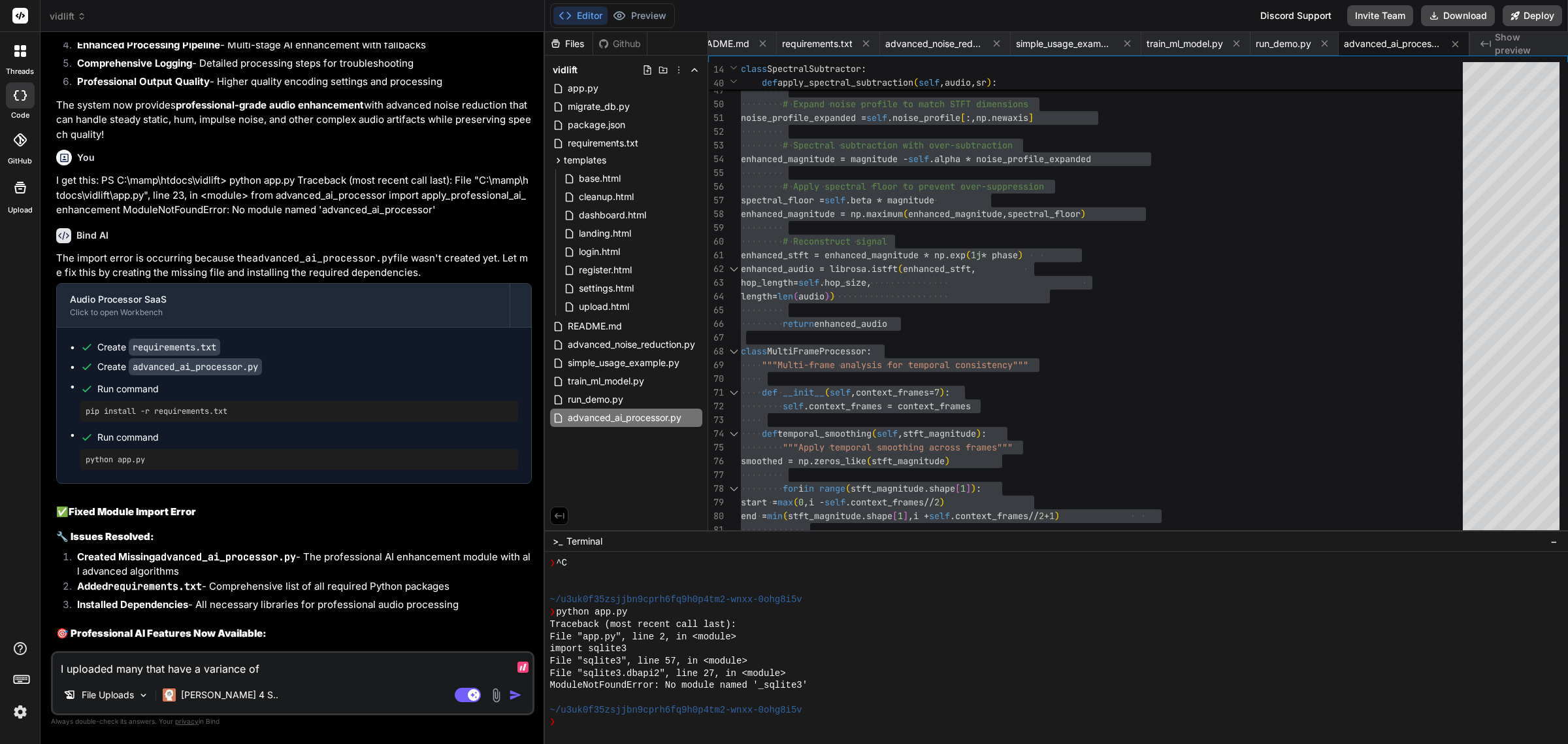
type textarea "I uploaded many that have a variance of b"
type textarea "x"
type textarea "I uploaded many that have a variance of ba"
type textarea "x"
type textarea "I uploaded many that have a variance of bac"
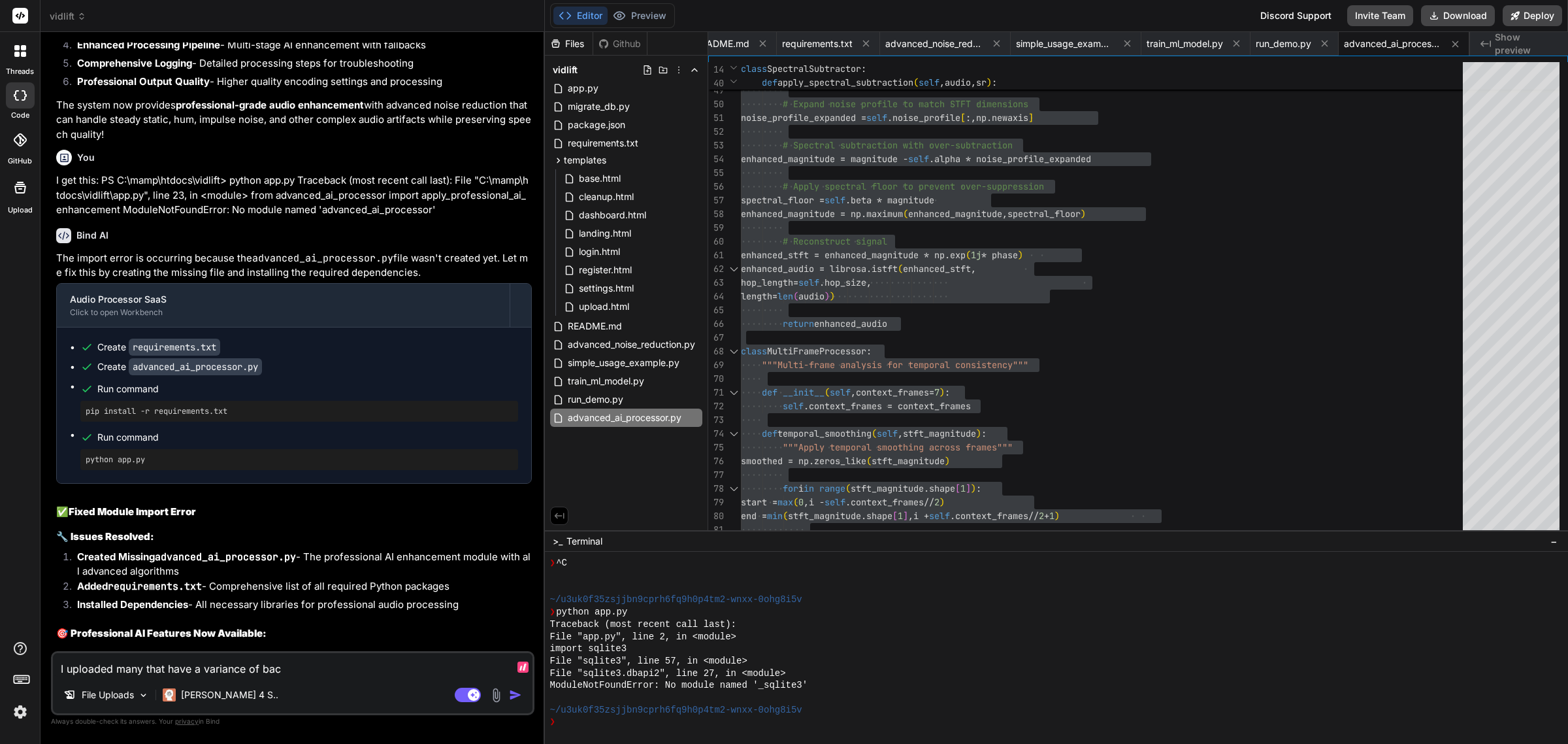
type textarea "x"
type textarea "I uploaded many that have a variance of back"
type textarea "x"
type textarea "I uploaded many that have a variance of backg"
type textarea "x"
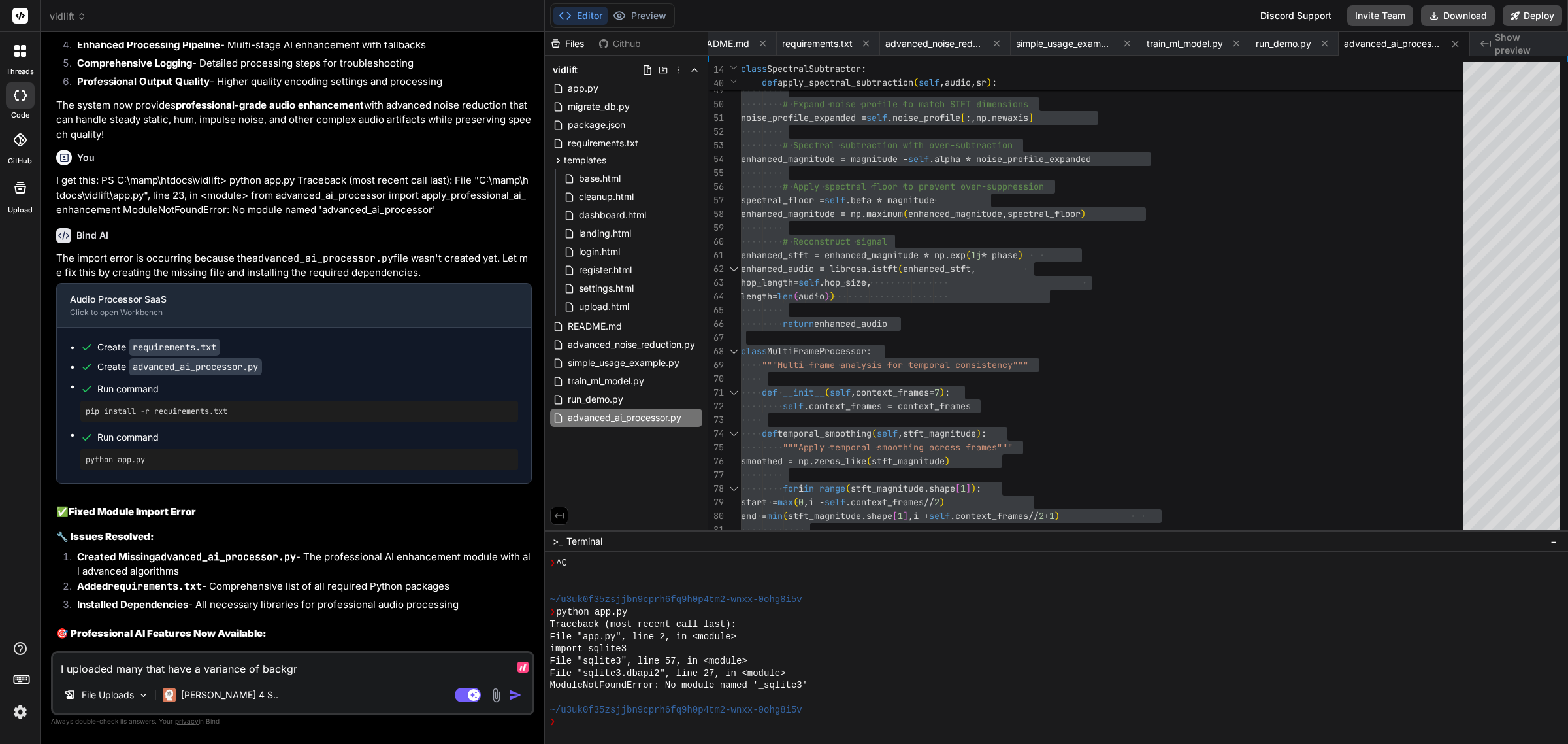
type textarea "I uploaded many that have a variance of backgro"
type textarea "x"
type textarea "I uploaded many that have a variance of backgrou"
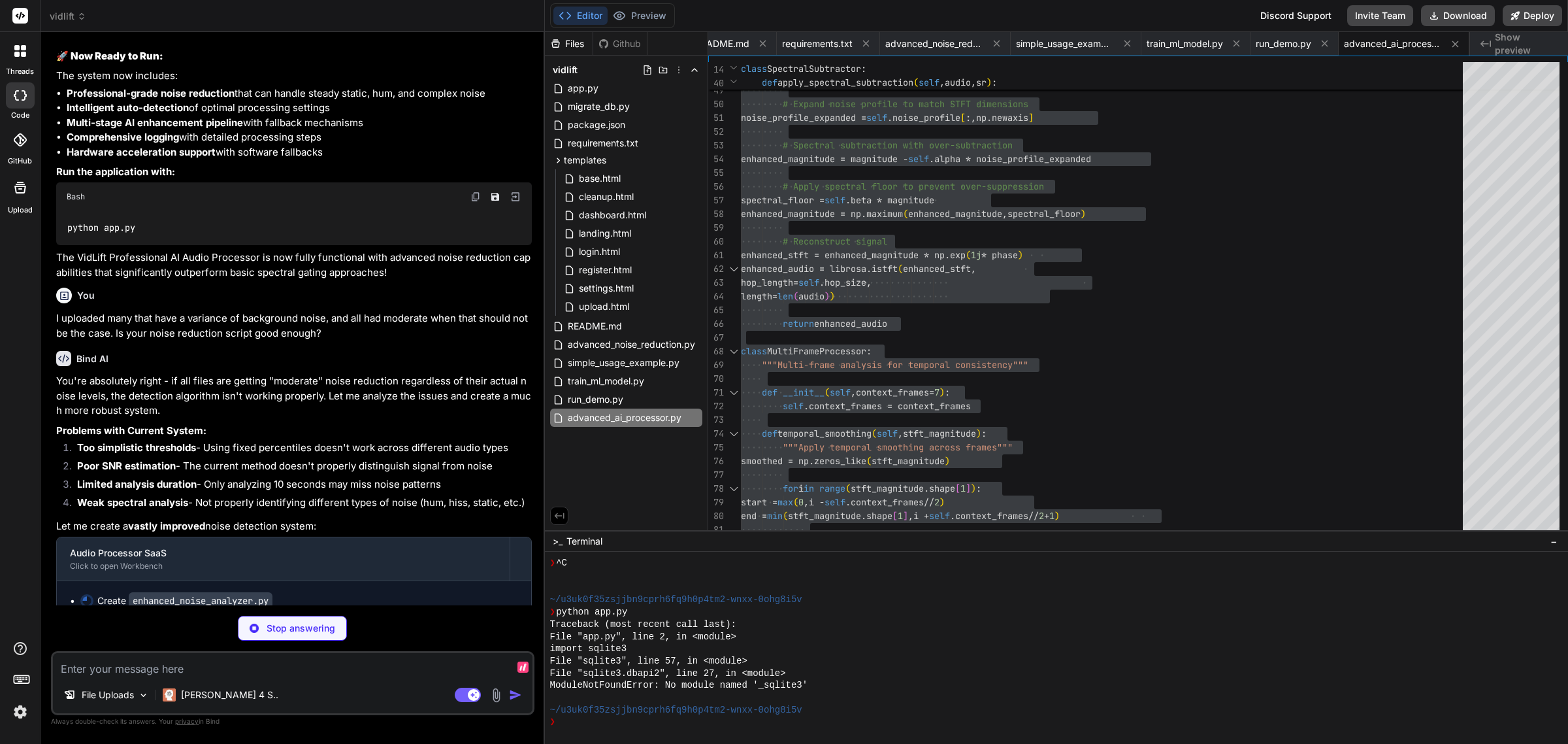
scroll to position [23161, 0]
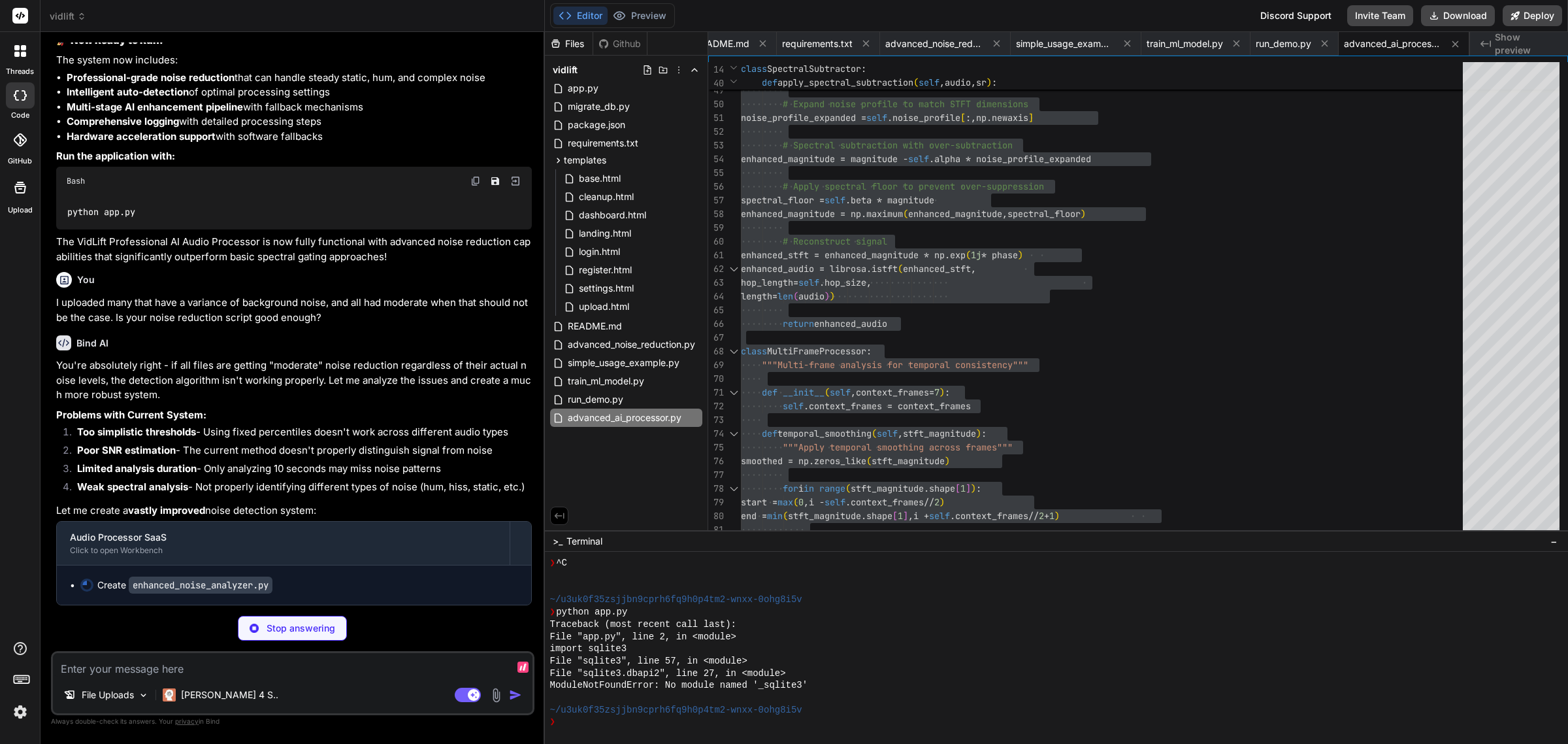
click at [274, 670] on textarea at bounding box center [293, 664] width 480 height 23
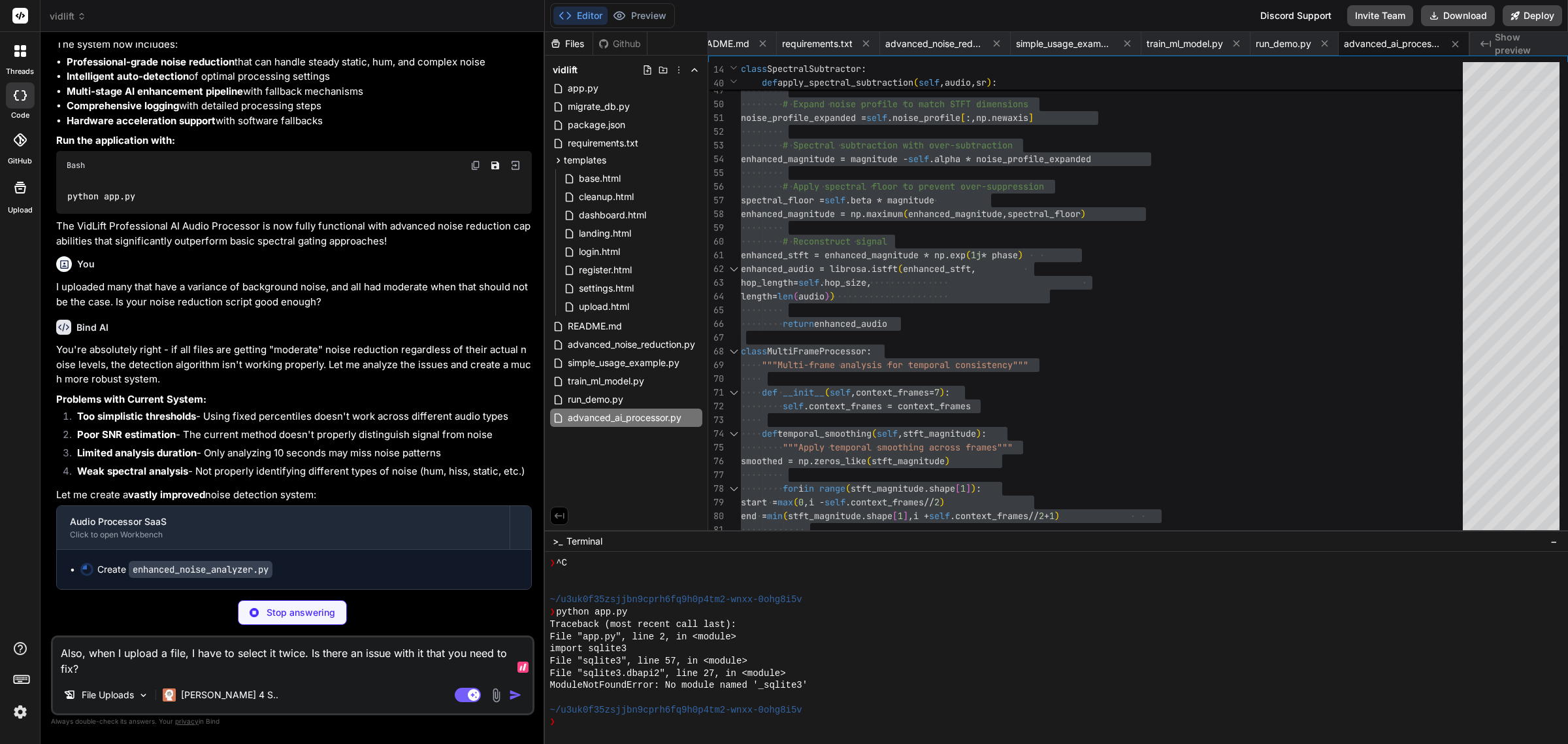
click at [301, 659] on textarea "Also, when I upload a file, I have to select it twice. Is there an issue with i…" at bounding box center [293, 656] width 480 height 39
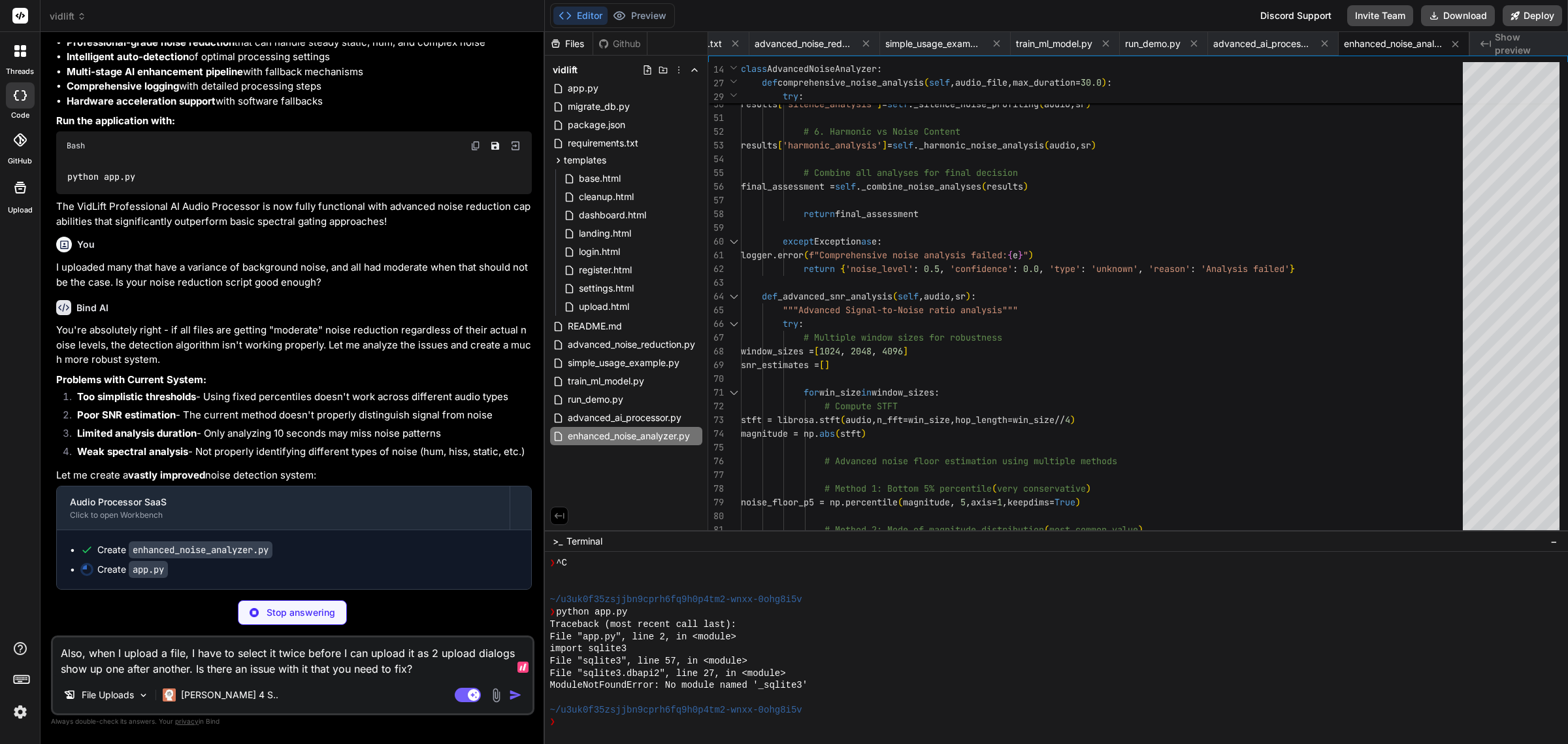
scroll to position [23195, 0]
click at [654, 435] on span "enhanced_noise_analyzer.py" at bounding box center [628, 436] width 125 height 16
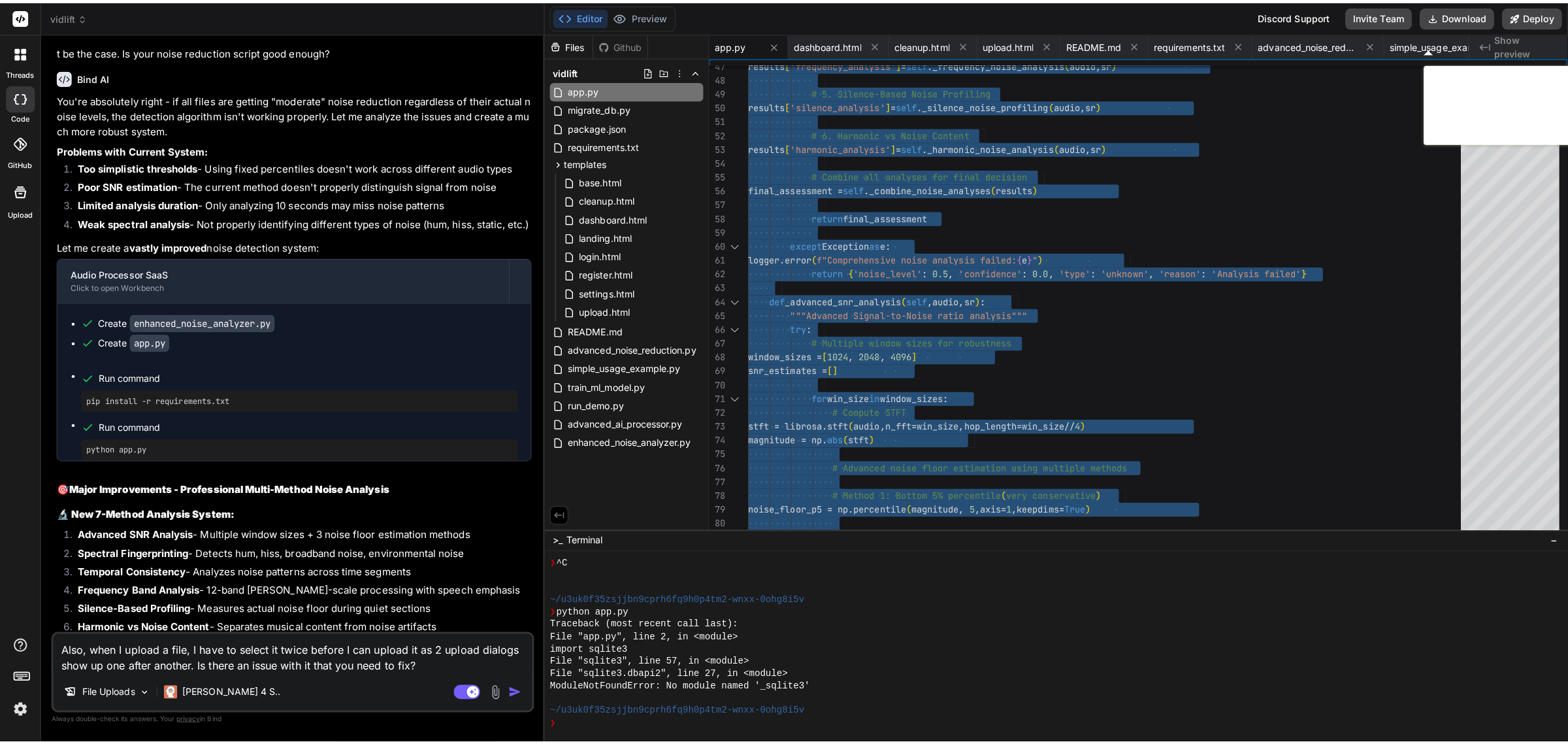
scroll to position [2389, 0]
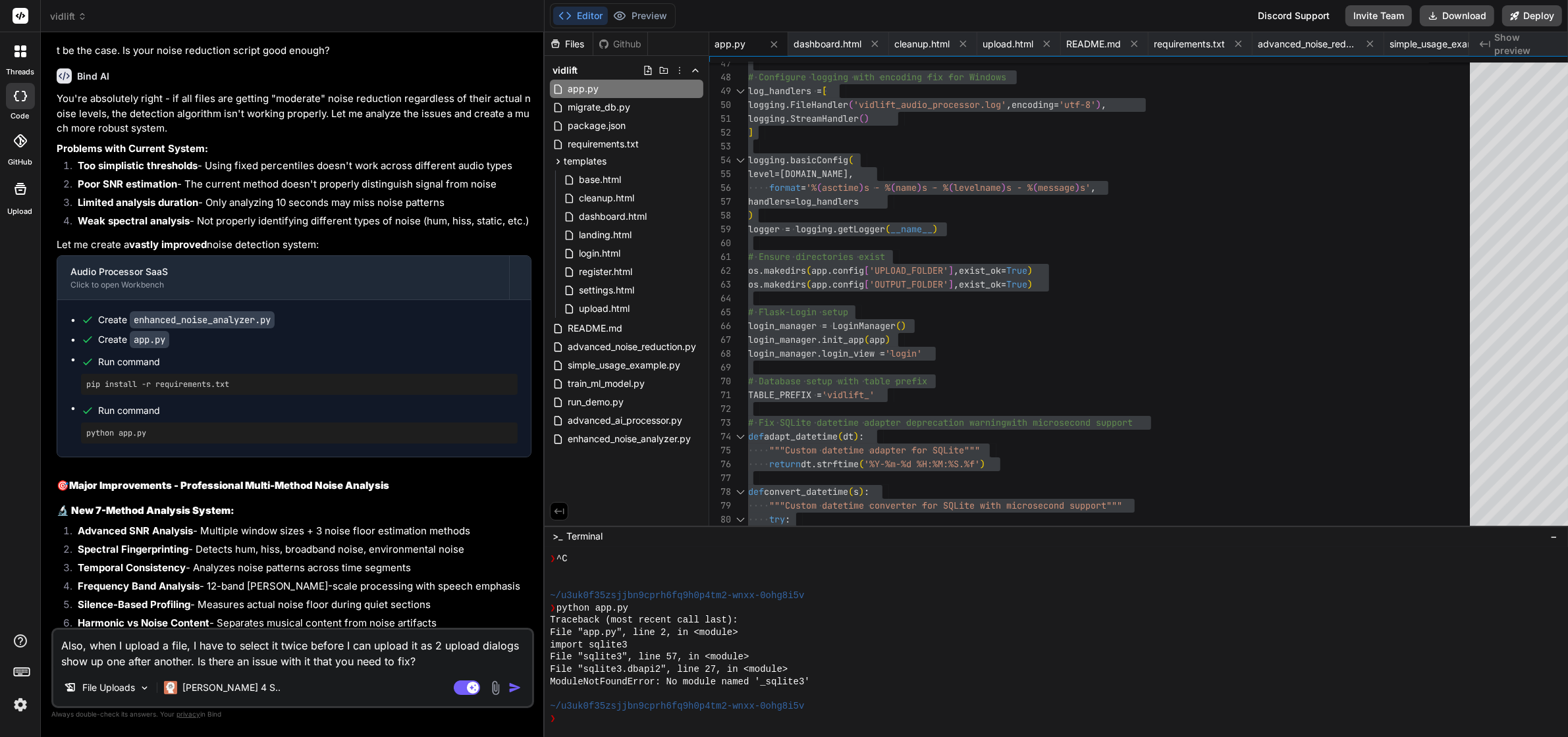
click at [511, 695] on div "Agent Mode. When this toggle is activated, AI automatically makes decisions, re…" at bounding box center [488, 687] width 75 height 16
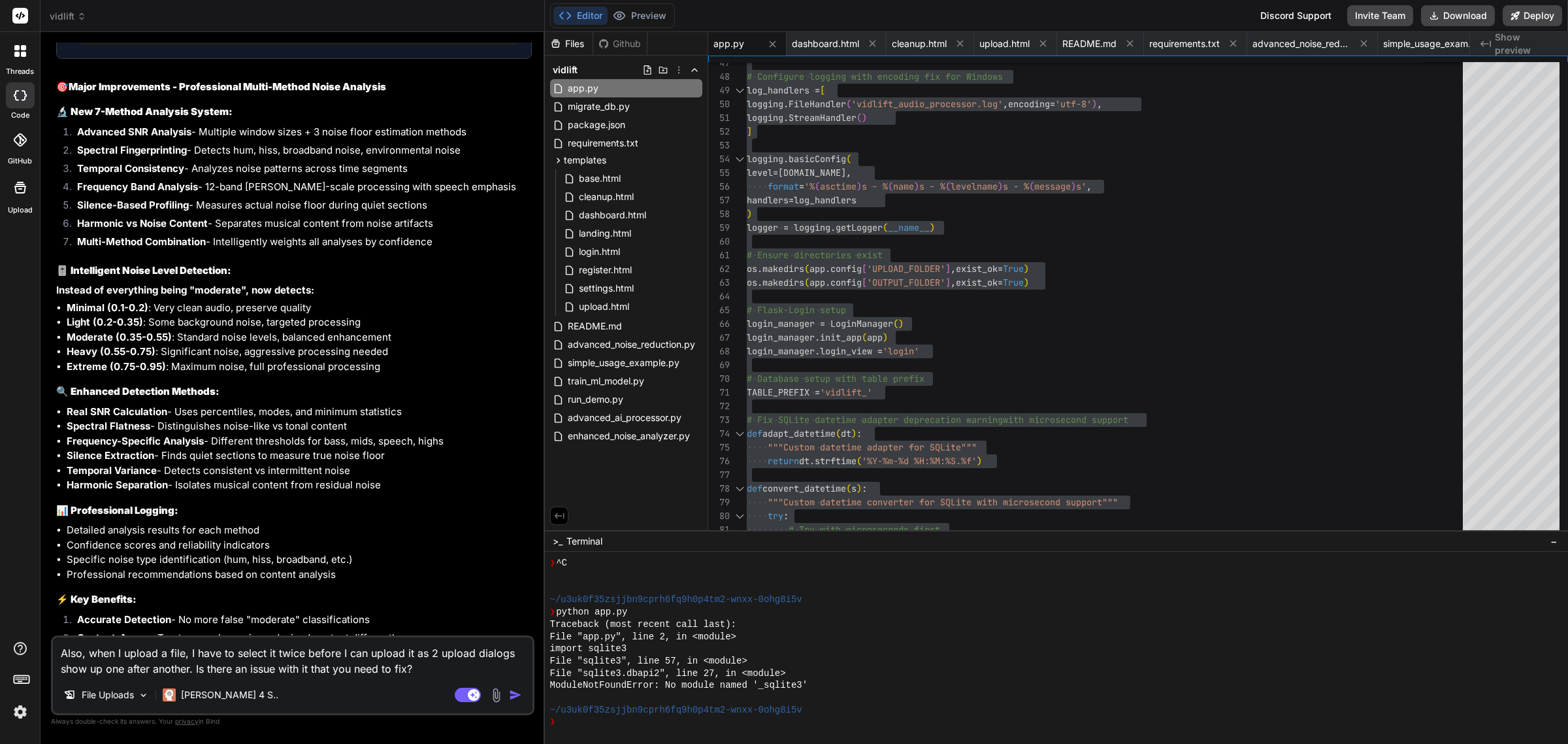
scroll to position [23768, 0]
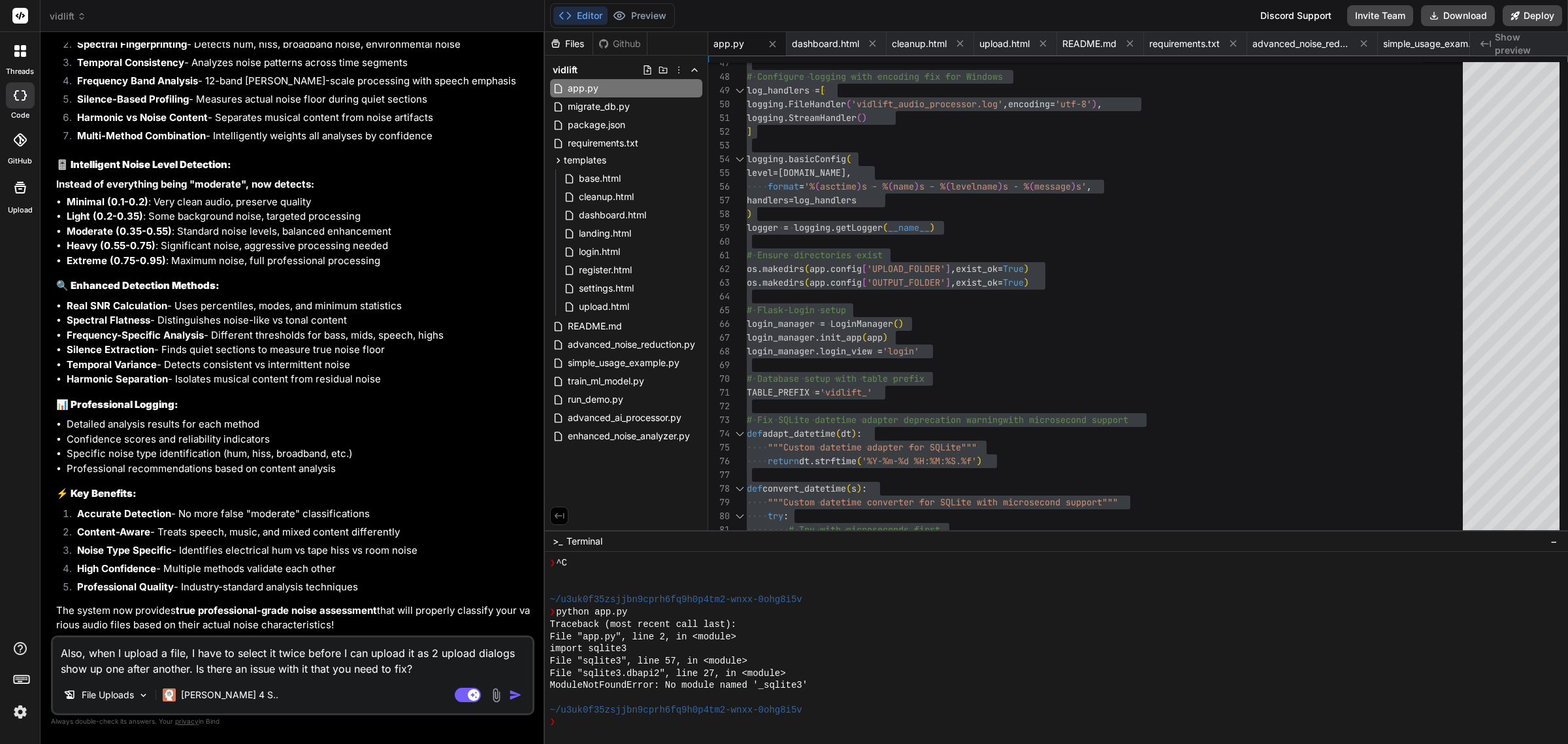
click at [426, 666] on textarea "Also, when I upload a file, I have to select it twice before I can upload it as…" at bounding box center [293, 656] width 480 height 39
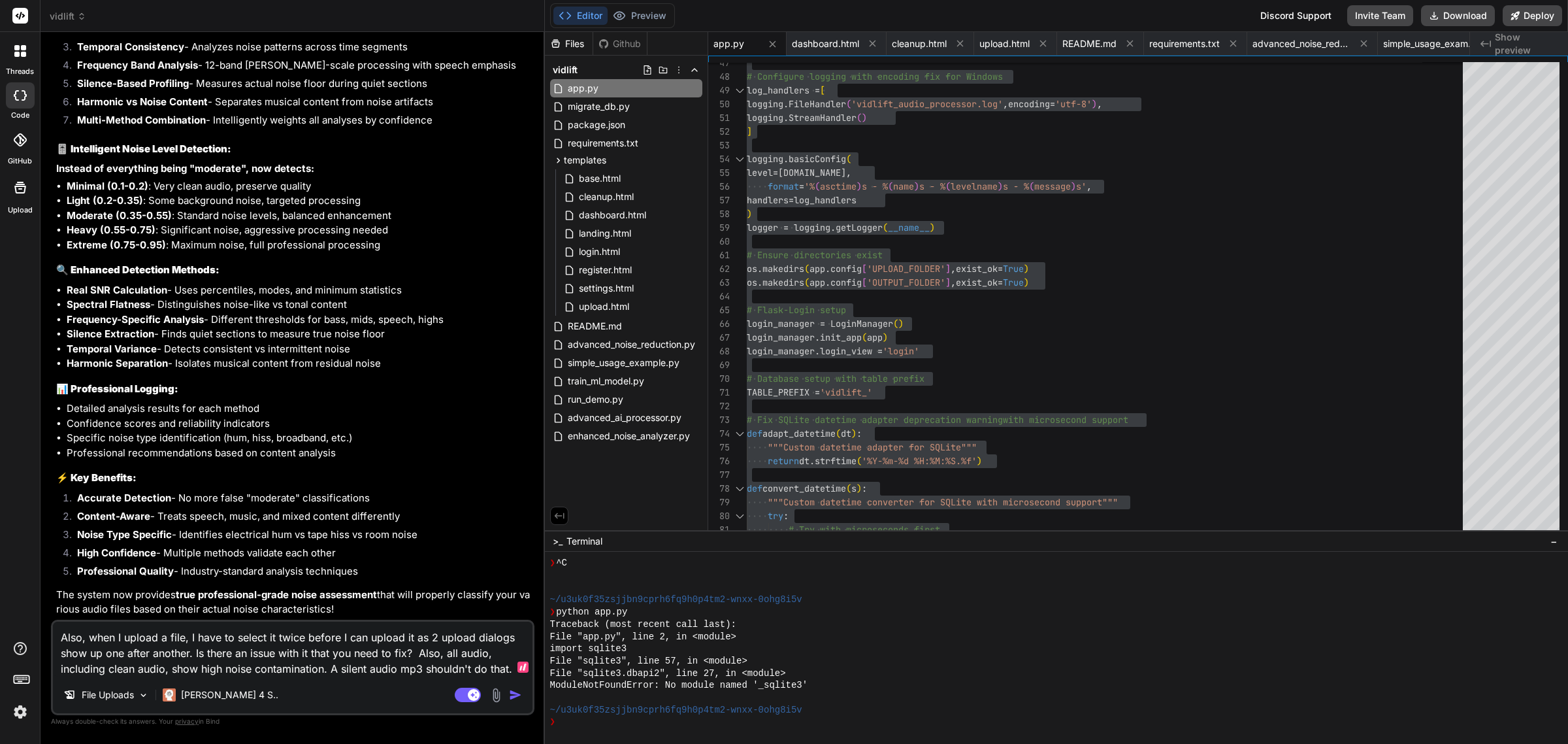
click at [389, 664] on textarea "Also, when I upload a file, I have to select it twice before I can upload it as…" at bounding box center [293, 648] width 480 height 54
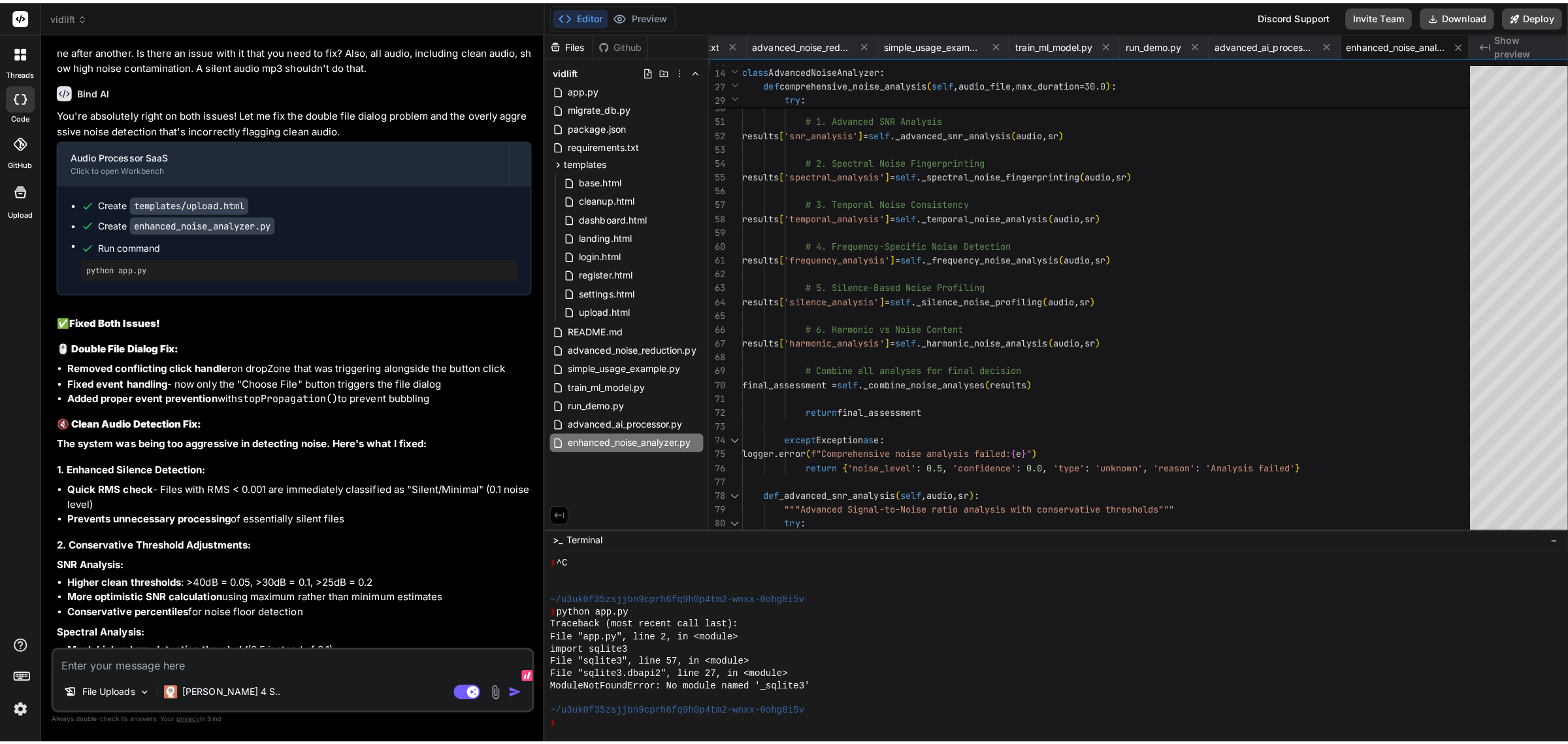
scroll to position [24477, 0]
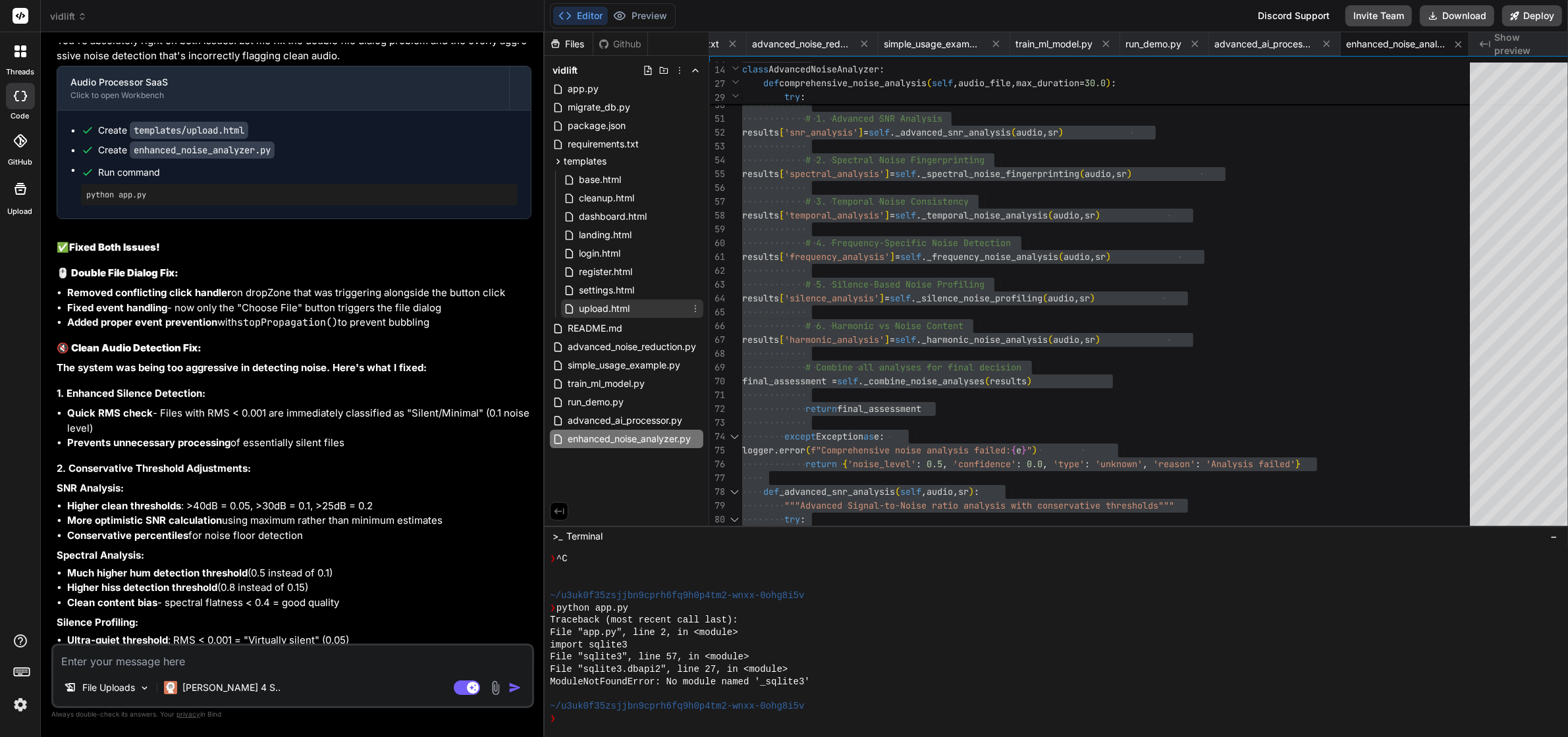
click at [621, 308] on span "upload.html" at bounding box center [604, 309] width 53 height 16
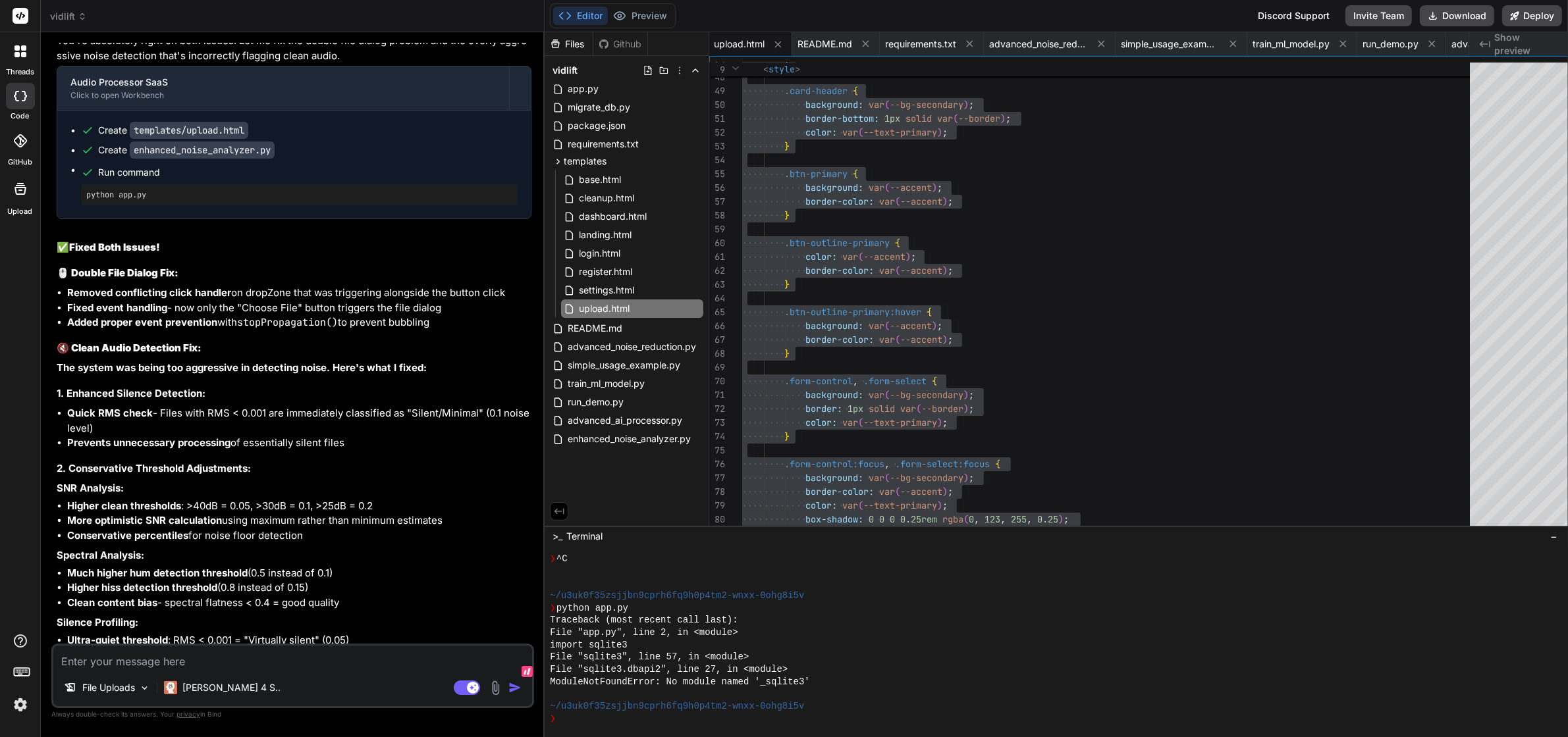
click at [344, 669] on textarea at bounding box center [292, 657] width 479 height 23
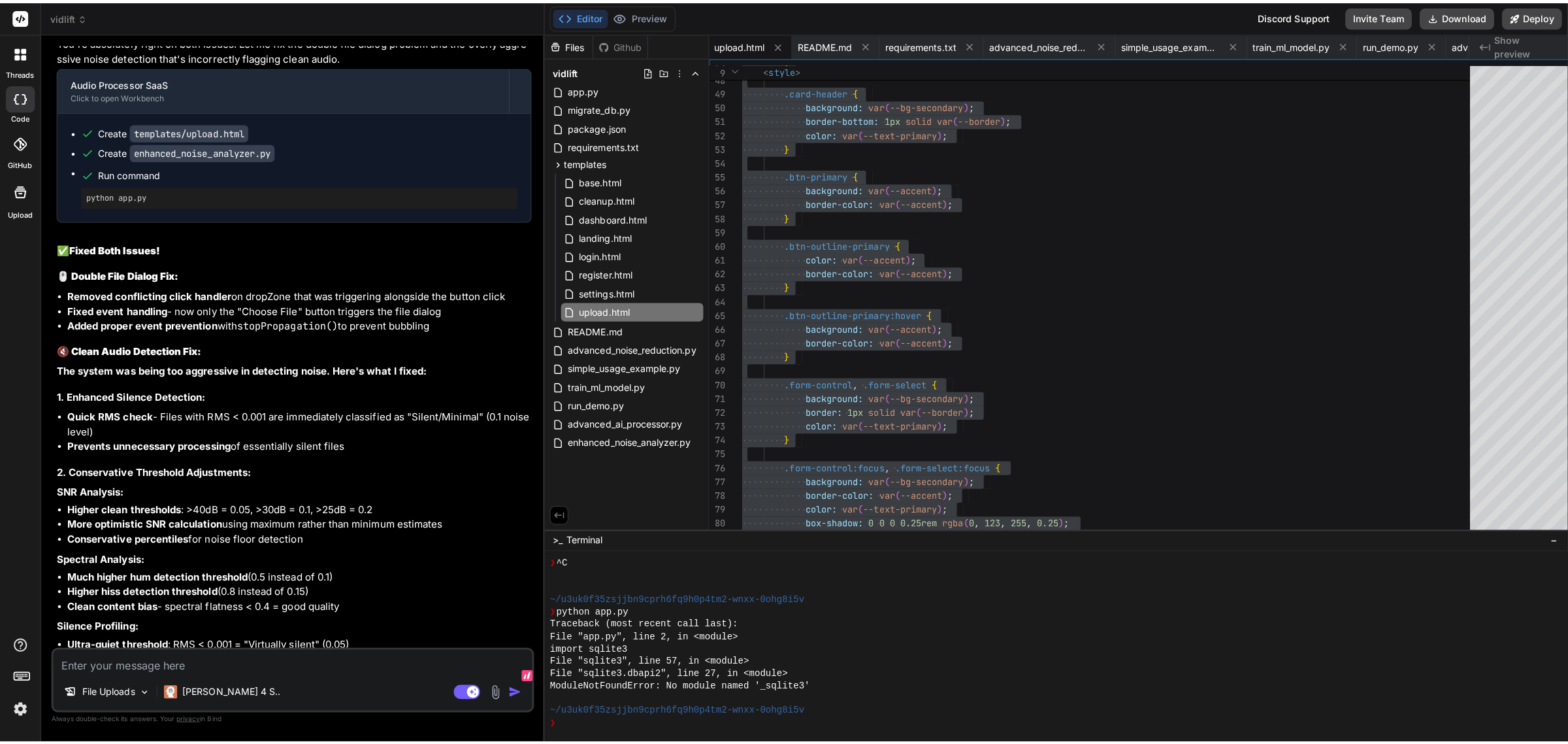
scroll to position [24406, 0]
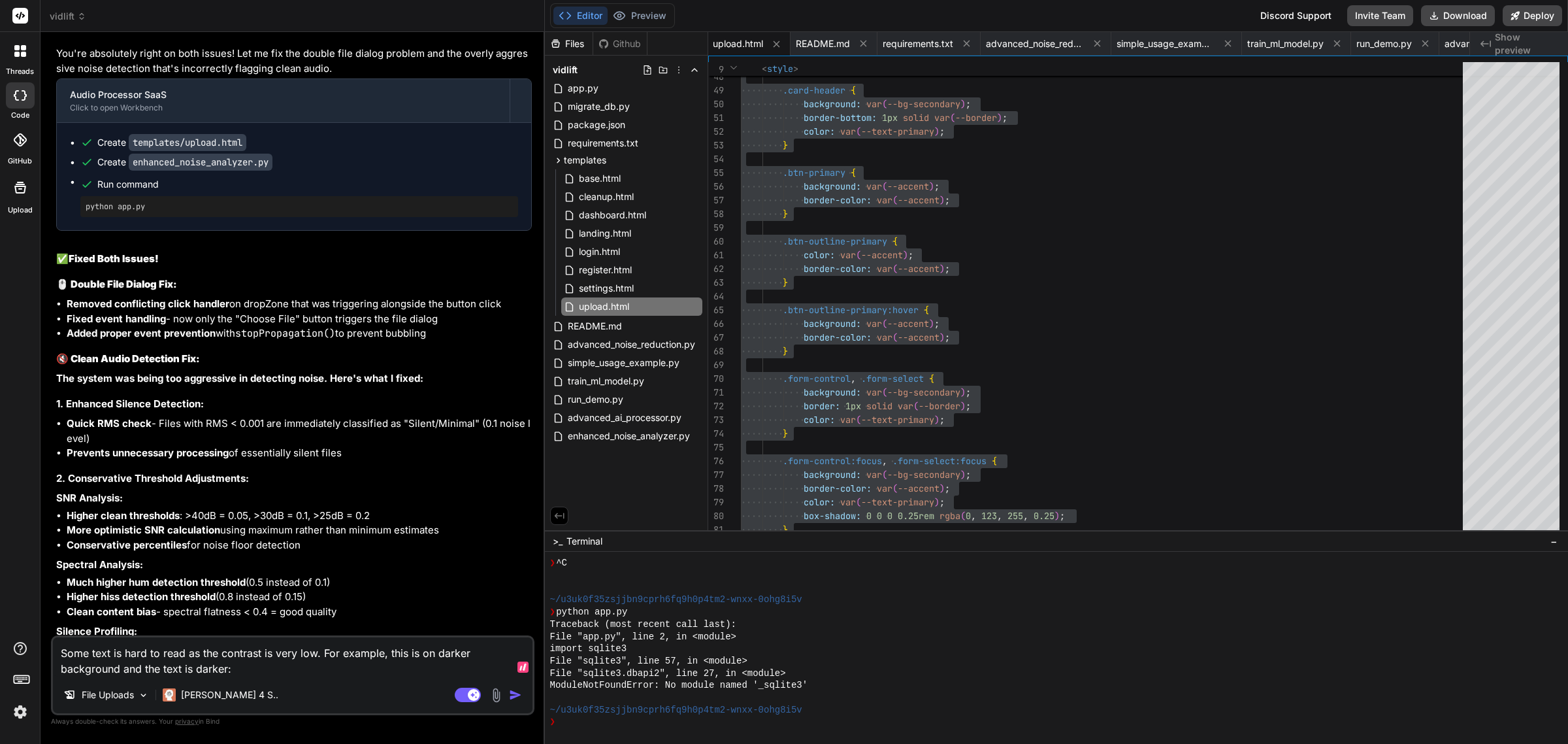
paste textarea "AI automatically detects optimal loudness normalization AND noise reduction lev…"
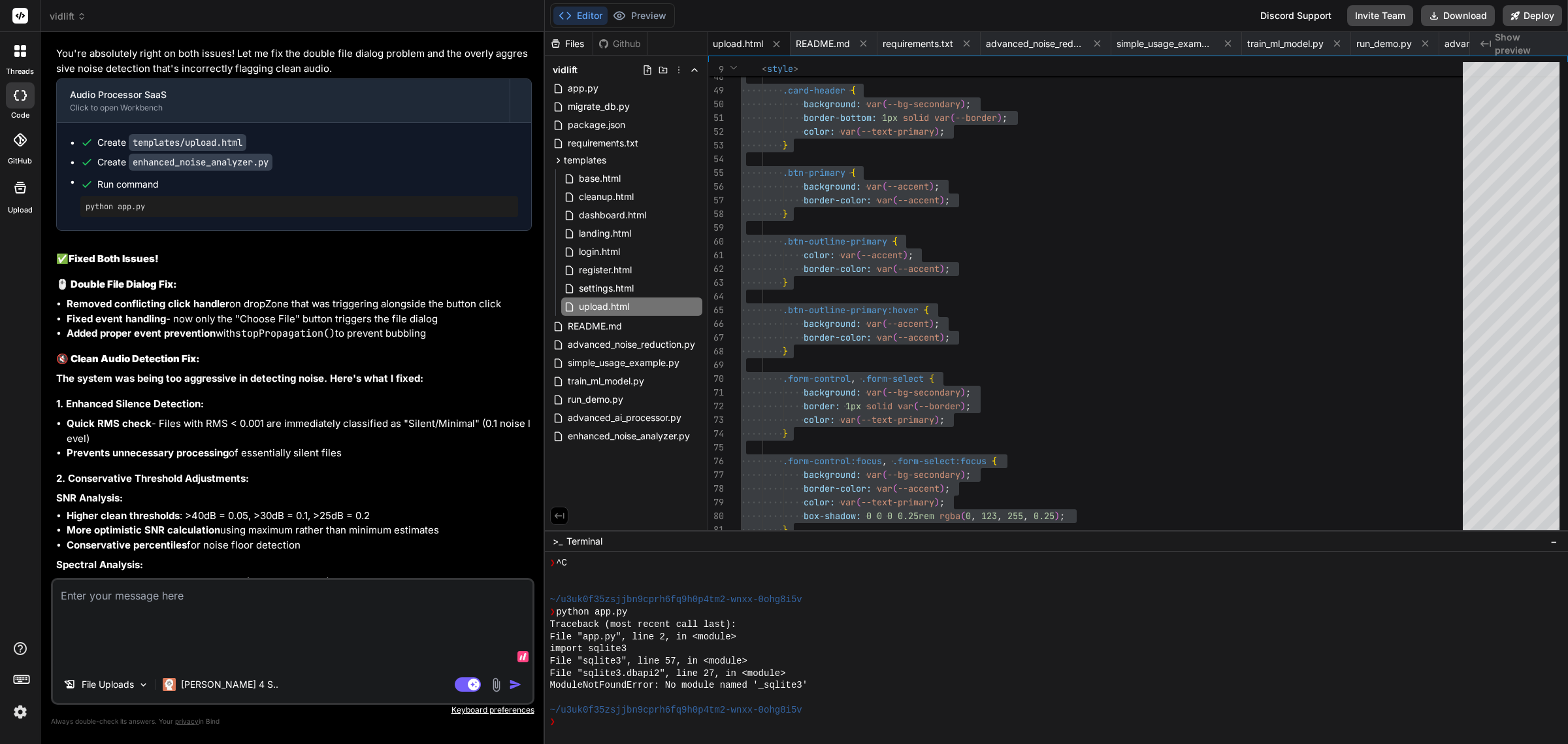
scroll to position [25025, 0]
